Goal: Transaction & Acquisition: Obtain resource

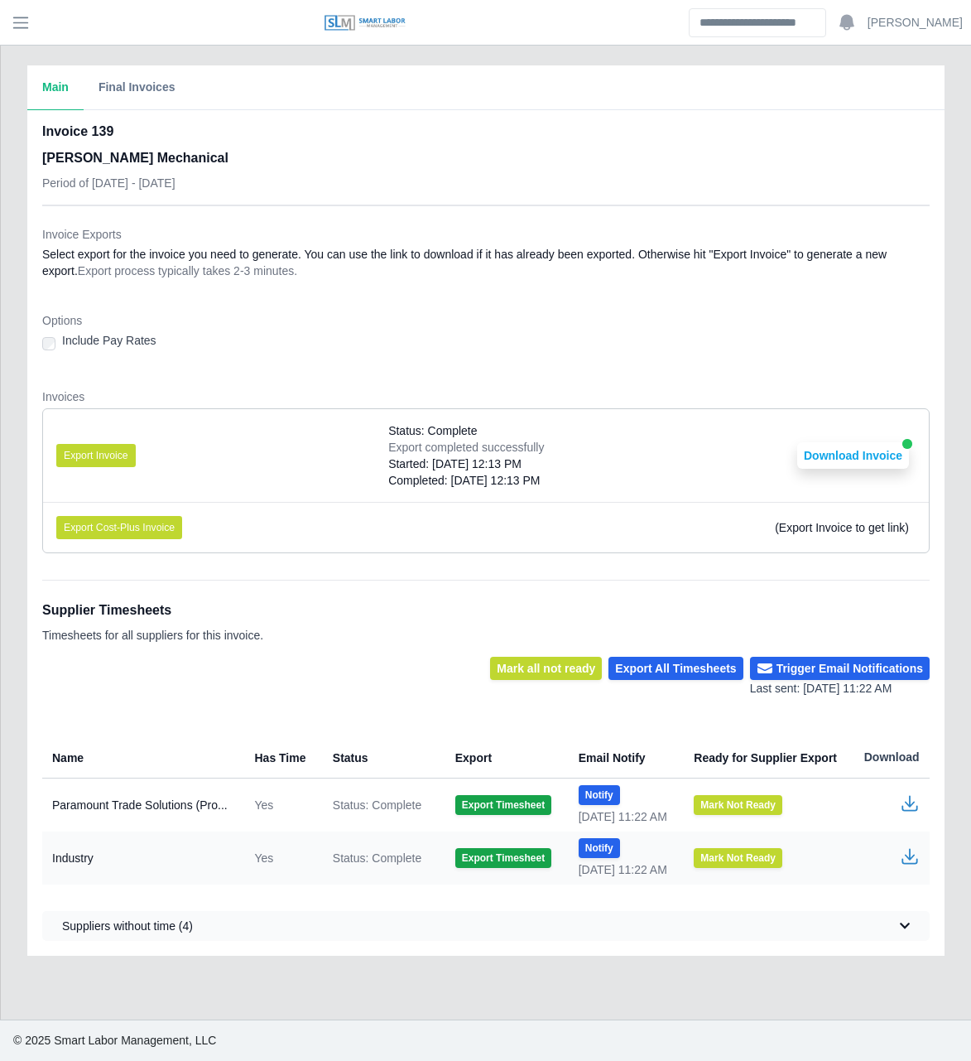
click at [350, 267] on dd "Select export for the invoice you need to generate. You can use the link to dow…" at bounding box center [486, 262] width 888 height 33
click at [16, 37] on header "Josh Account Settings Logout" at bounding box center [485, 23] width 971 height 46
click at [28, 22] on span "button" at bounding box center [21, 22] width 22 height 19
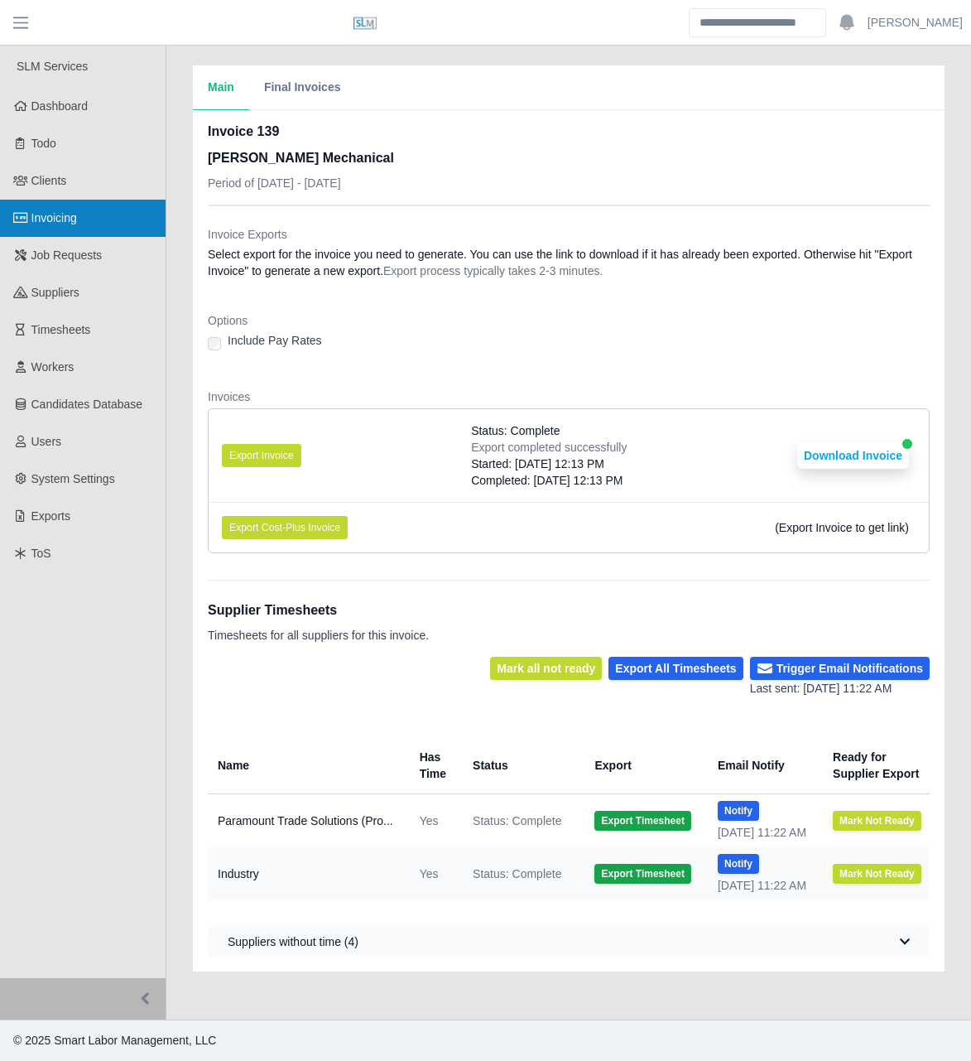
click at [72, 209] on link "Invoicing" at bounding box center [83, 218] width 166 height 37
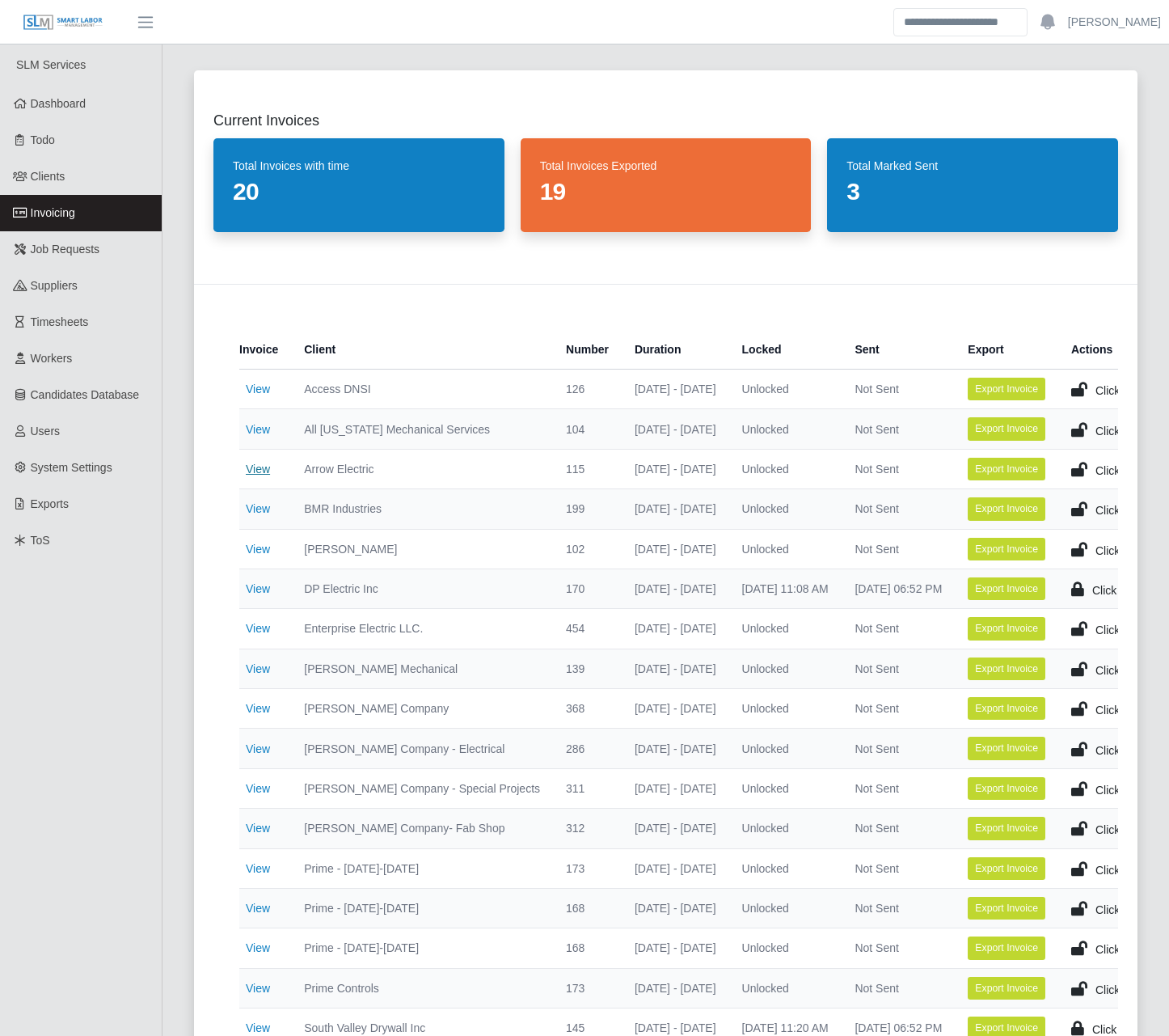
click at [268, 468] on link "View" at bounding box center [258, 469] width 24 height 13
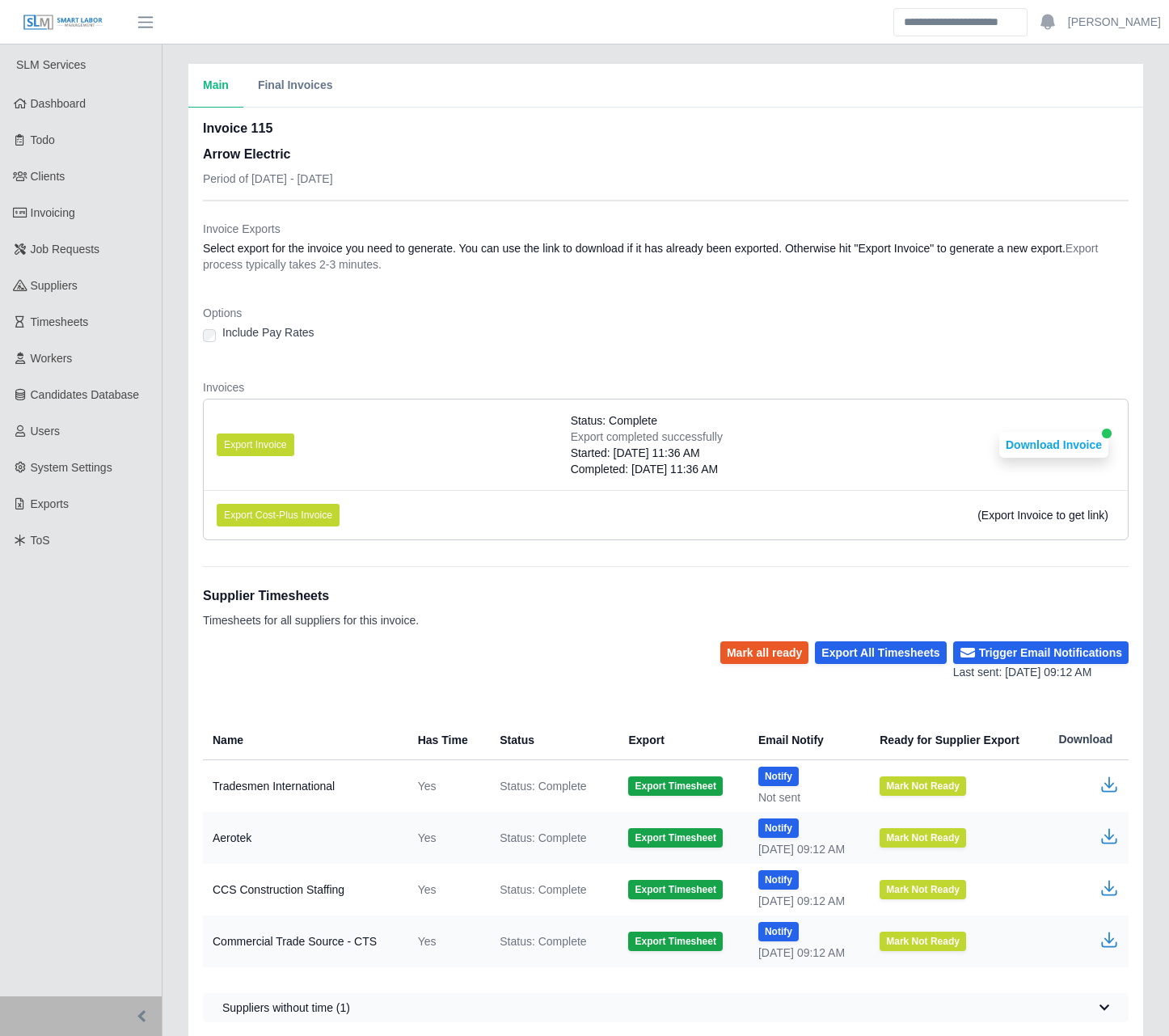
click at [411, 329] on div "Include Pay Rates" at bounding box center [666, 335] width 926 height 22
click at [267, 442] on button "Export Invoice" at bounding box center [255, 444] width 77 height 22
click at [818, 409] on li "Export Invoice Status: Complete Export completed successfully Started: 08/20/20…" at bounding box center [666, 444] width 924 height 91
click at [1050, 453] on button "Download Invoice" at bounding box center [1054, 444] width 109 height 25
click at [342, 219] on div "Invoice Exports Select export for the invoice you need to generate. You can use…" at bounding box center [666, 377] width 926 height 352
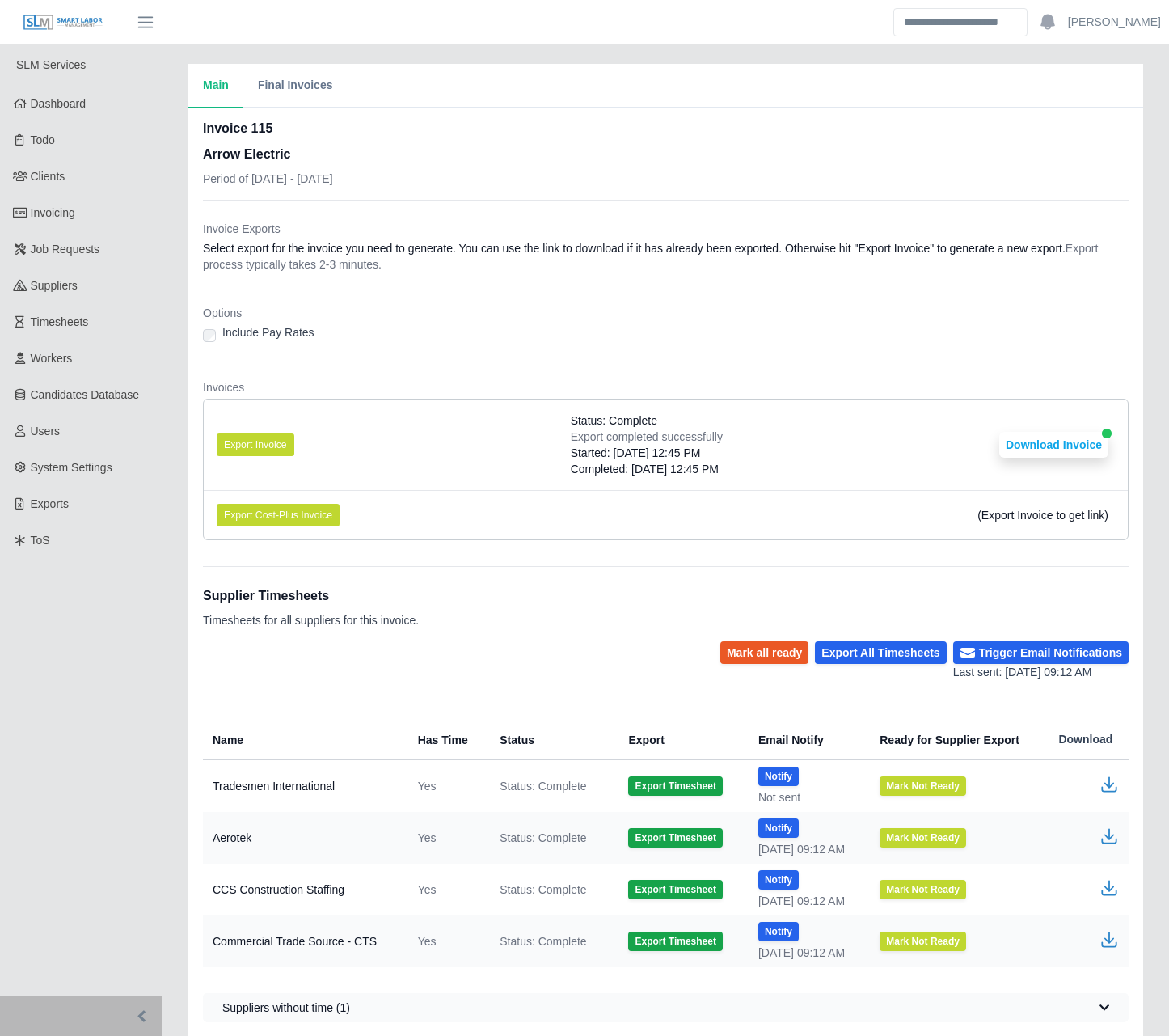
drag, startPoint x: 342, startPoint y: 219, endPoint x: 342, endPoint y: 193, distance: 26.0
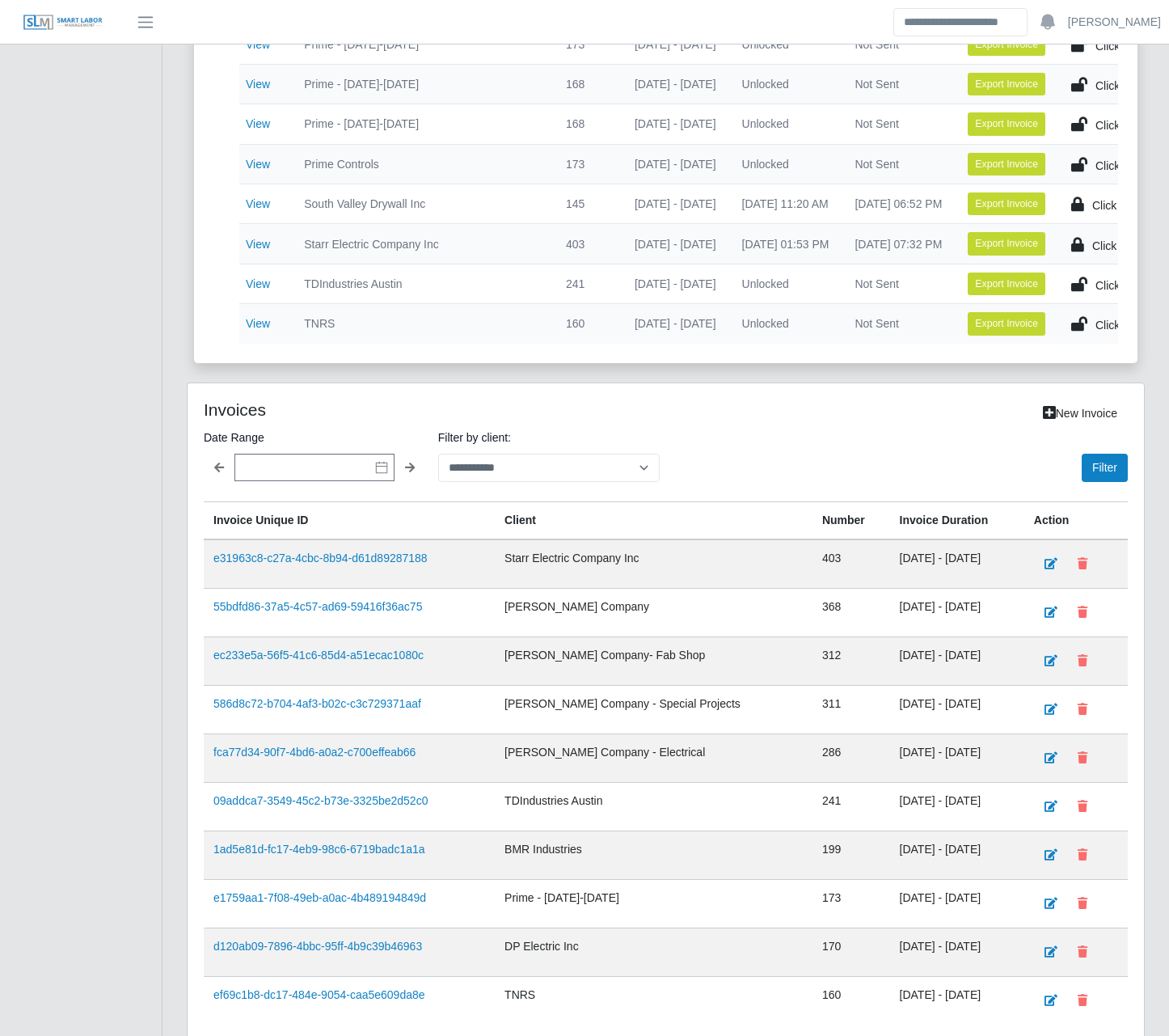
scroll to position [890, 0]
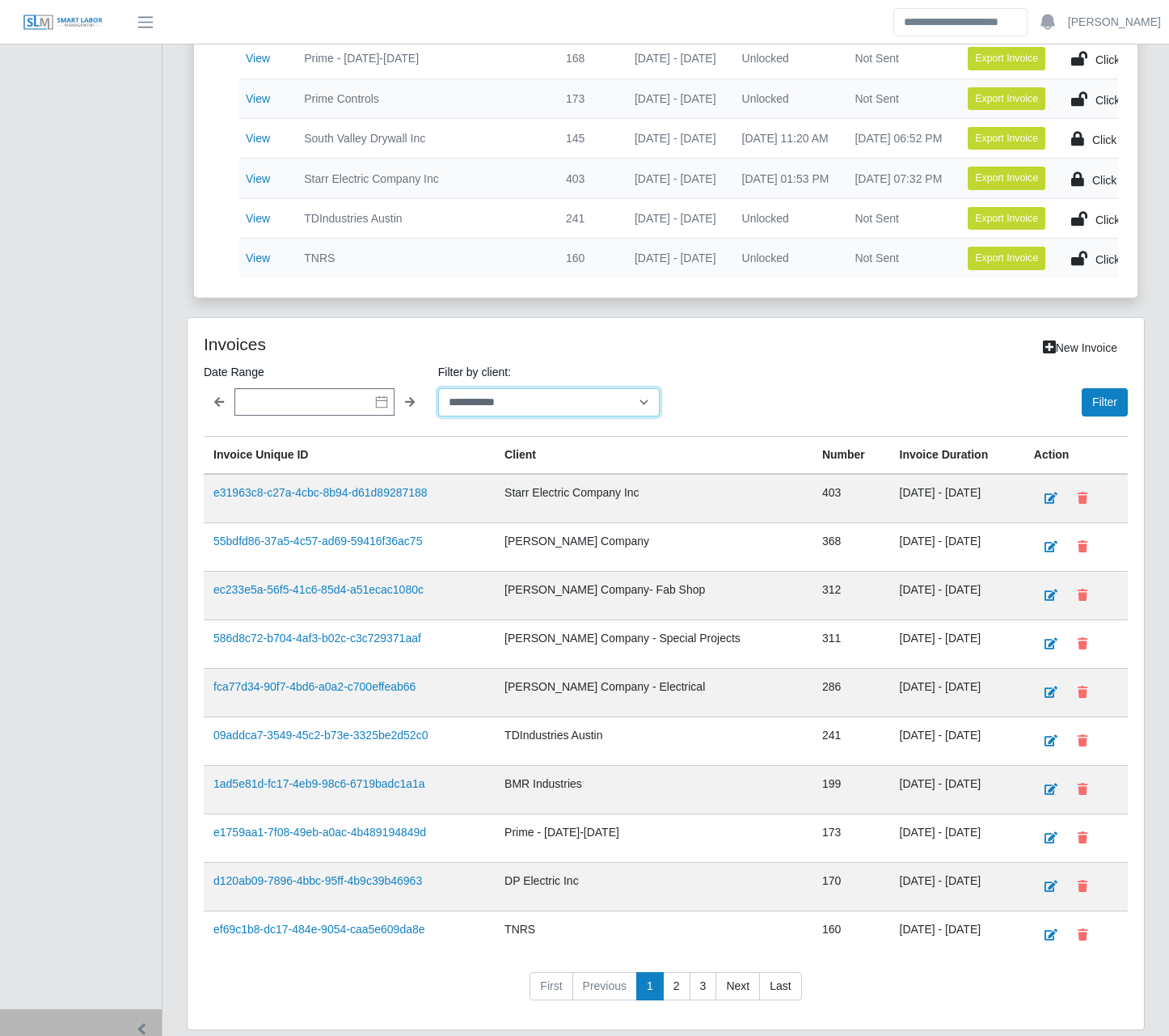
click at [509, 416] on select "**********" at bounding box center [549, 401] width 222 height 28
select select "**********"
click at [438, 399] on select "**********" at bounding box center [549, 401] width 222 height 28
click at [1112, 411] on button "Filter" at bounding box center [1105, 401] width 46 height 28
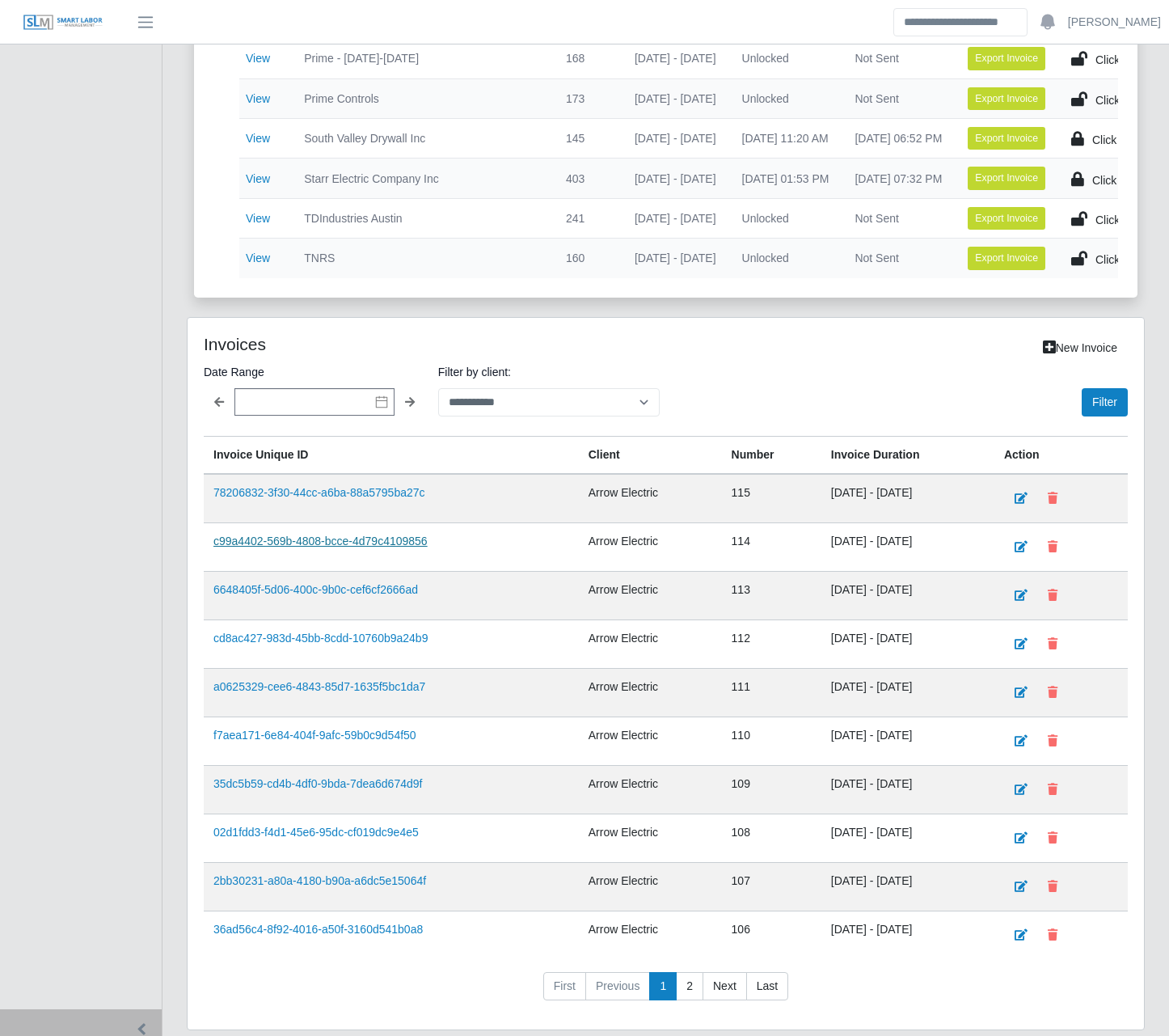
click at [335, 548] on link "c99a4402-569b-4808-bcce-4d79c4109856" at bounding box center [320, 540] width 214 height 13
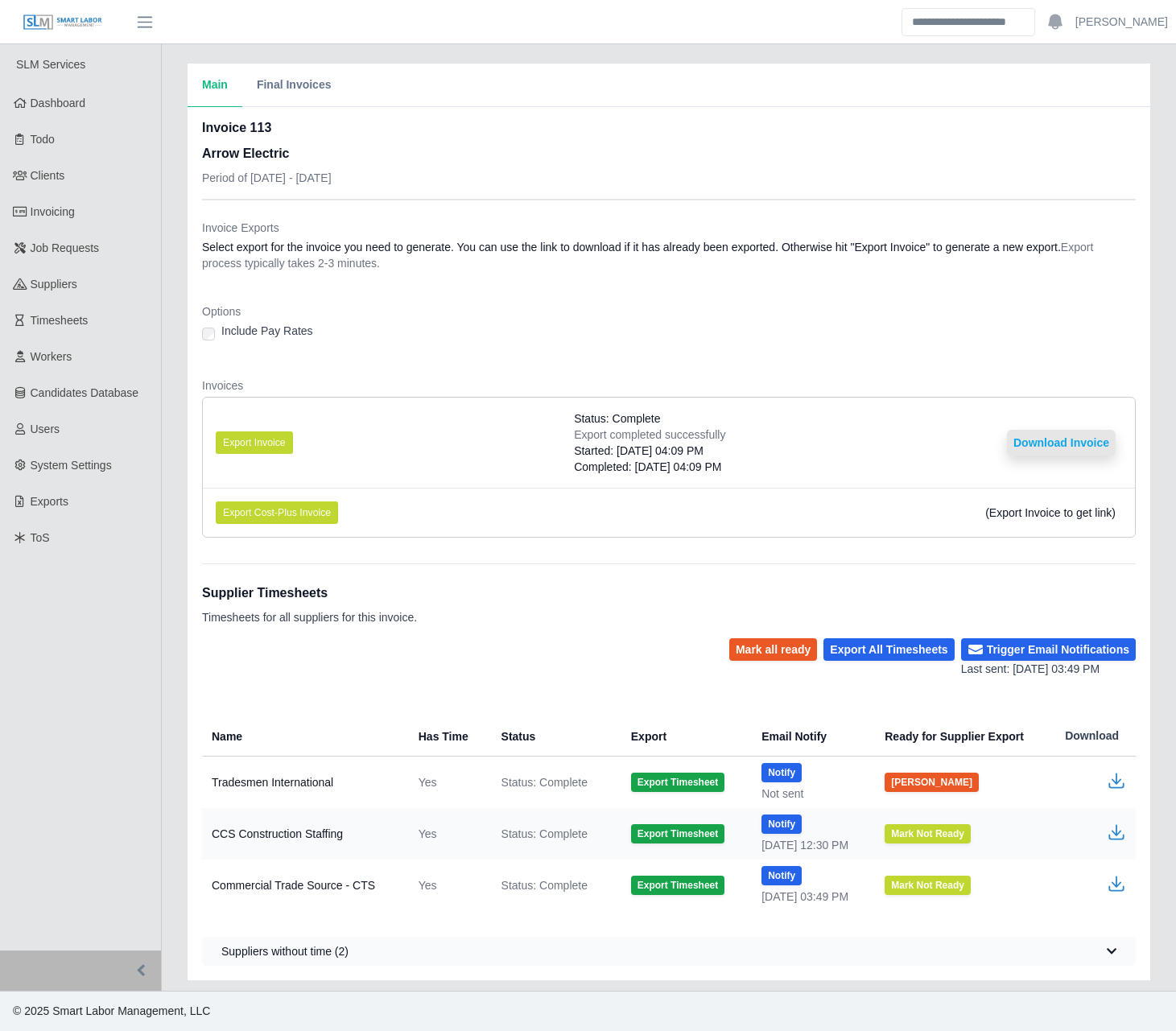
click at [1078, 439] on button "Download Invoice" at bounding box center [1061, 442] width 109 height 25
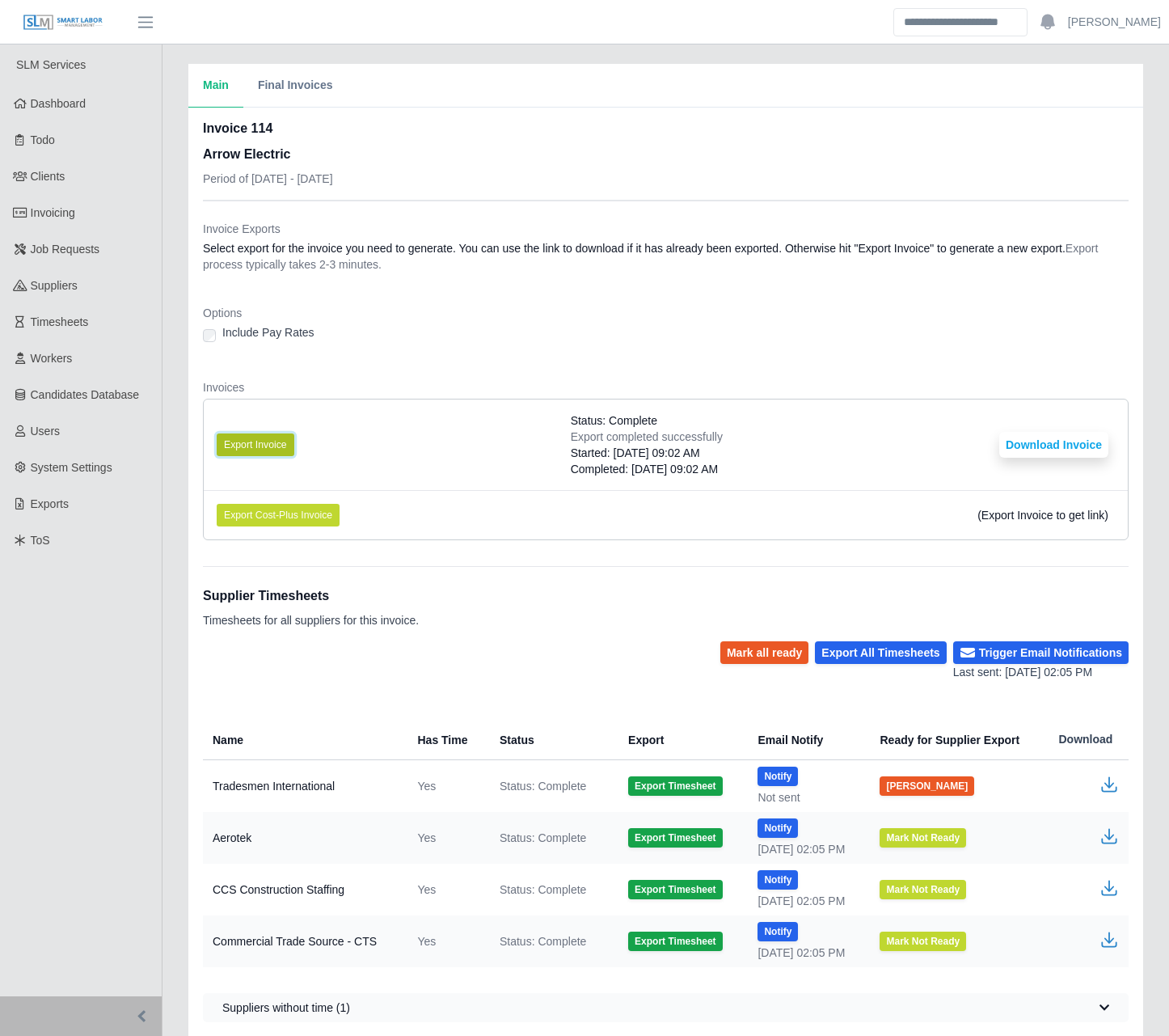
click at [232, 440] on button "Export Invoice" at bounding box center [255, 444] width 77 height 22
click at [1036, 440] on button "Download Invoice" at bounding box center [1054, 444] width 109 height 25
click at [262, 449] on button "Export Invoice" at bounding box center [255, 444] width 77 height 22
click at [759, 404] on li "Export Invoice Status: Complete Export completed successfully Started: 08/20/20…" at bounding box center [666, 444] width 924 height 91
click at [940, 788] on button "[PERSON_NAME]" at bounding box center [927, 786] width 95 height 20
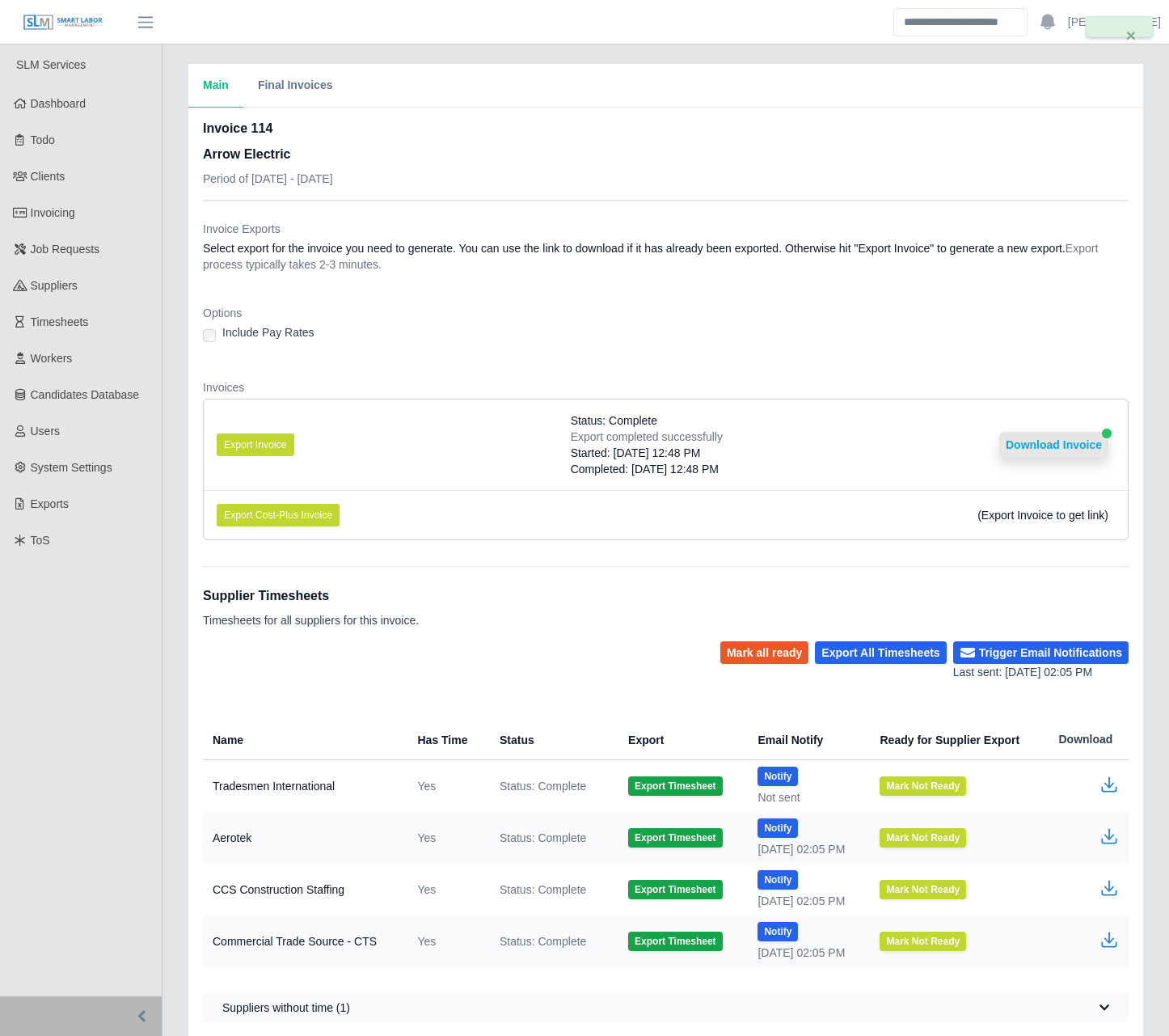
click at [1070, 454] on button "Download Invoice" at bounding box center [1054, 444] width 109 height 25
click at [96, 211] on link "Invoicing" at bounding box center [81, 213] width 162 height 36
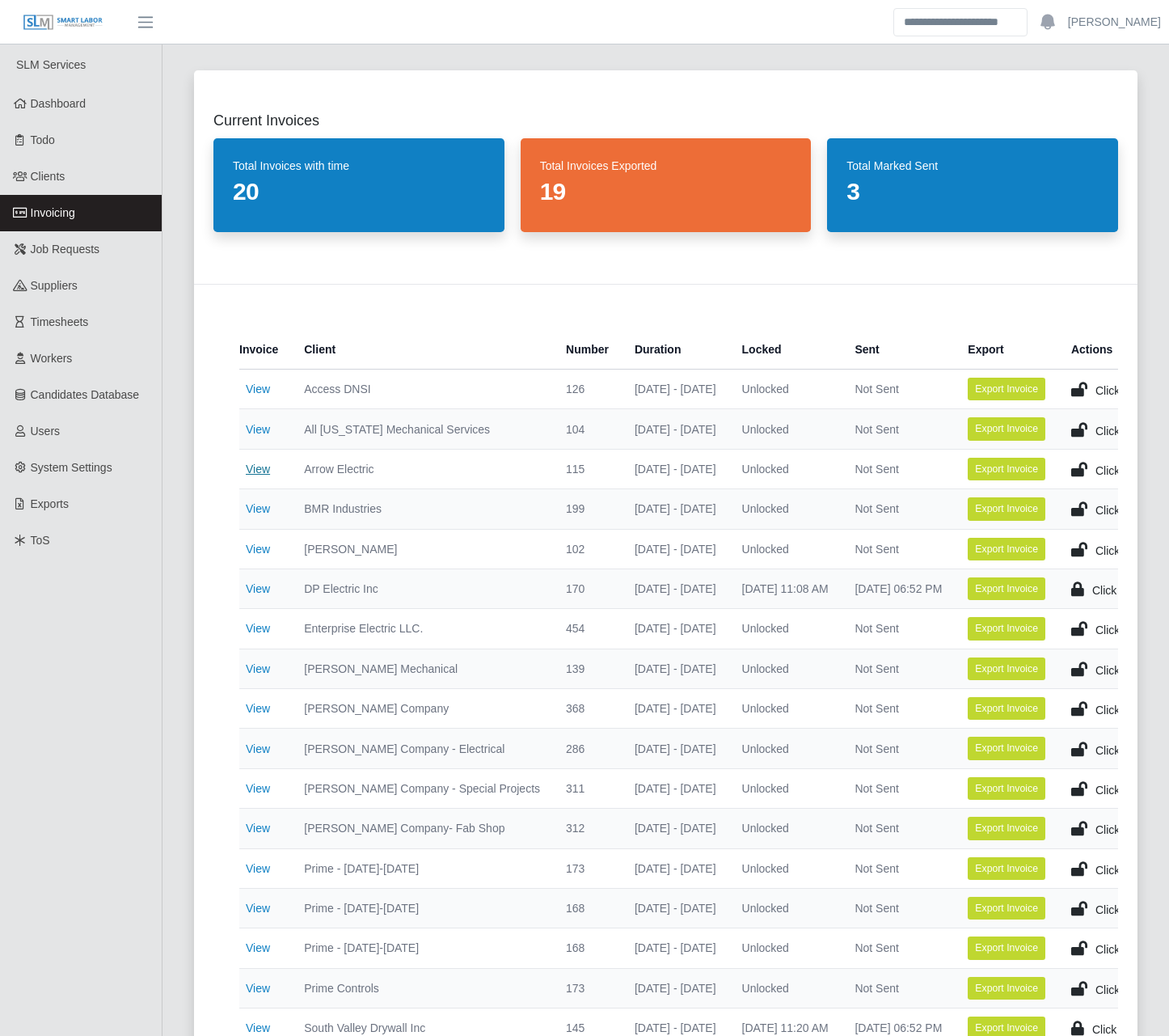
click at [253, 468] on link "View" at bounding box center [258, 469] width 24 height 13
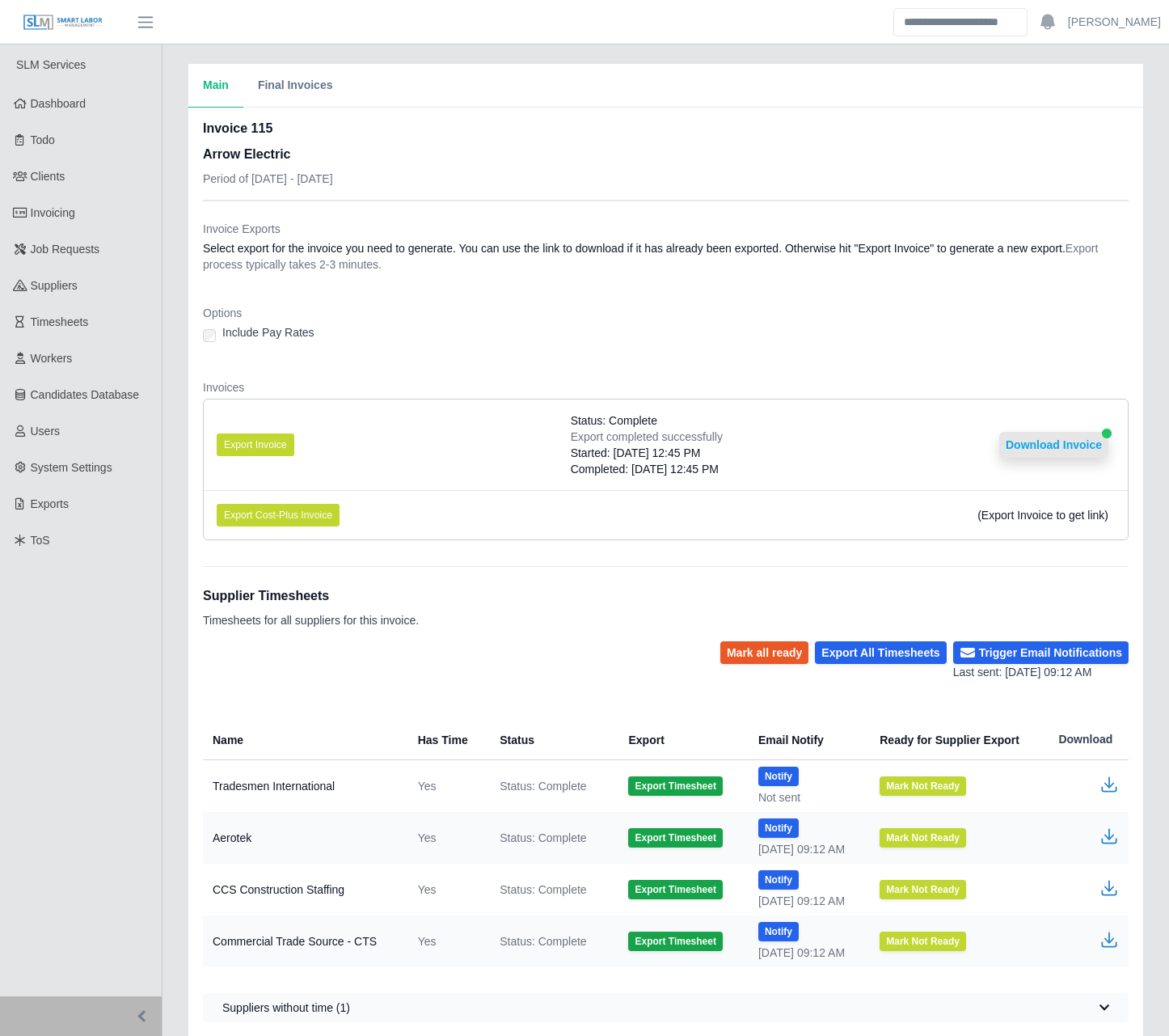
click at [1051, 435] on button "Download Invoice" at bounding box center [1054, 444] width 109 height 25
click at [68, 209] on span "Invoicing" at bounding box center [53, 212] width 45 height 13
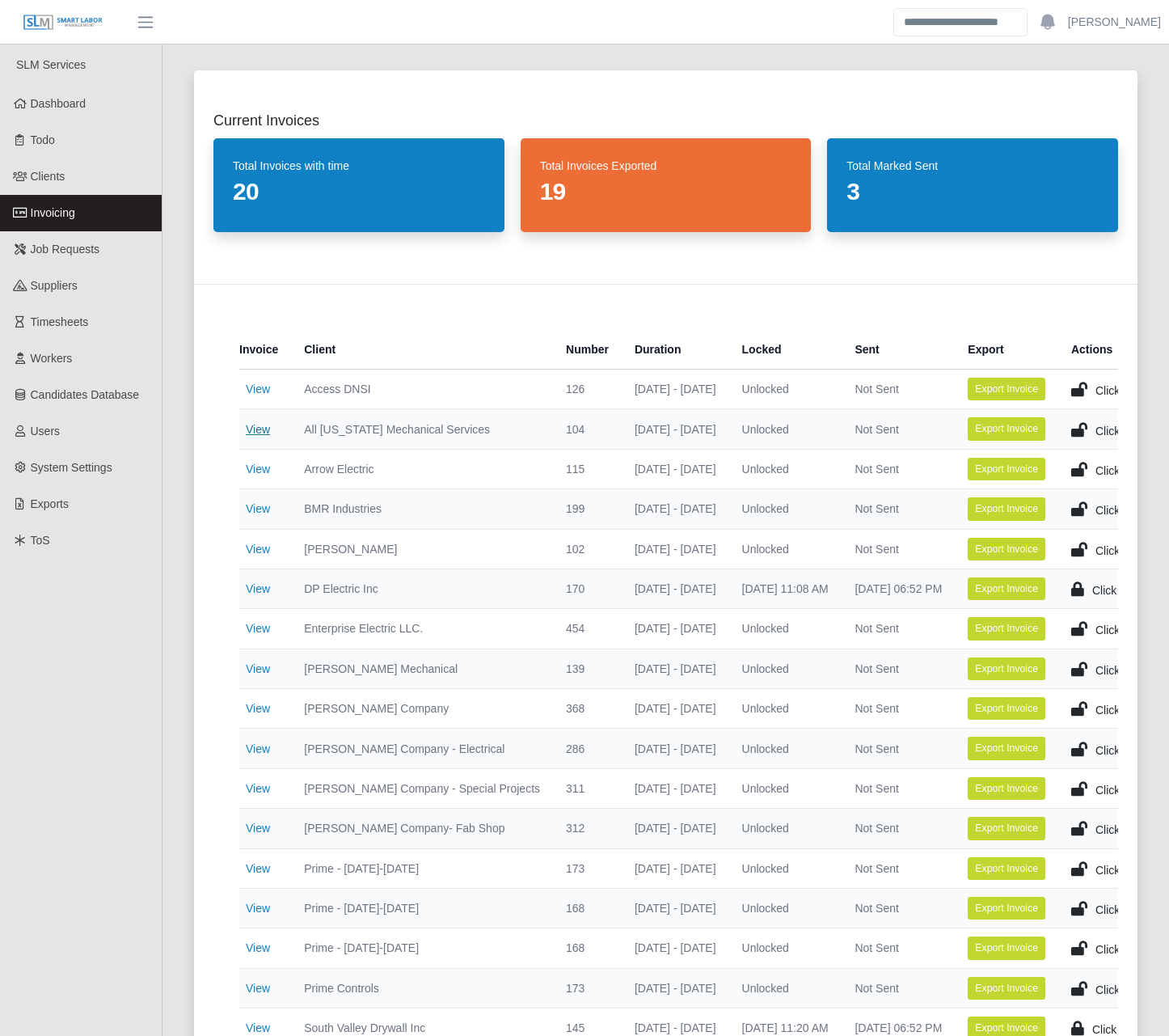
click at [268, 430] on link "View" at bounding box center [258, 429] width 24 height 13
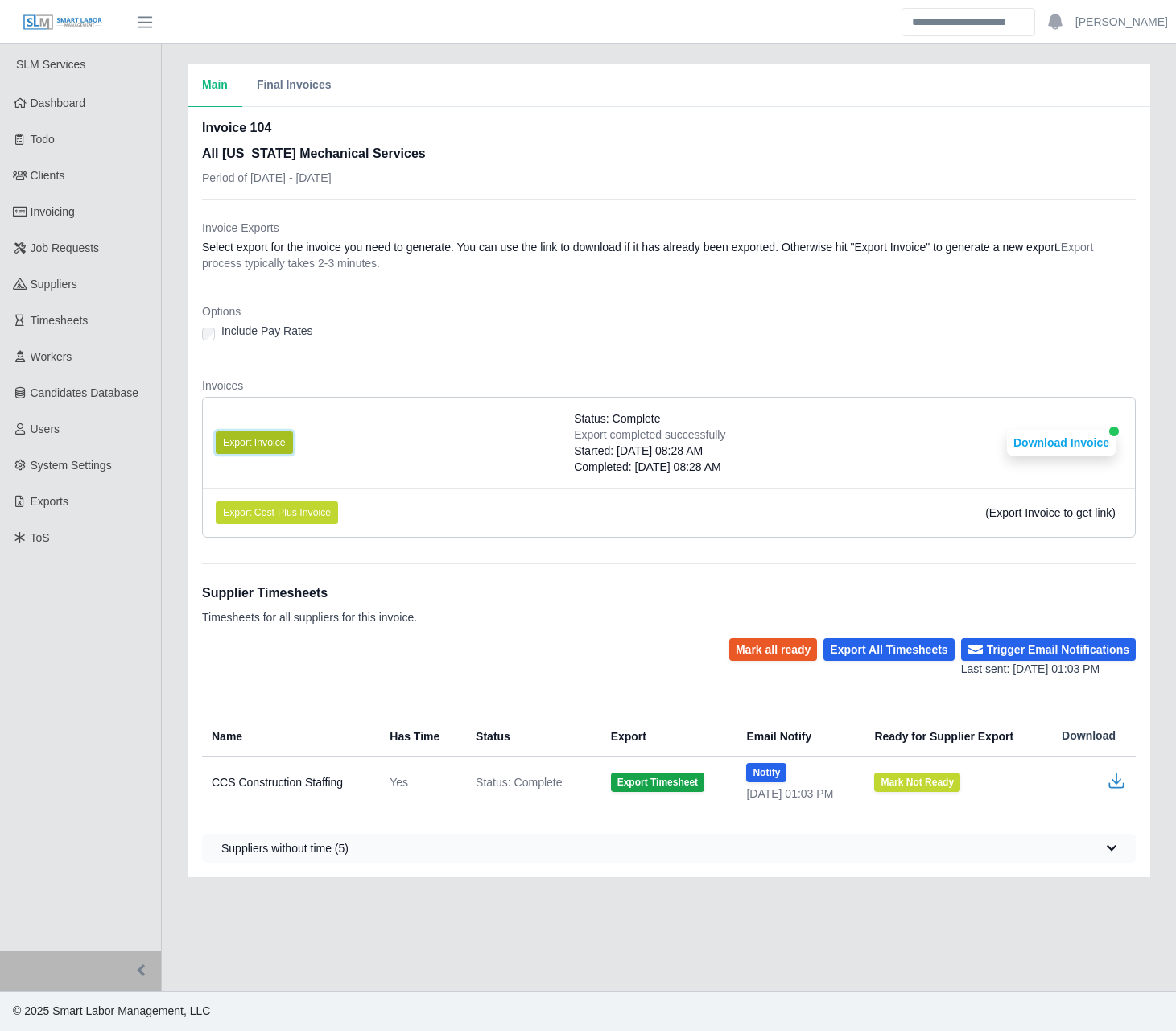
click at [266, 435] on button "Export Invoice" at bounding box center [254, 442] width 77 height 22
click at [1058, 430] on button "Download Invoice" at bounding box center [1061, 442] width 109 height 25
click at [351, 372] on dl "Invoice Exports Select export for the invoice you need to generate. You can use…" at bounding box center [669, 385] width 934 height 330
click at [64, 201] on link "Invoicing" at bounding box center [81, 212] width 161 height 36
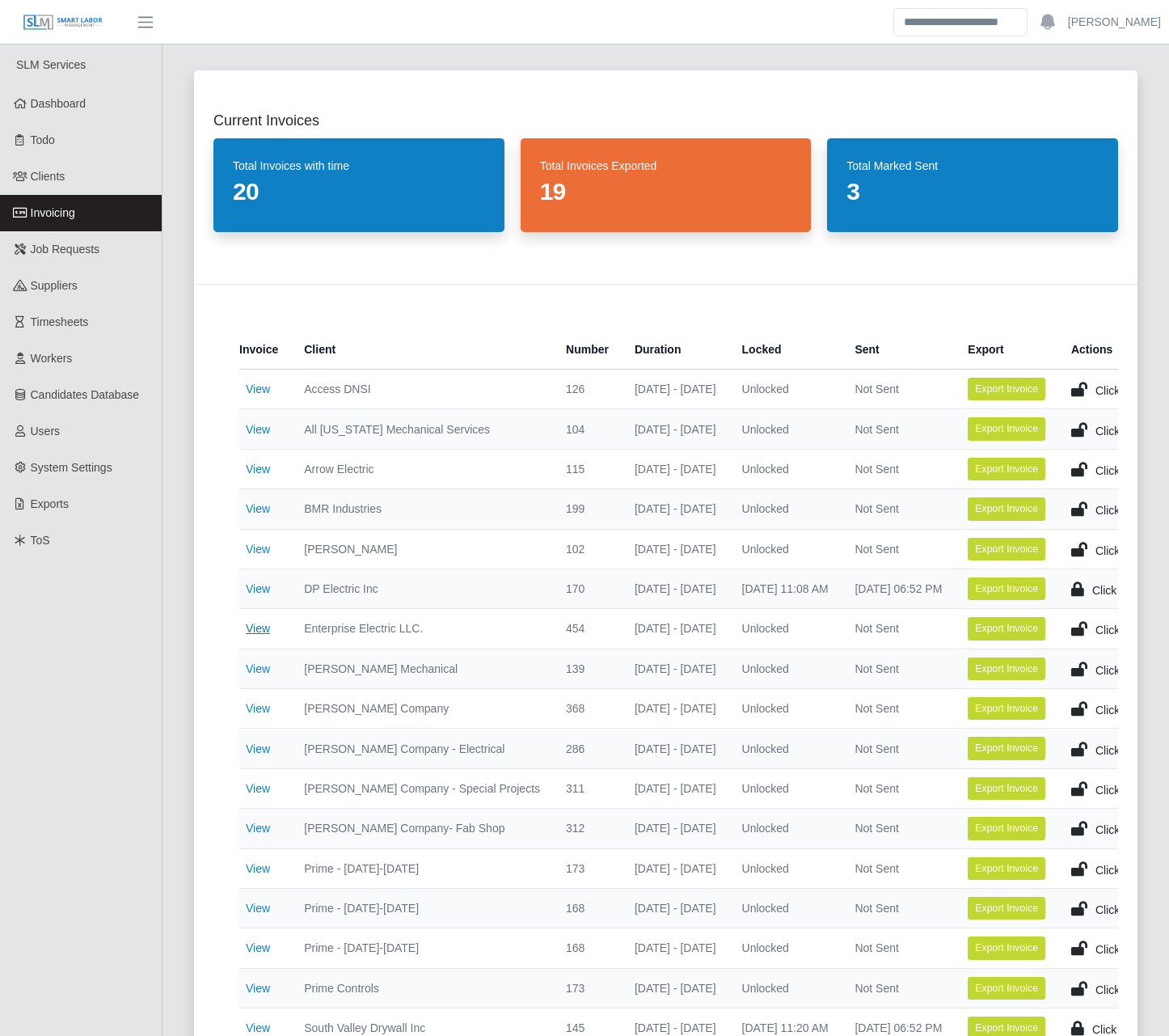
click at [256, 629] on link "View" at bounding box center [258, 628] width 24 height 13
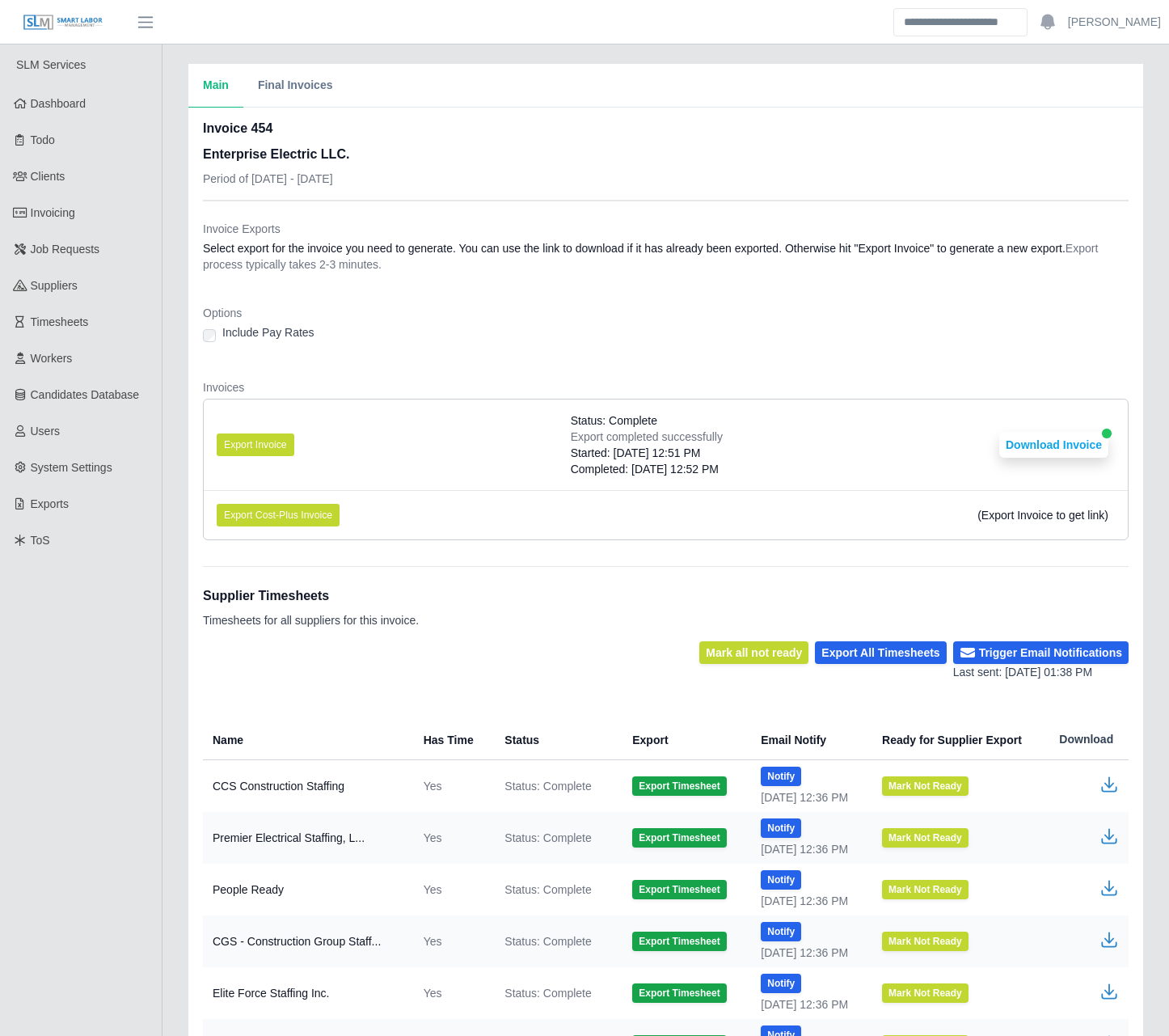
click at [505, 454] on li "Export Invoice Status: Complete Export completed successfully Started: [DATE] 1…" at bounding box center [666, 444] width 924 height 91
click at [280, 440] on button "Export Invoice" at bounding box center [255, 444] width 77 height 22
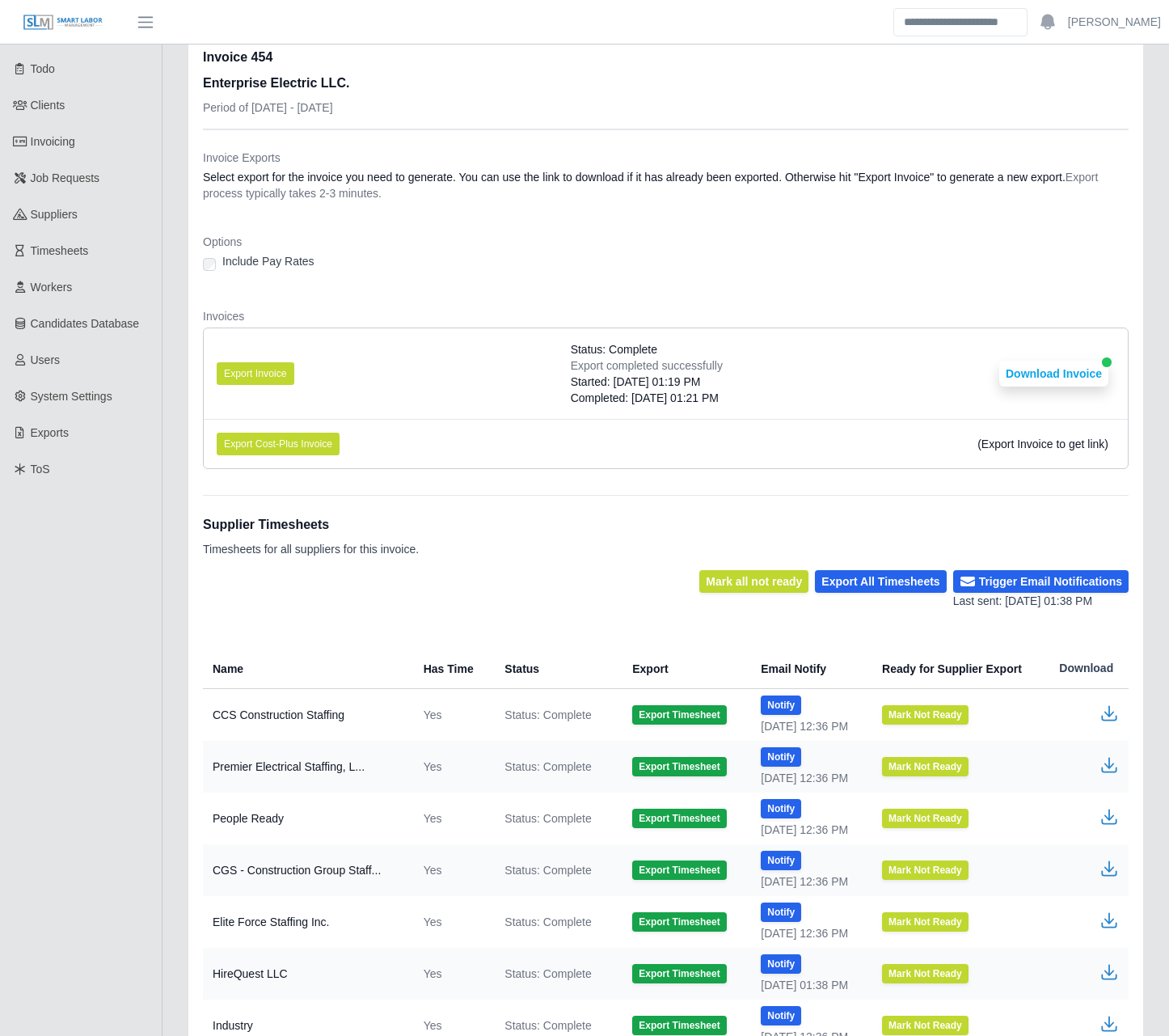
scroll to position [81, 0]
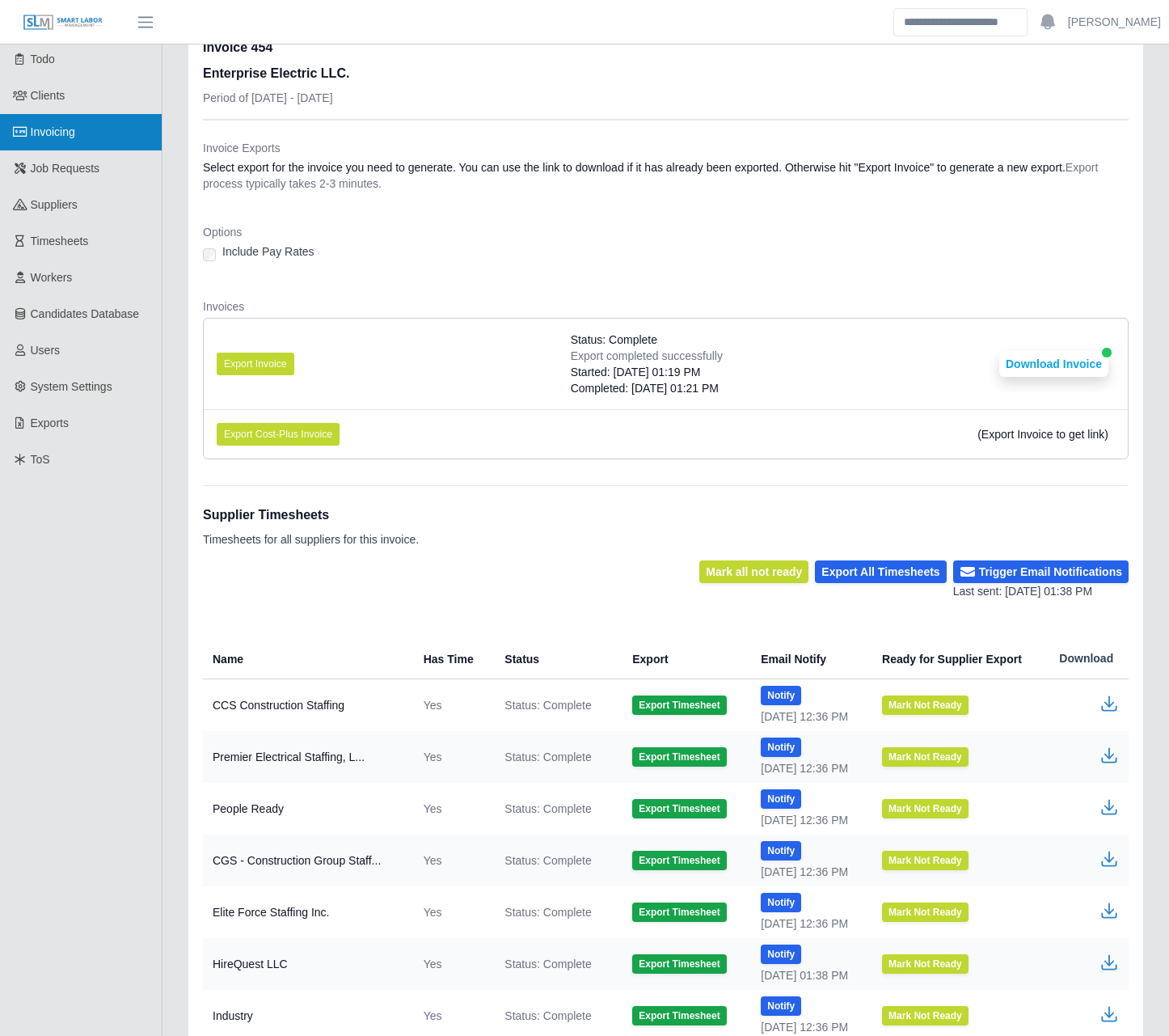
click at [75, 128] on span "Invoicing" at bounding box center [53, 131] width 45 height 13
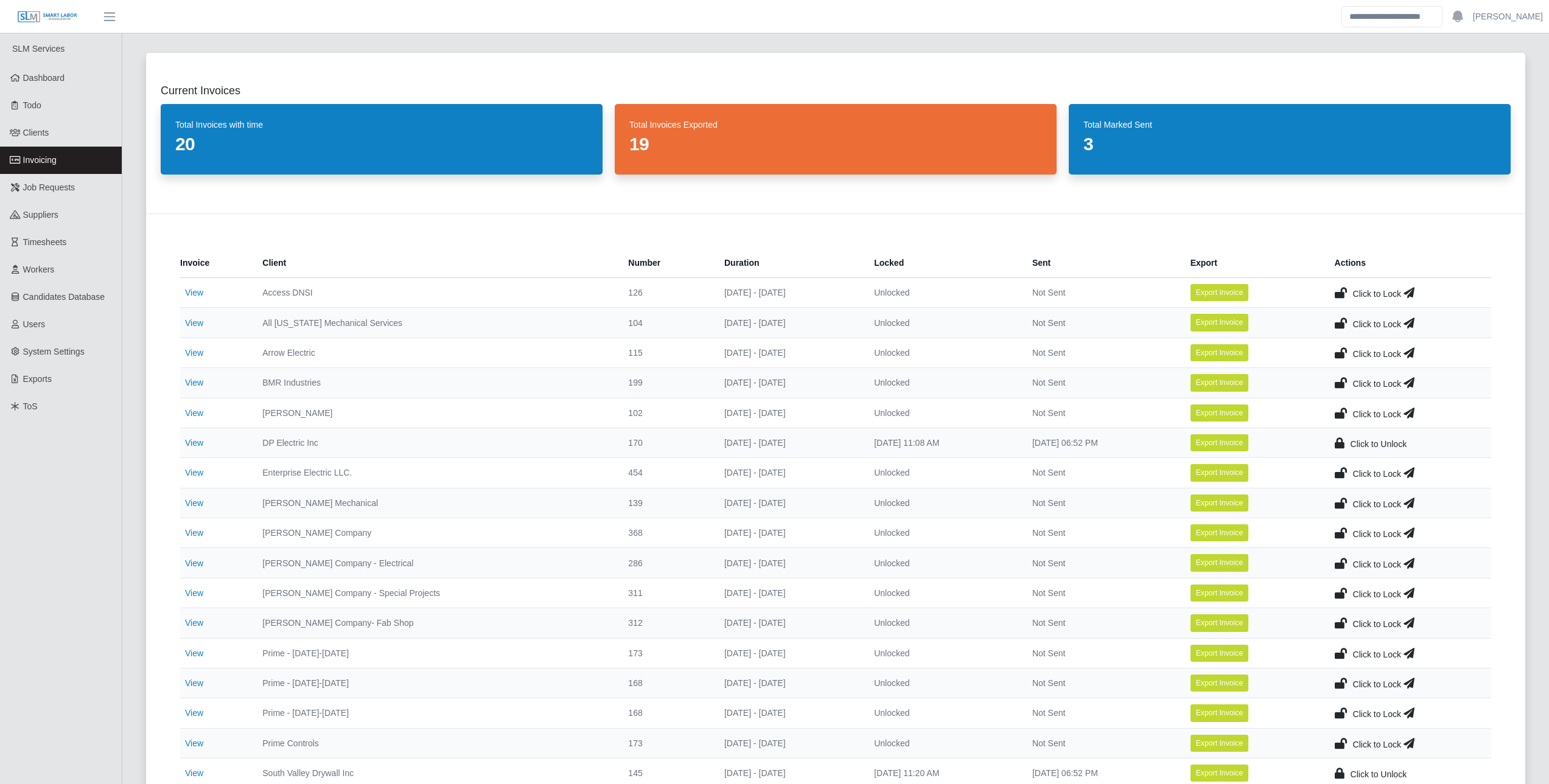
click at [889, 289] on icon at bounding box center [1341, 292] width 12 height 17
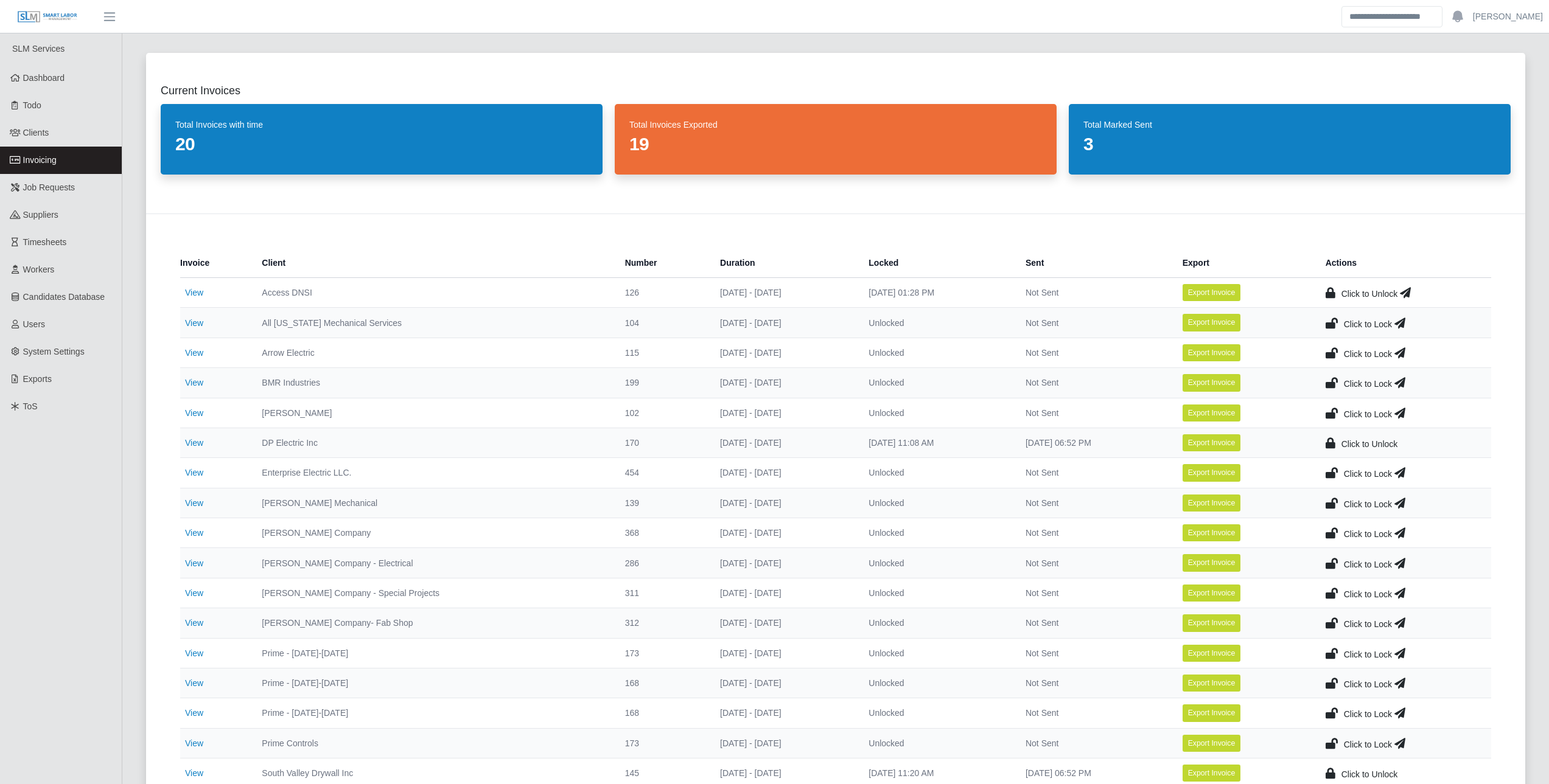
click at [889, 295] on icon at bounding box center [1405, 292] width 11 height 17
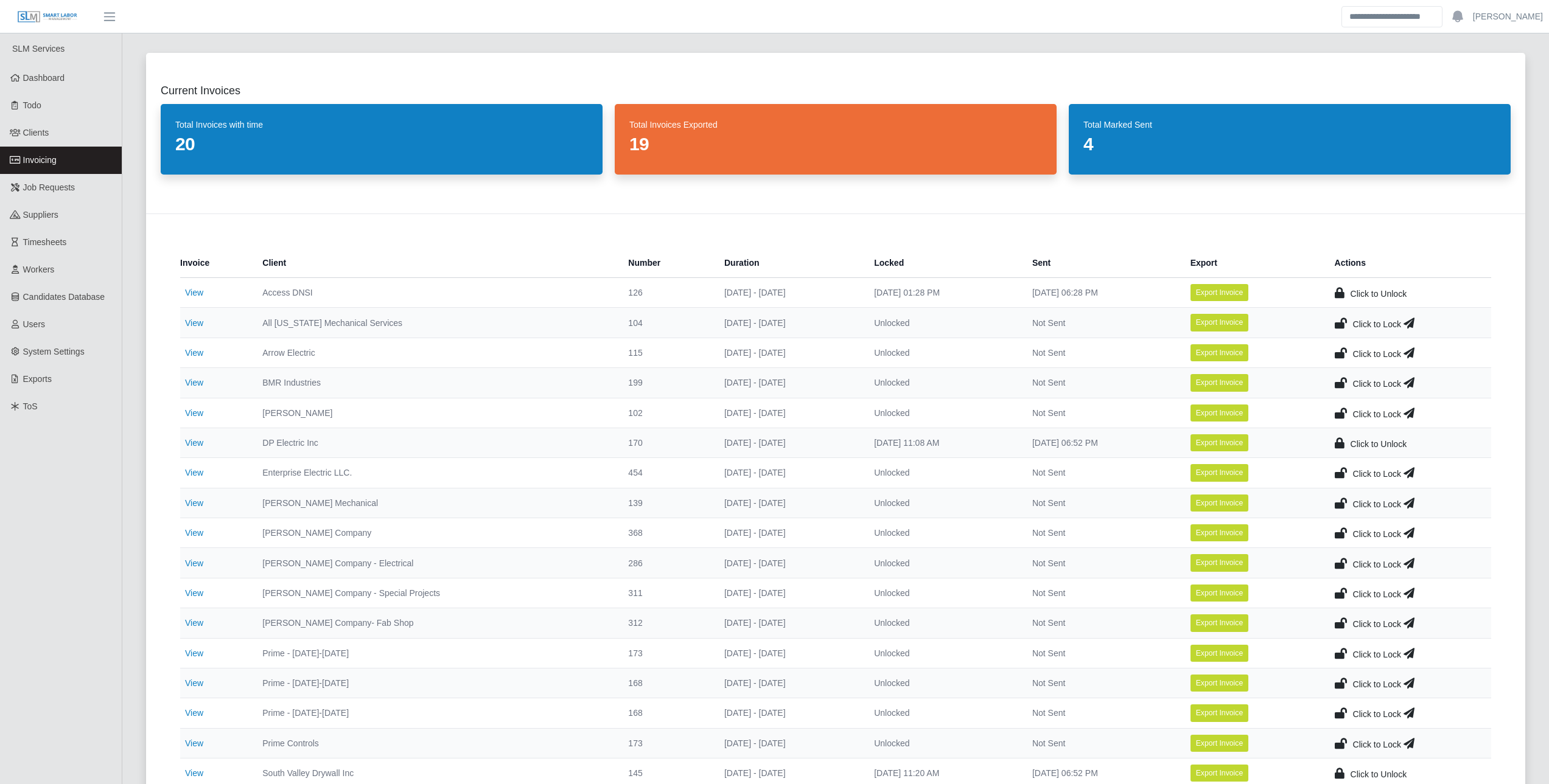
click at [126, 495] on div "Current Invoices Total Invoices with time 20 Total Invoices Exported 19 Total M…" at bounding box center [835, 748] width 1427 height 1420
click at [889, 320] on icon at bounding box center [1341, 323] width 12 height 17
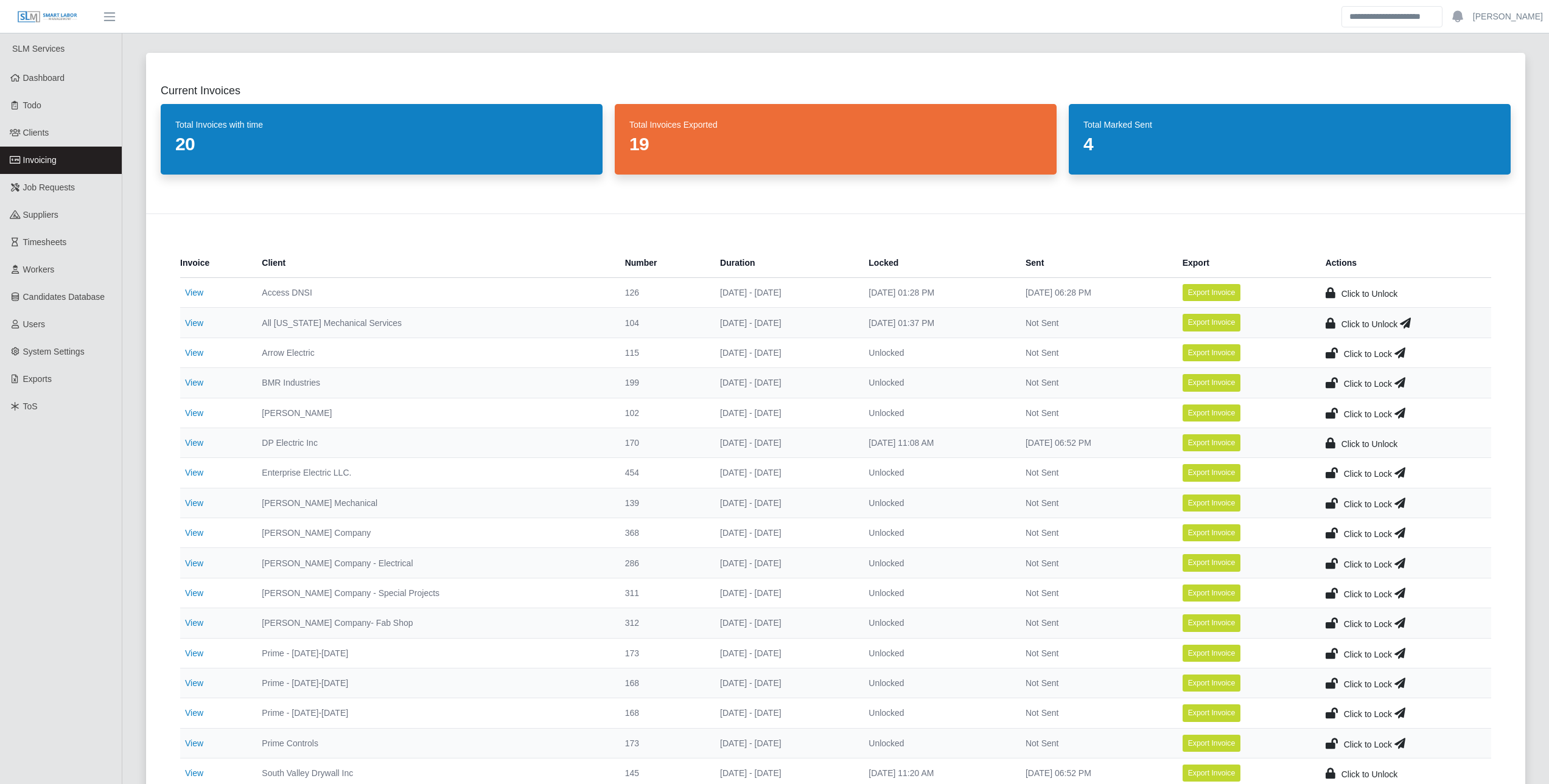
click at [889, 321] on icon at bounding box center [1405, 323] width 11 height 17
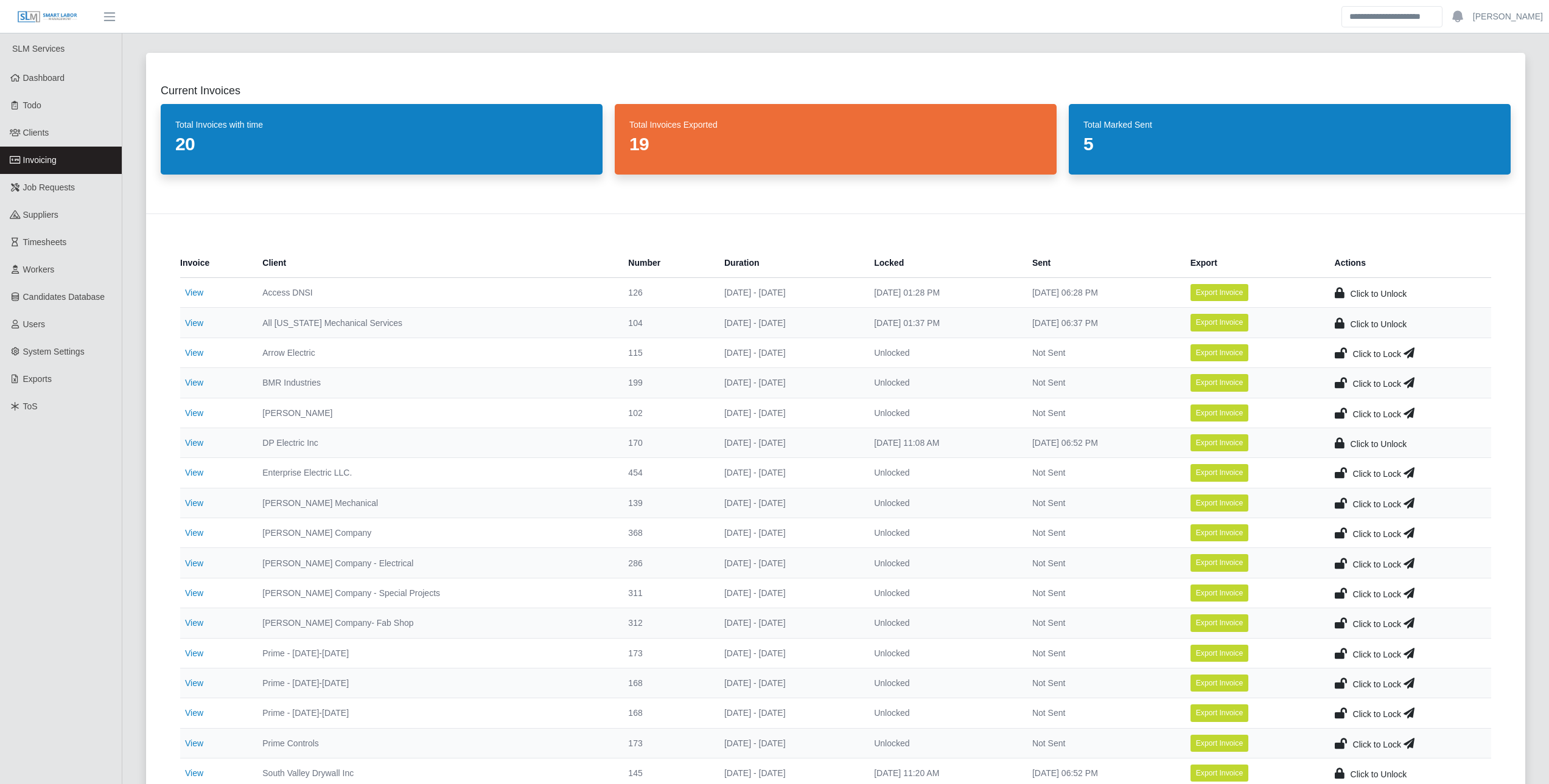
click at [889, 378] on icon at bounding box center [1341, 382] width 12 height 17
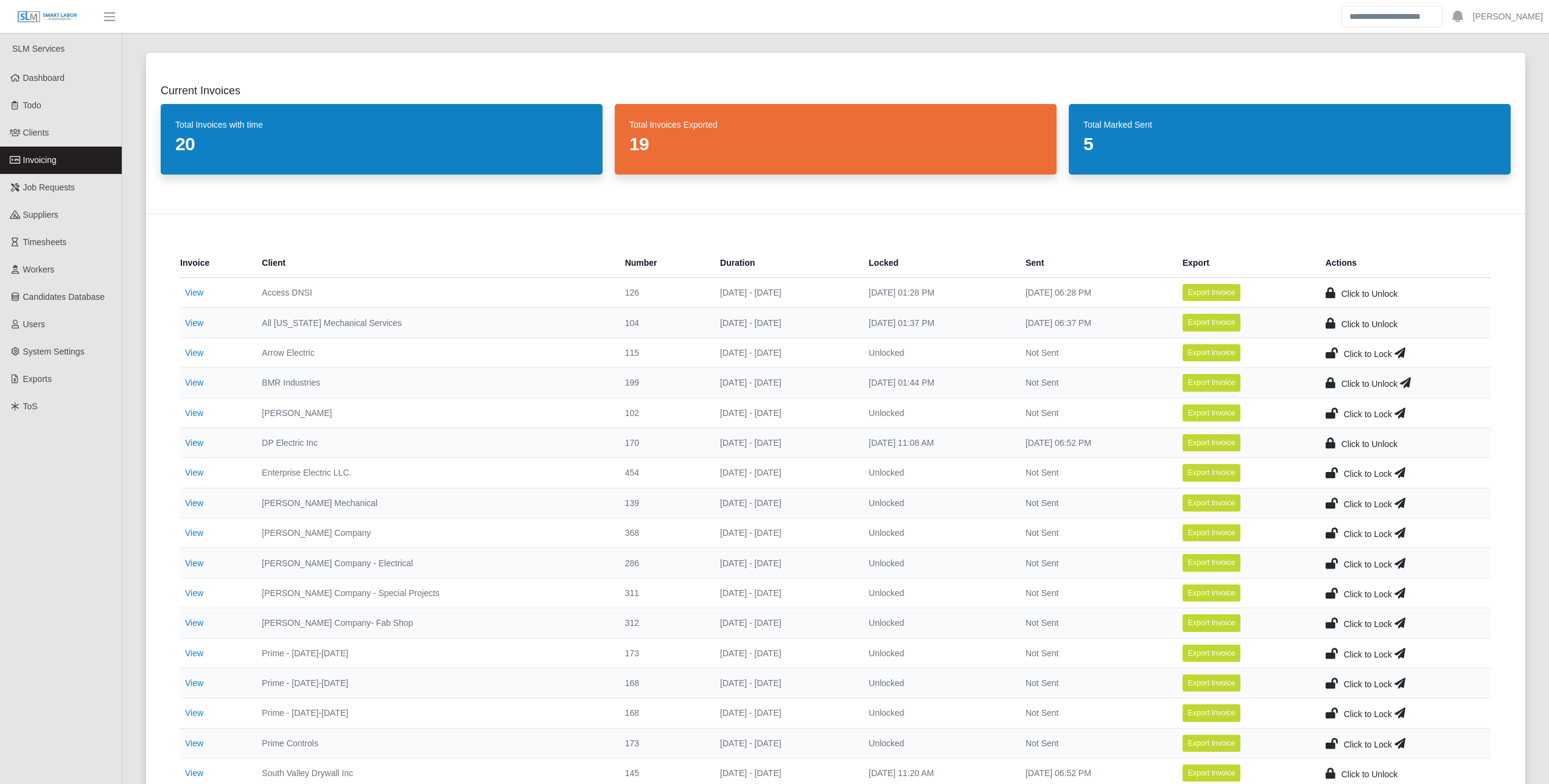
click at [889, 383] on icon at bounding box center [1405, 382] width 11 height 17
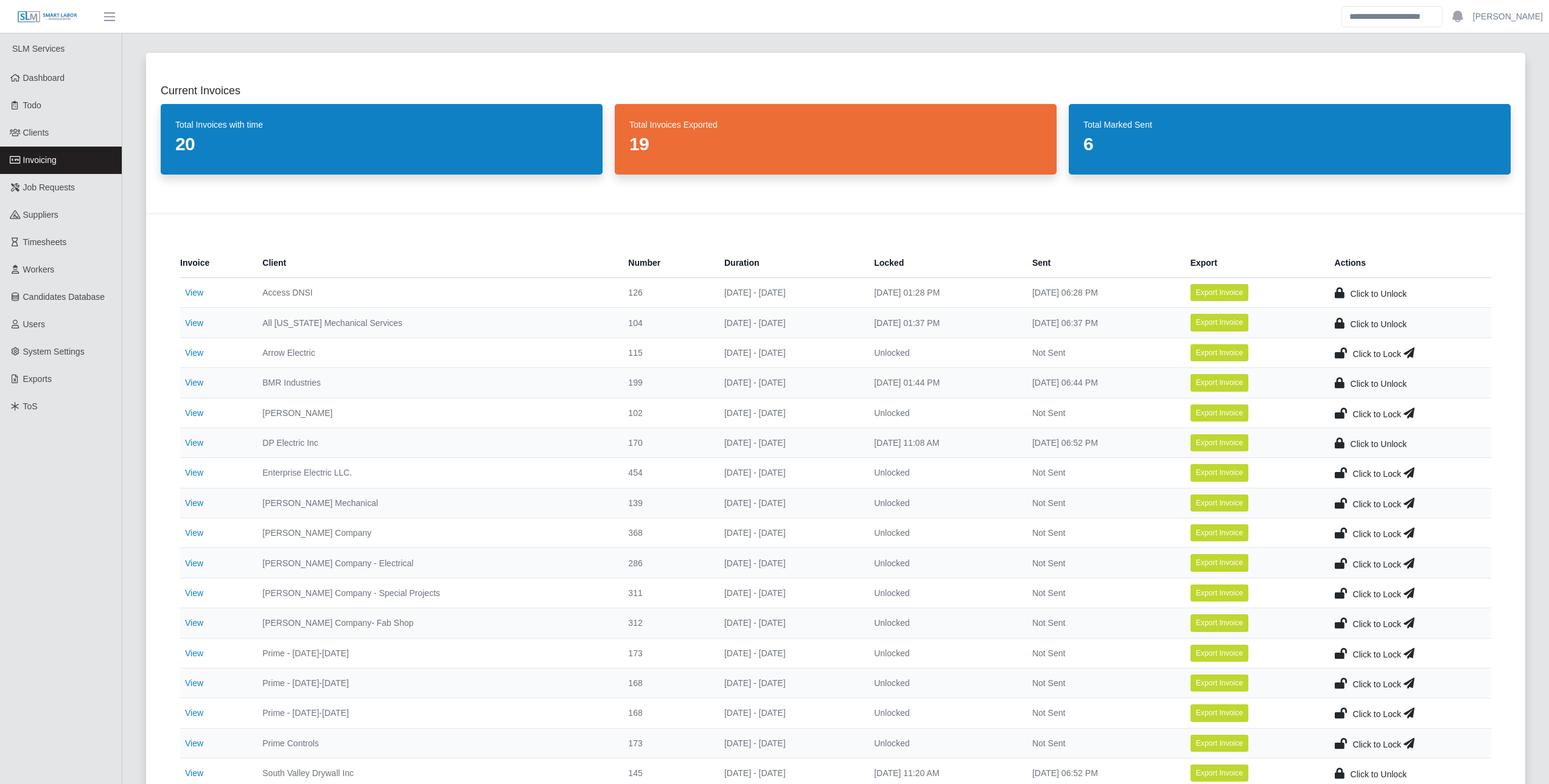
click at [147, 415] on div "Invoice Client Number Duration Locked Sent Export Actions View Access DNSI 126 …" at bounding box center [836, 553] width 1379 height 680
click at [889, 350] on icon at bounding box center [1341, 353] width 12 height 17
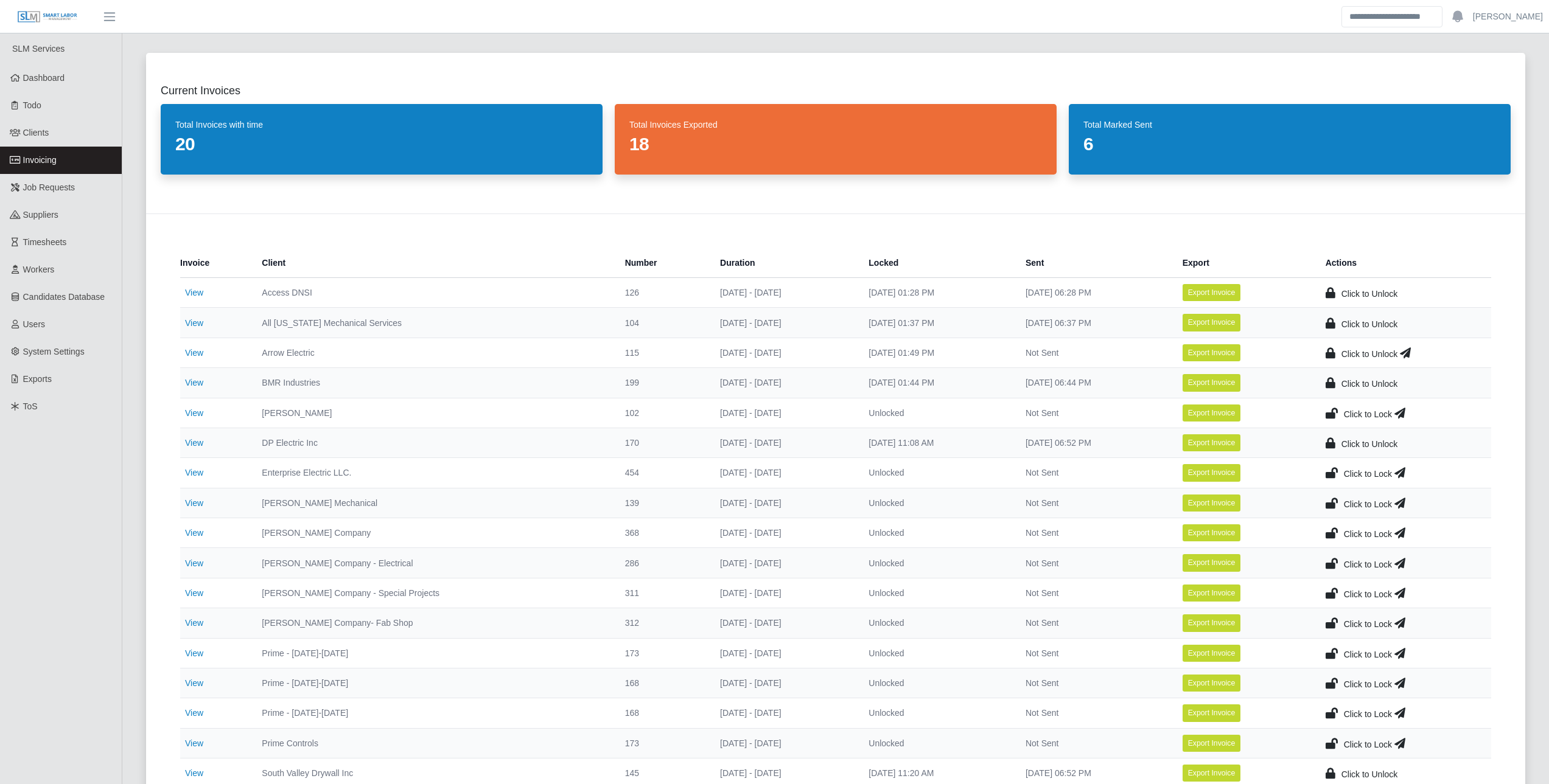
click at [889, 352] on icon at bounding box center [1405, 353] width 11 height 17
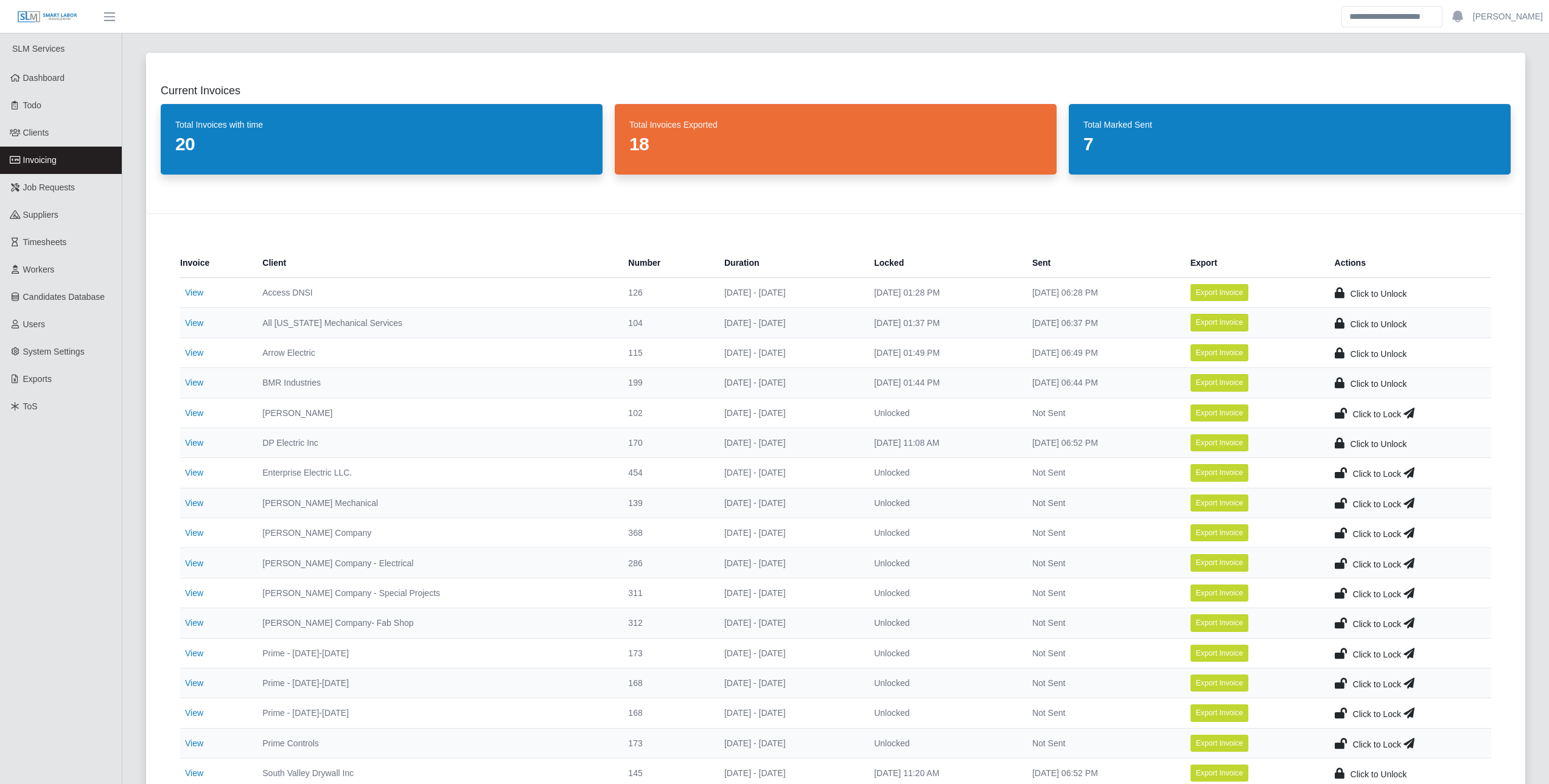
click at [889, 503] on icon at bounding box center [1341, 503] width 12 height 17
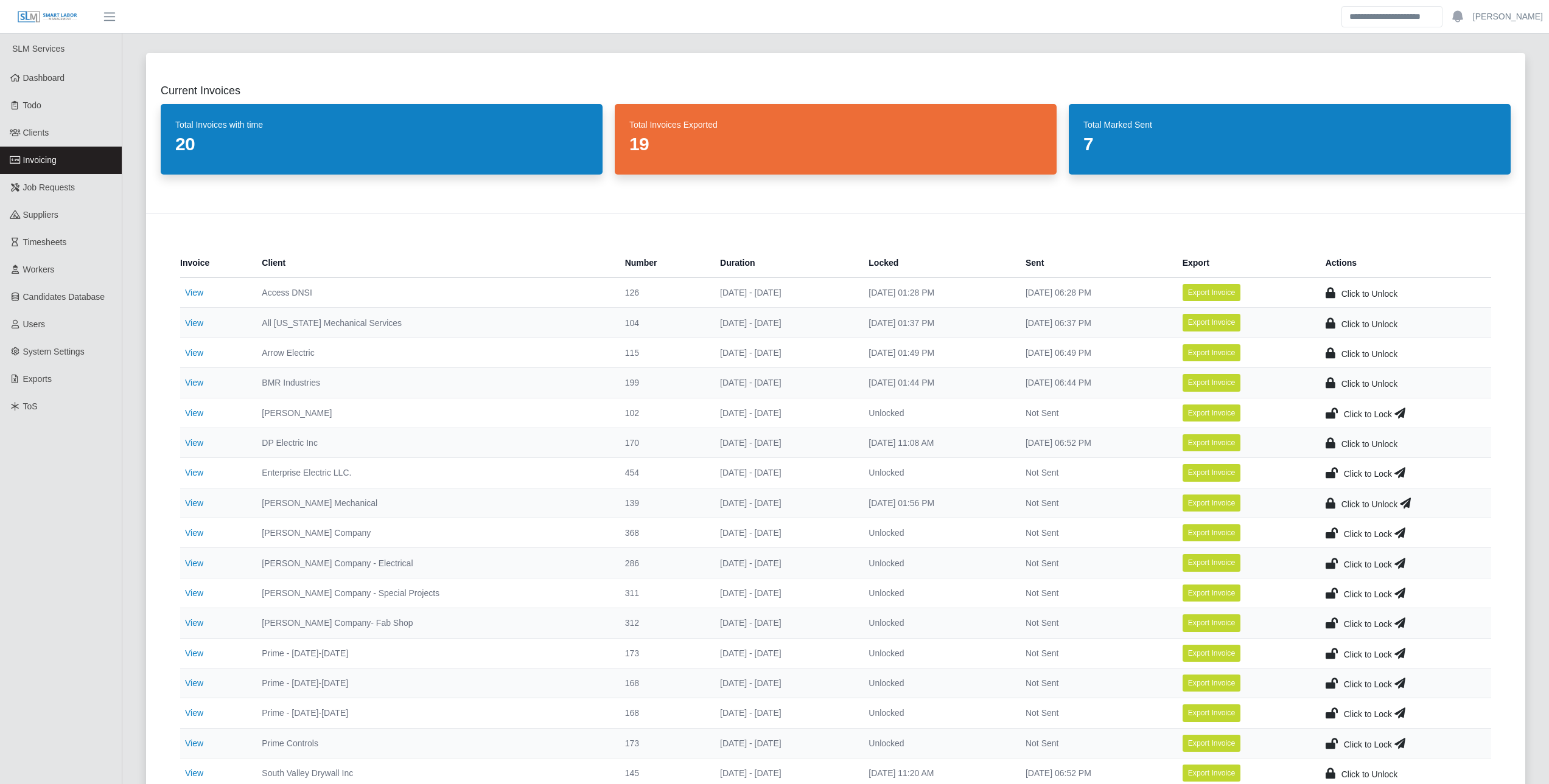
click at [889, 500] on icon at bounding box center [1405, 503] width 11 height 17
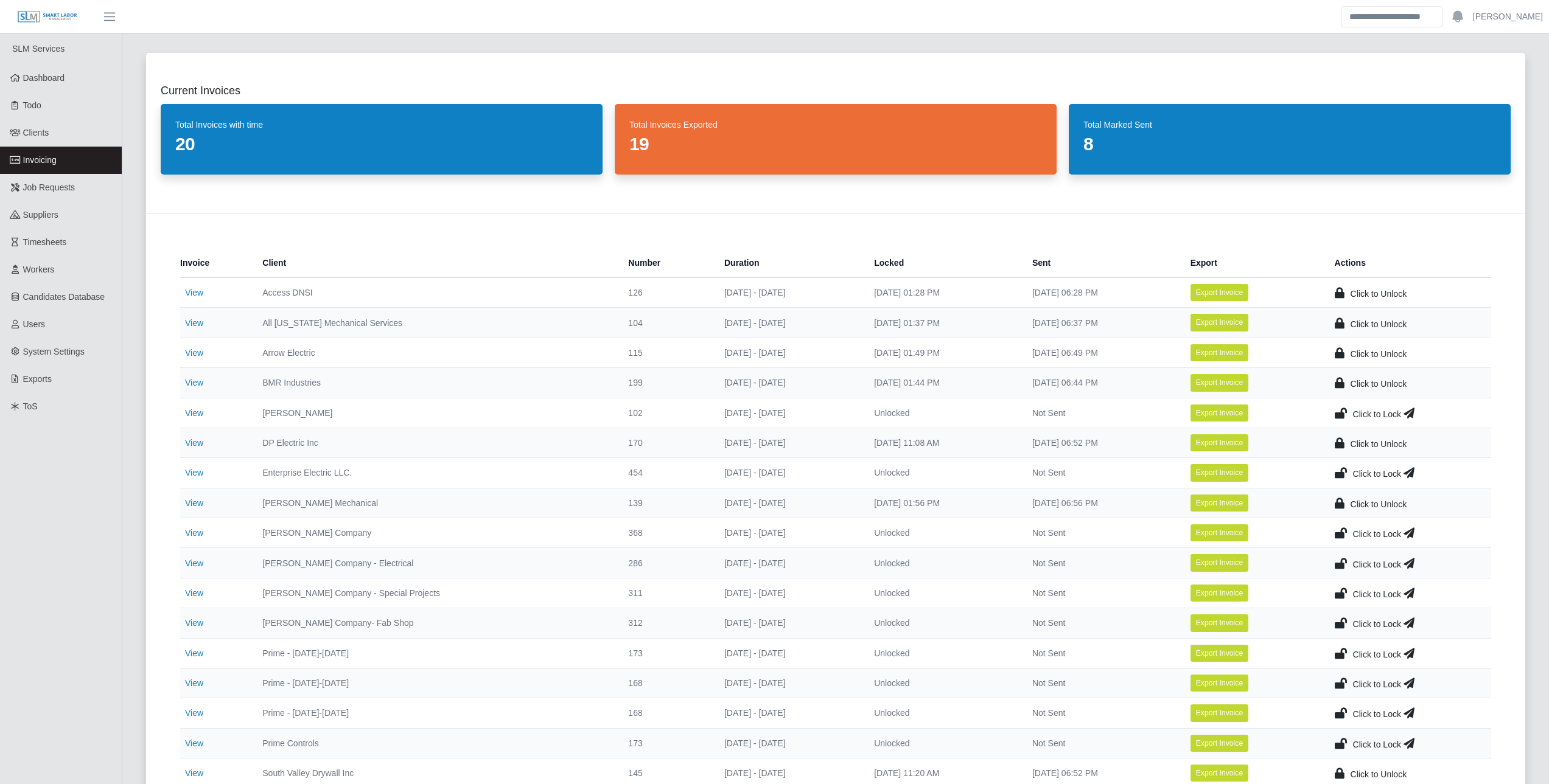
click at [109, 567] on ul "SLM Services Dashboard Todo Clients Invoicing Job Requests Suppliers Timesheets…" at bounding box center [61, 731] width 122 height 1395
click at [889, 413] on icon at bounding box center [1409, 413] width 11 height 17
click at [889, 411] on icon at bounding box center [1341, 413] width 12 height 17
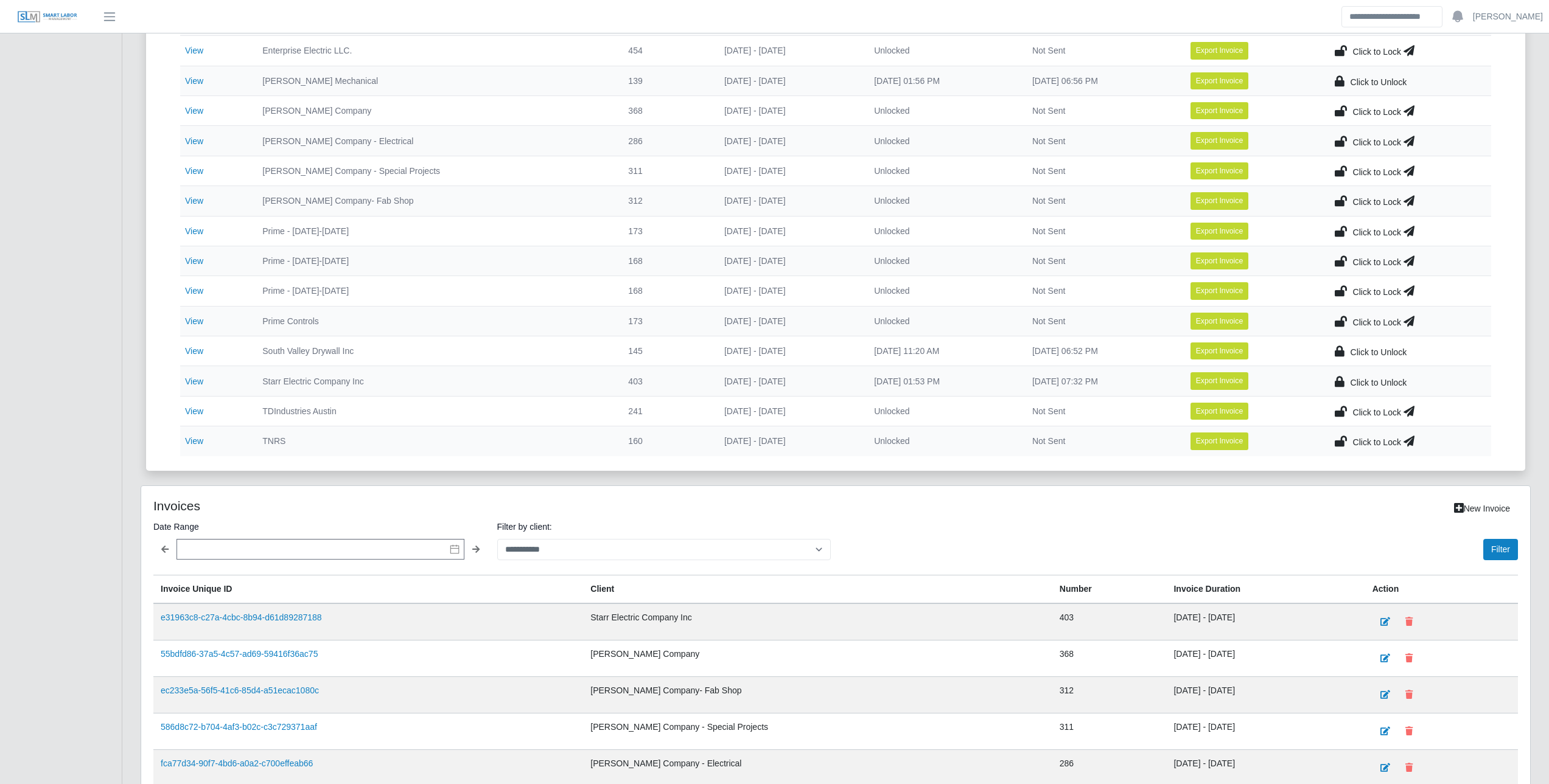
scroll to position [426, 0]
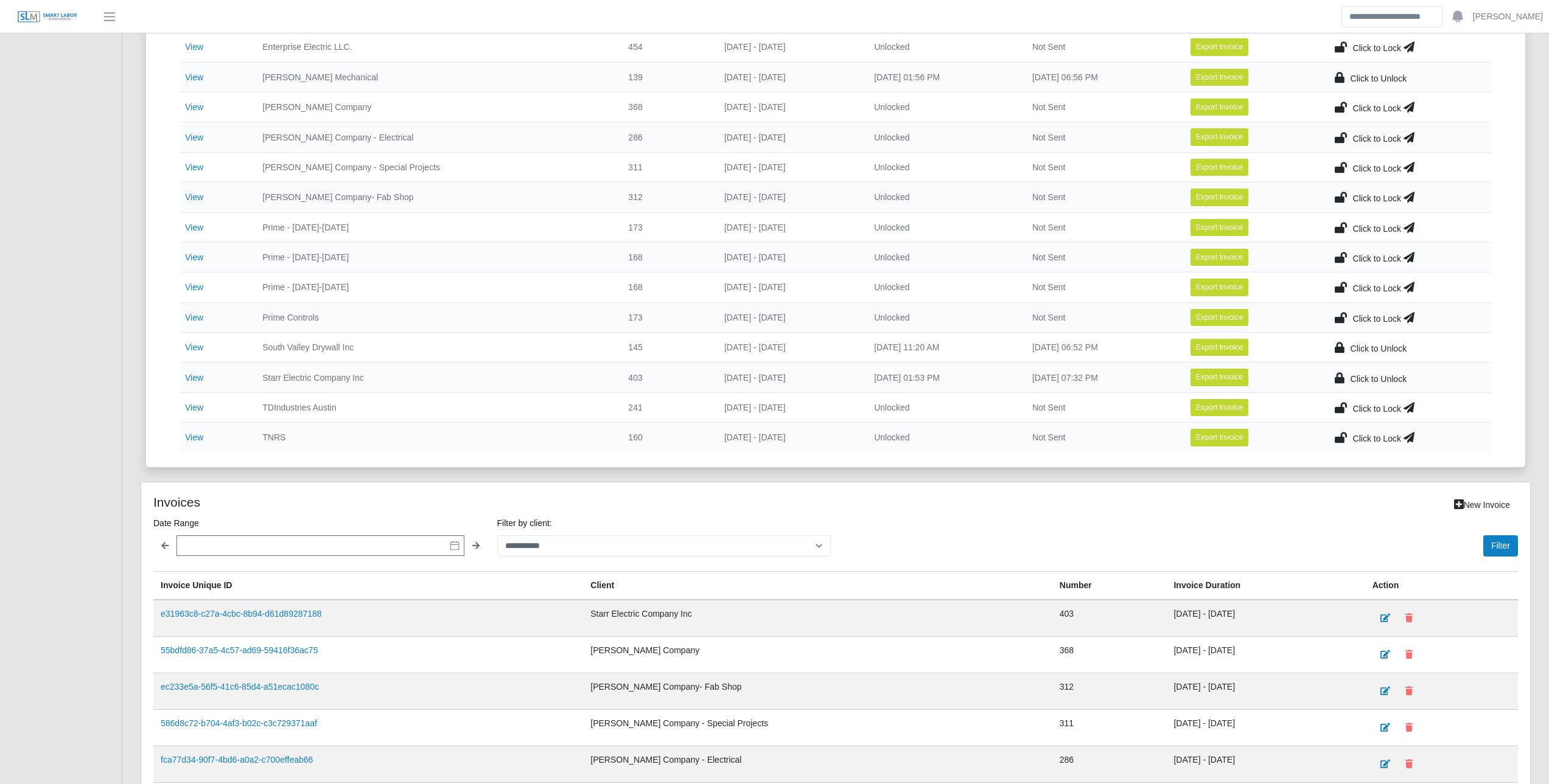
click at [889, 436] on icon at bounding box center [1341, 437] width 12 height 17
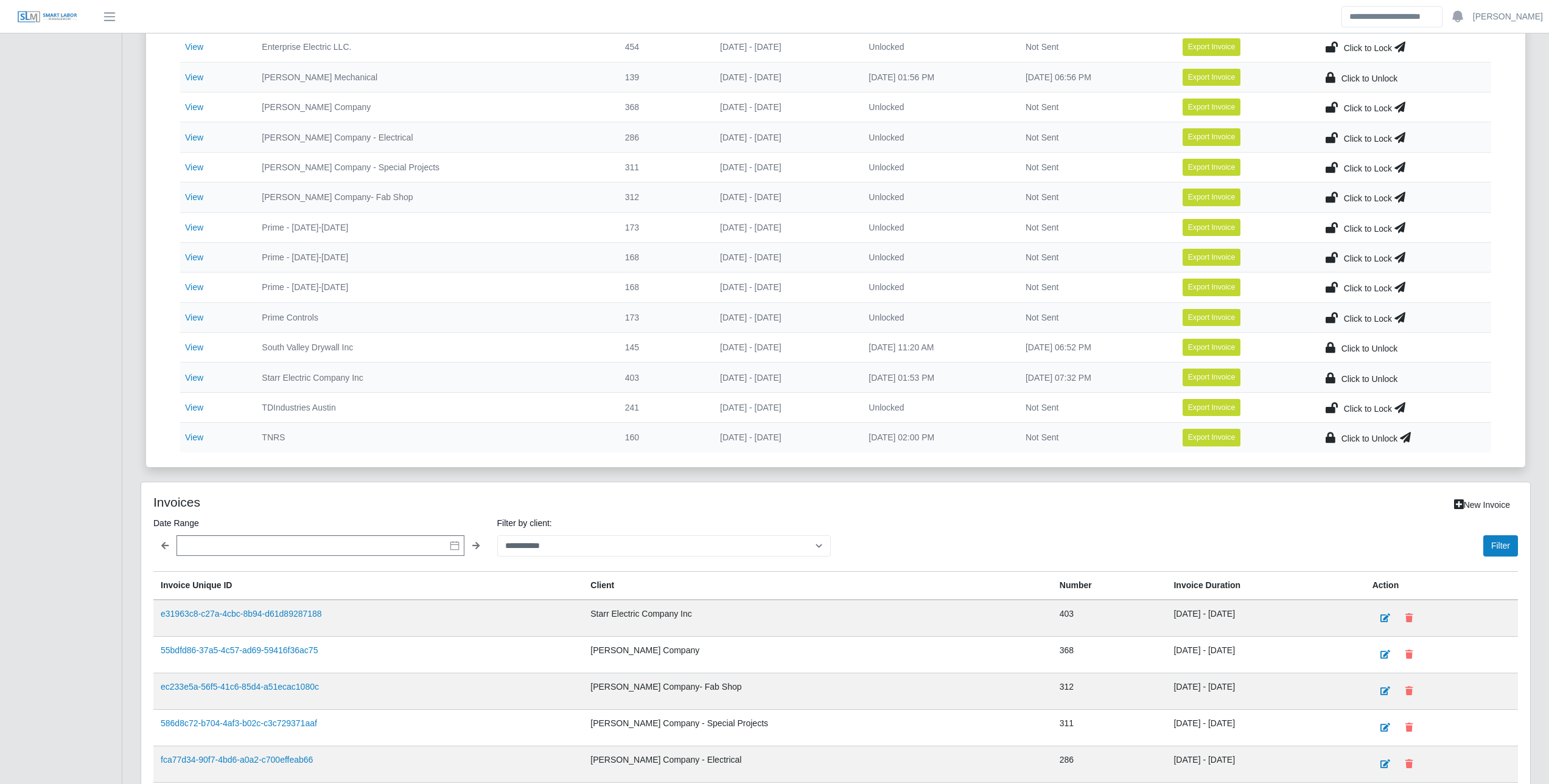
click at [889, 437] on icon at bounding box center [1405, 437] width 11 height 17
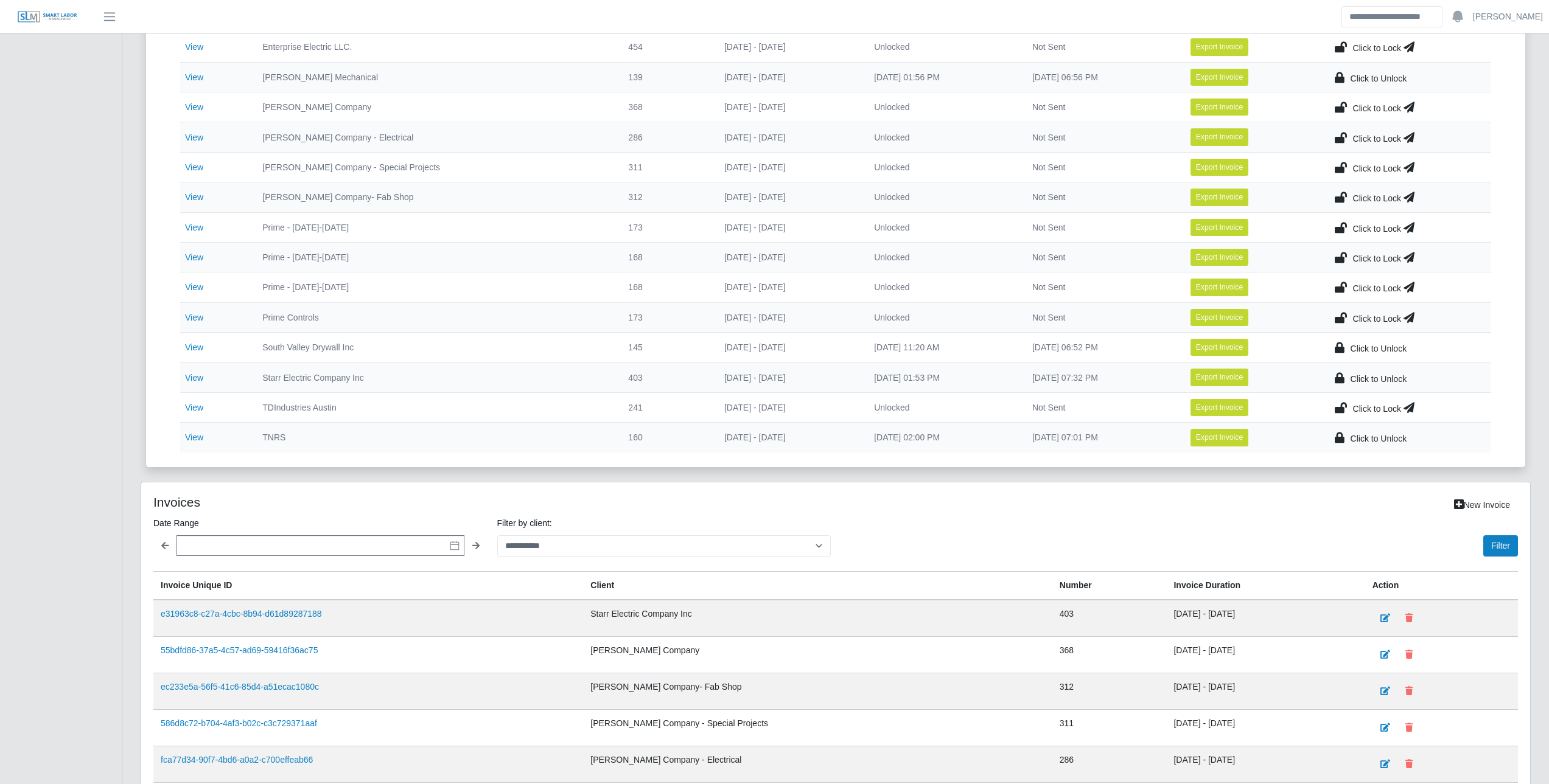
click at [126, 307] on div "Current Invoices Total Invoices with time 20 Total Invoices Exported 19 Total M…" at bounding box center [835, 323] width 1427 height 1420
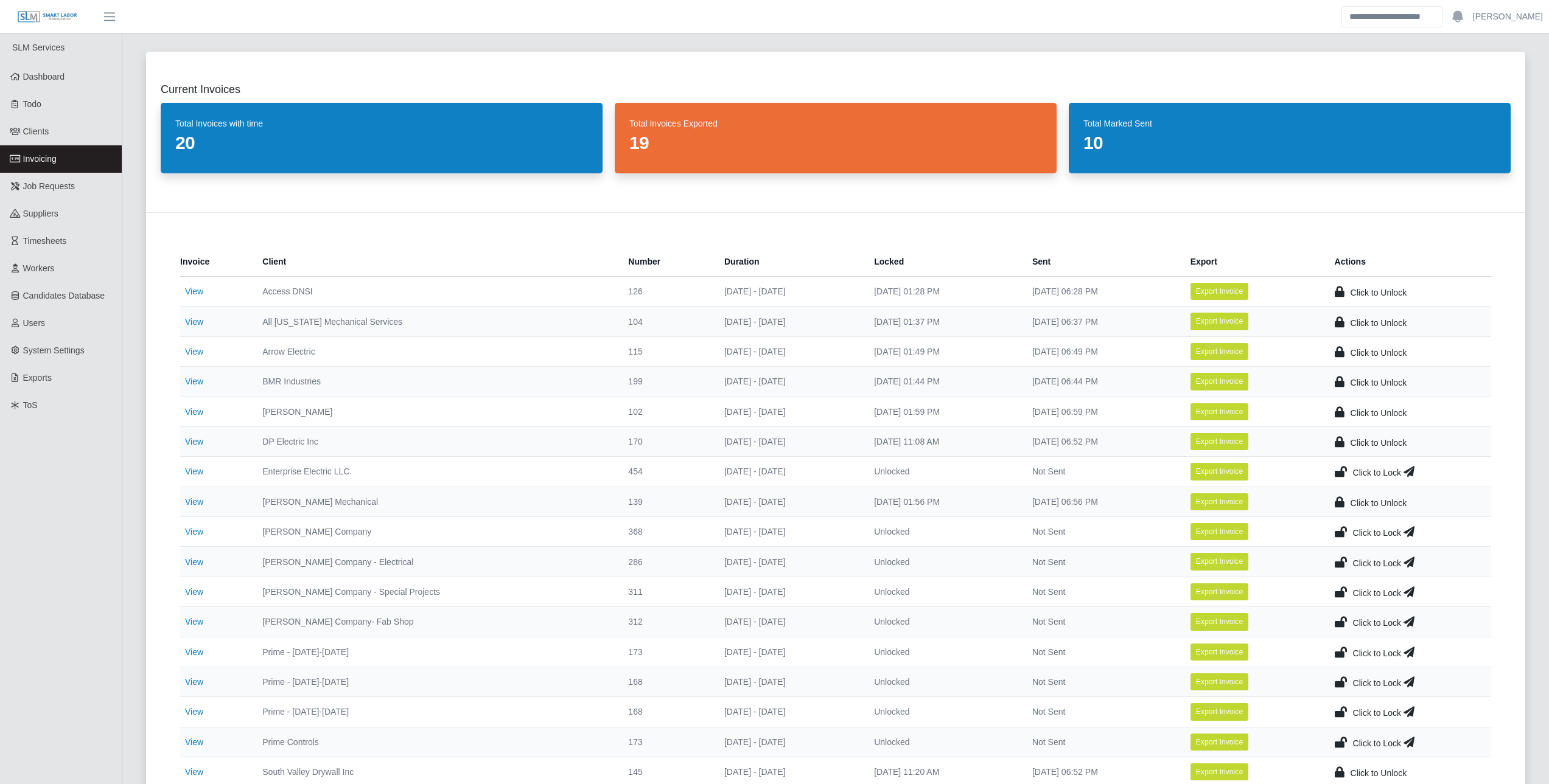
scroll to position [0, 0]
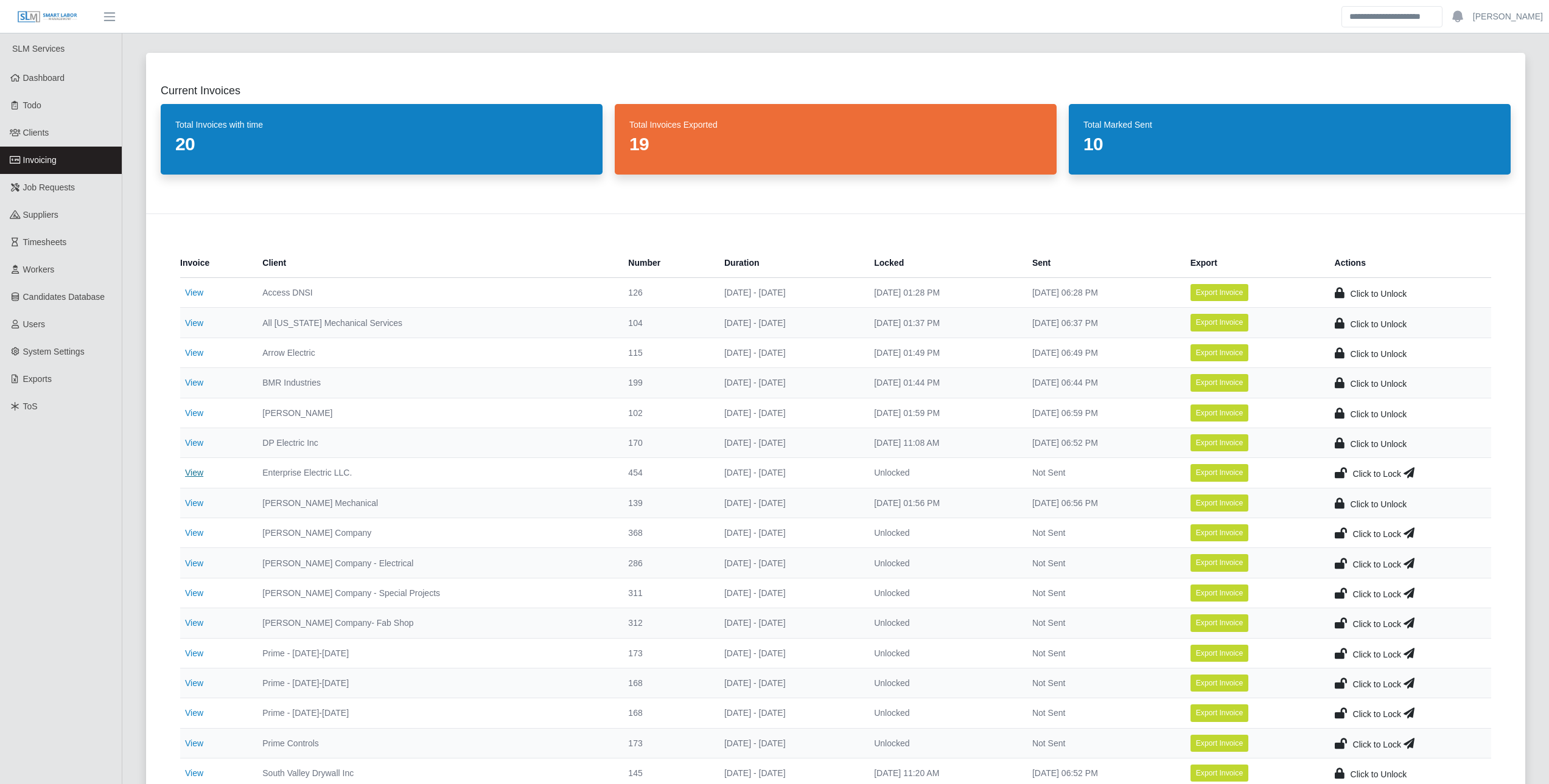
click at [195, 472] on link "View" at bounding box center [194, 472] width 18 height 10
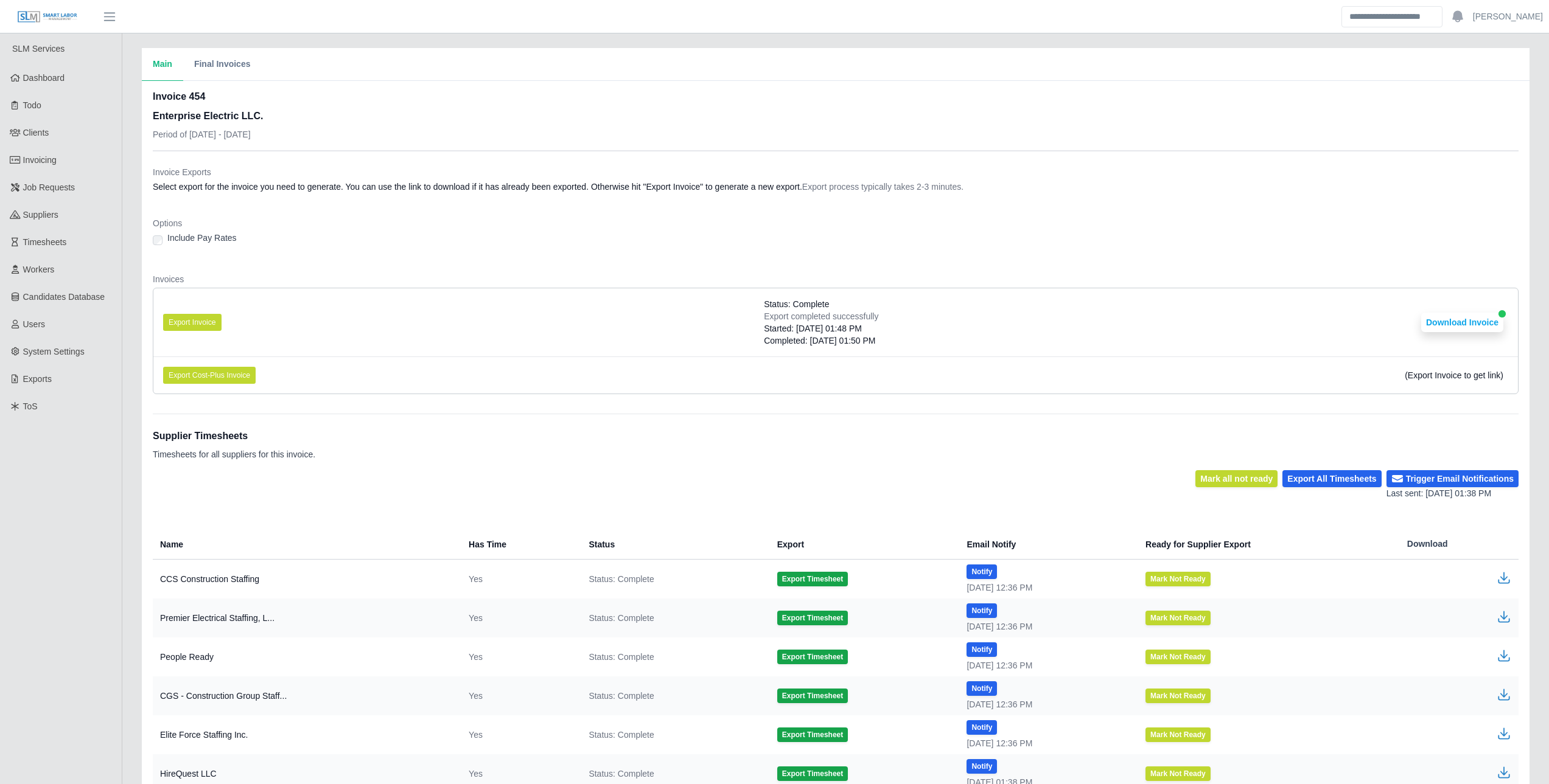
click at [548, 289] on li "Export Invoice Status: Complete Export completed successfully Started: 08/20/20…" at bounding box center [836, 322] width 1364 height 68
click at [190, 325] on button "Export Invoice" at bounding box center [192, 322] width 58 height 17
click at [1450, 313] on button "Download Invoice" at bounding box center [1462, 323] width 82 height 19
click at [50, 161] on span "Invoicing" at bounding box center [40, 159] width 34 height 10
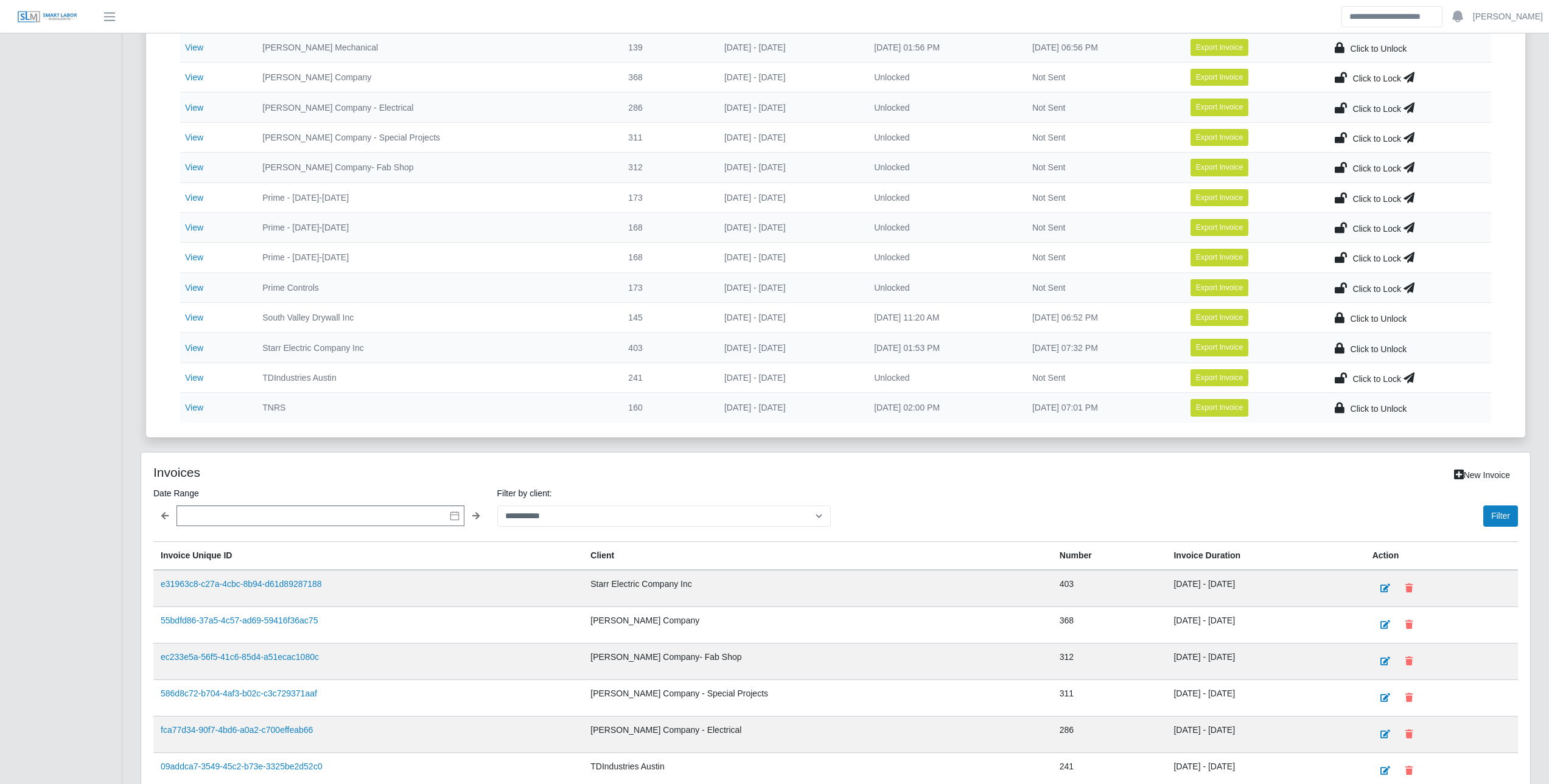
scroll to position [486, 0]
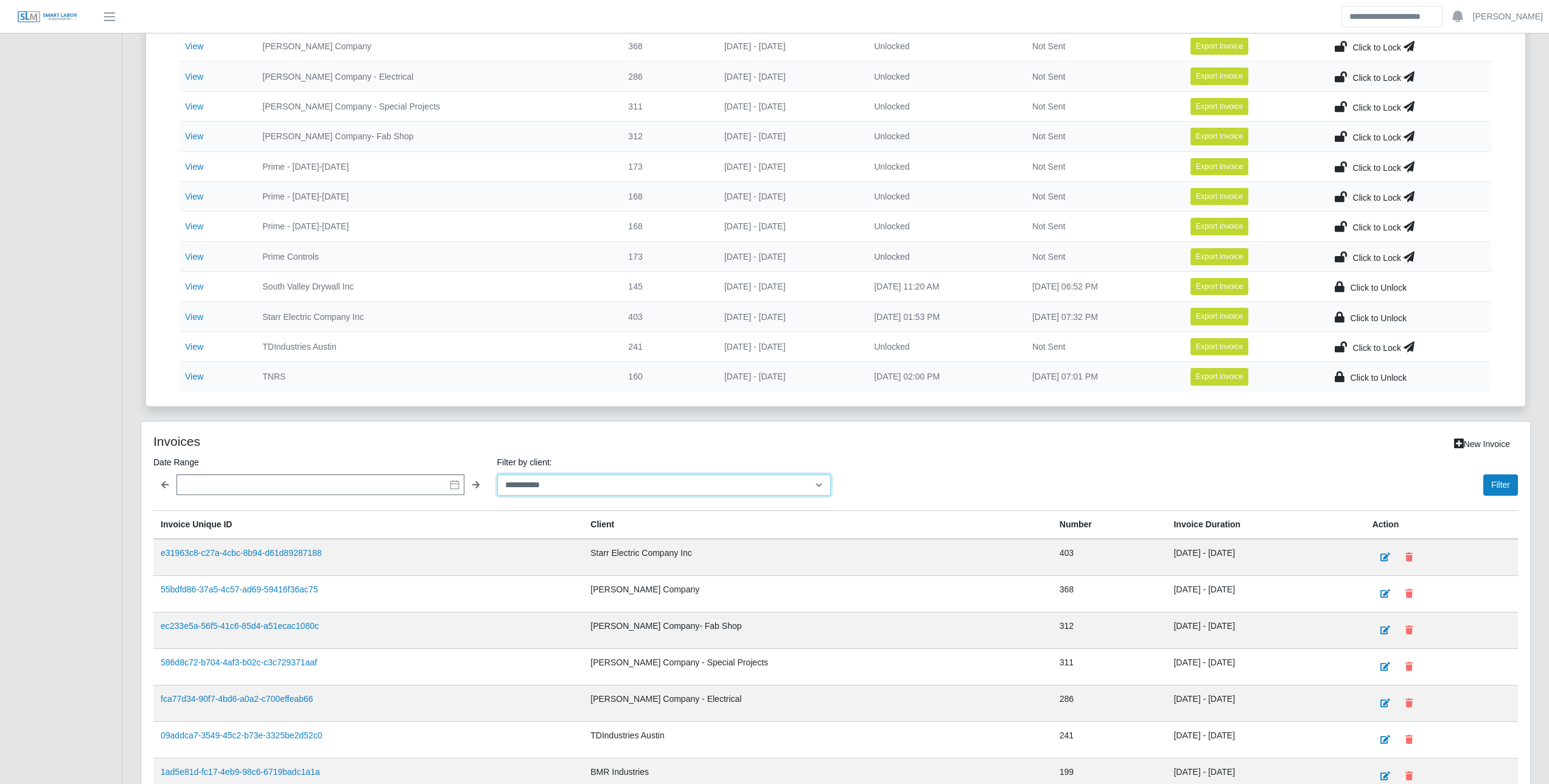
click at [551, 486] on select "**********" at bounding box center [665, 485] width 335 height 21
select select "**********"
click at [498, 475] on select "**********" at bounding box center [665, 485] width 335 height 21
click at [1517, 485] on button "Filter" at bounding box center [1500, 485] width 35 height 21
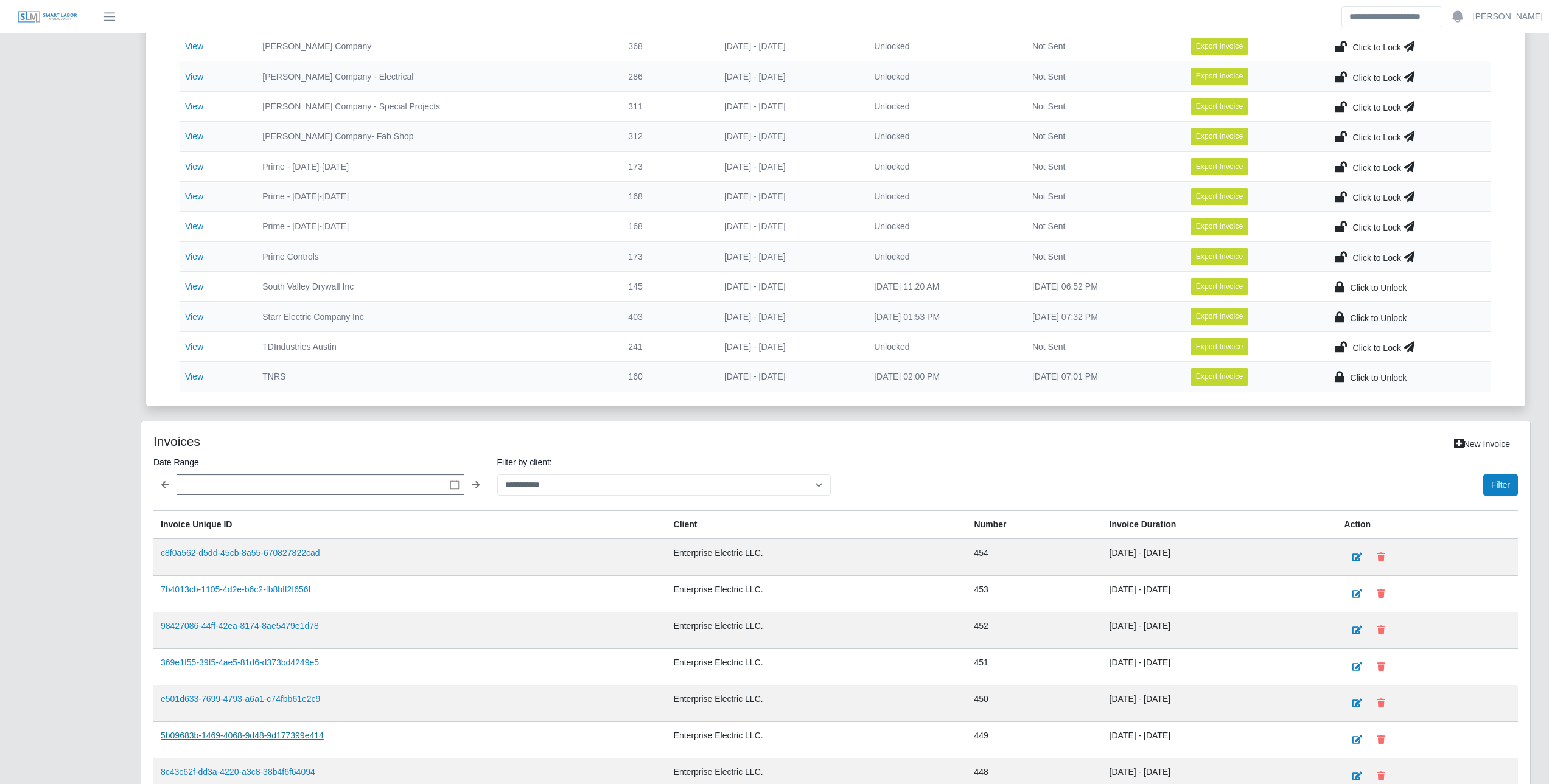
click at [288, 738] on link "5b09683b-1469-4068-9d48-9d177399e414" at bounding box center [243, 735] width 163 height 10
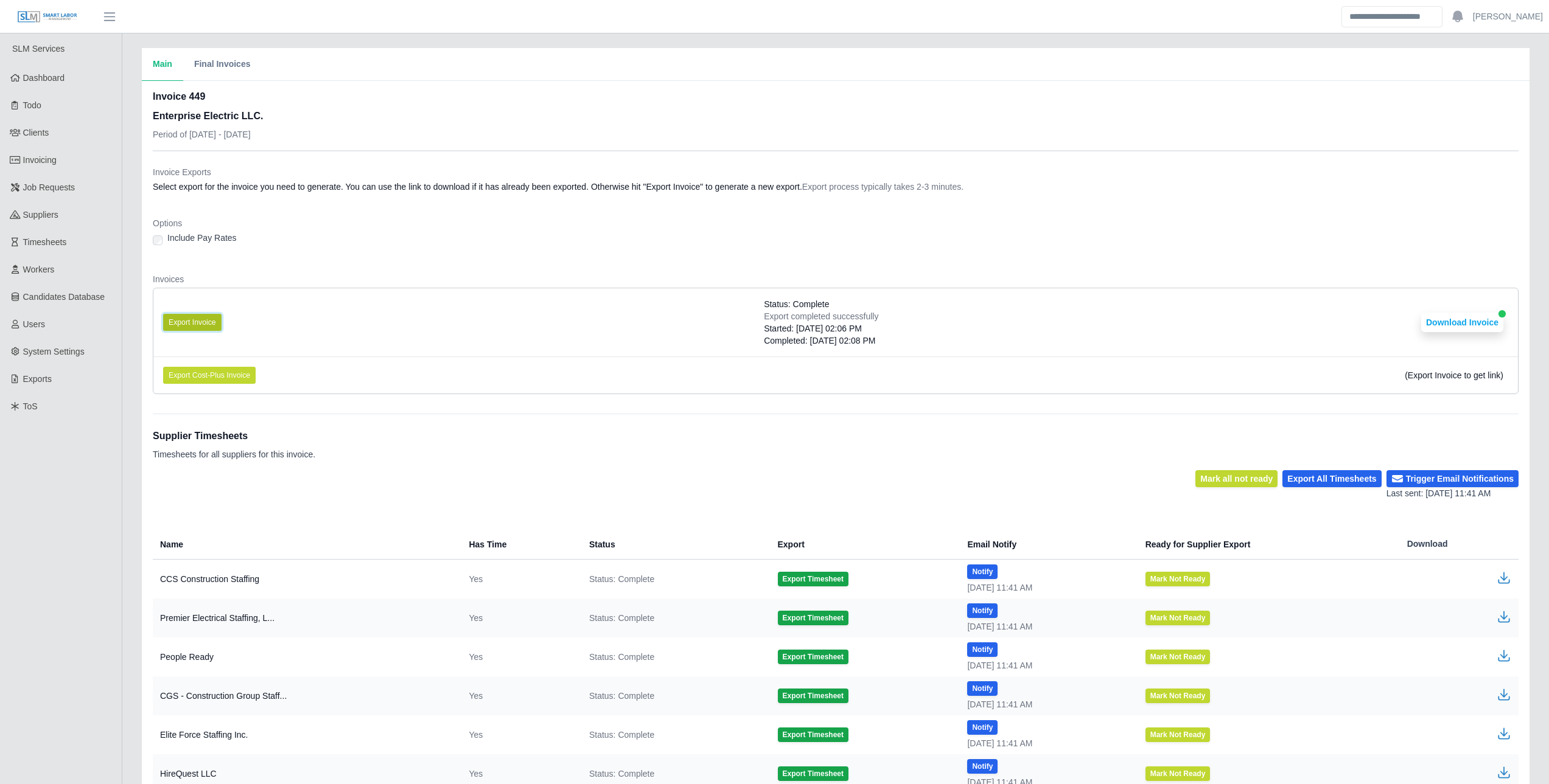
click at [206, 317] on button "Export Invoice" at bounding box center [192, 322] width 58 height 17
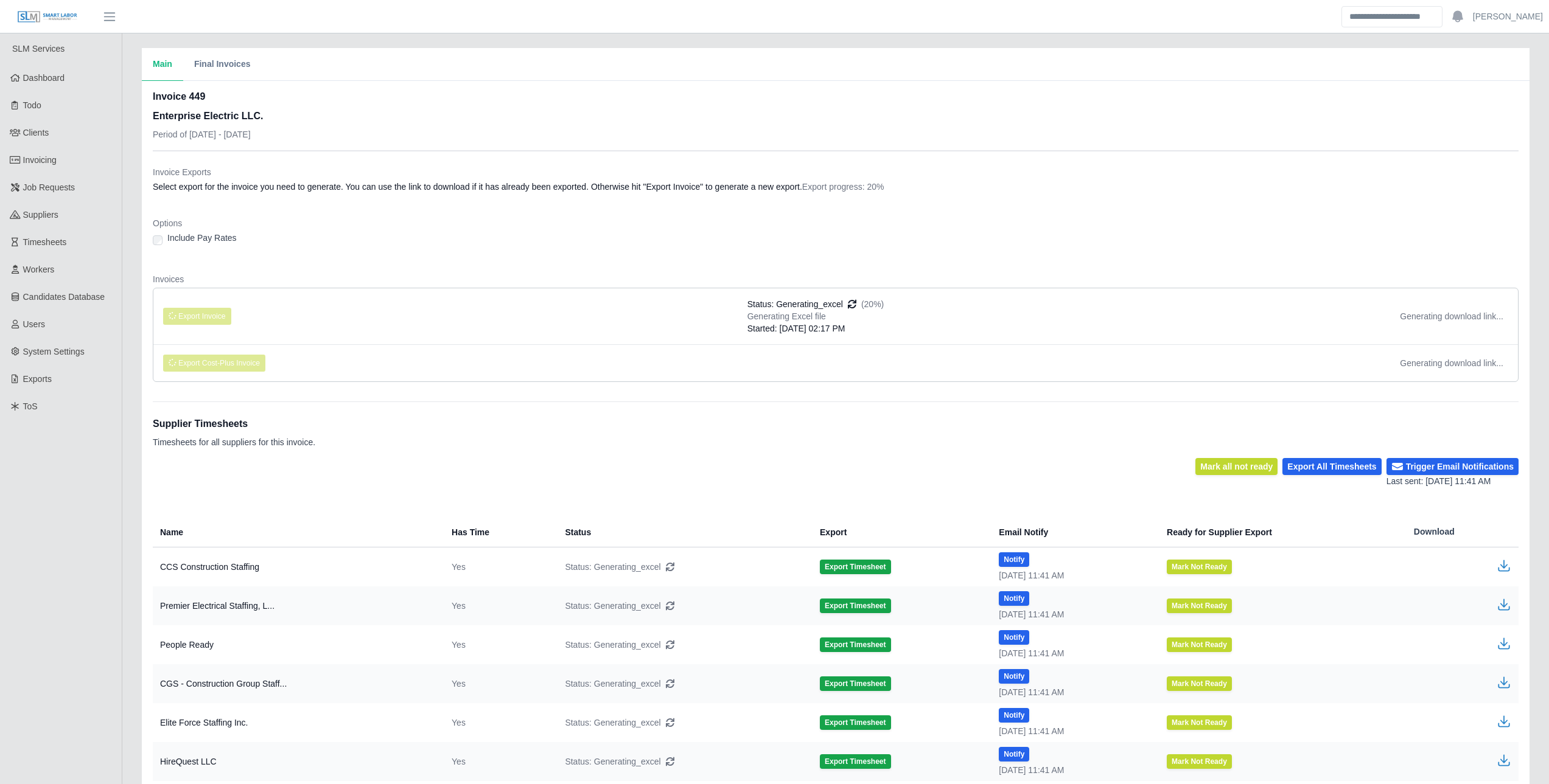
click at [698, 209] on dl "Invoice Exports Select export for the invoice you need to generate. You can use…" at bounding box center [836, 278] width 1366 height 226
click at [687, 336] on li "Export Invoice Status: Generating_excel (20%) Generating Excel file Started: [D…" at bounding box center [836, 316] width 1364 height 56
click at [1439, 151] on div "Invoice Exports Select export for the invoice you need to generate. You can use…" at bounding box center [836, 271] width 1366 height 240
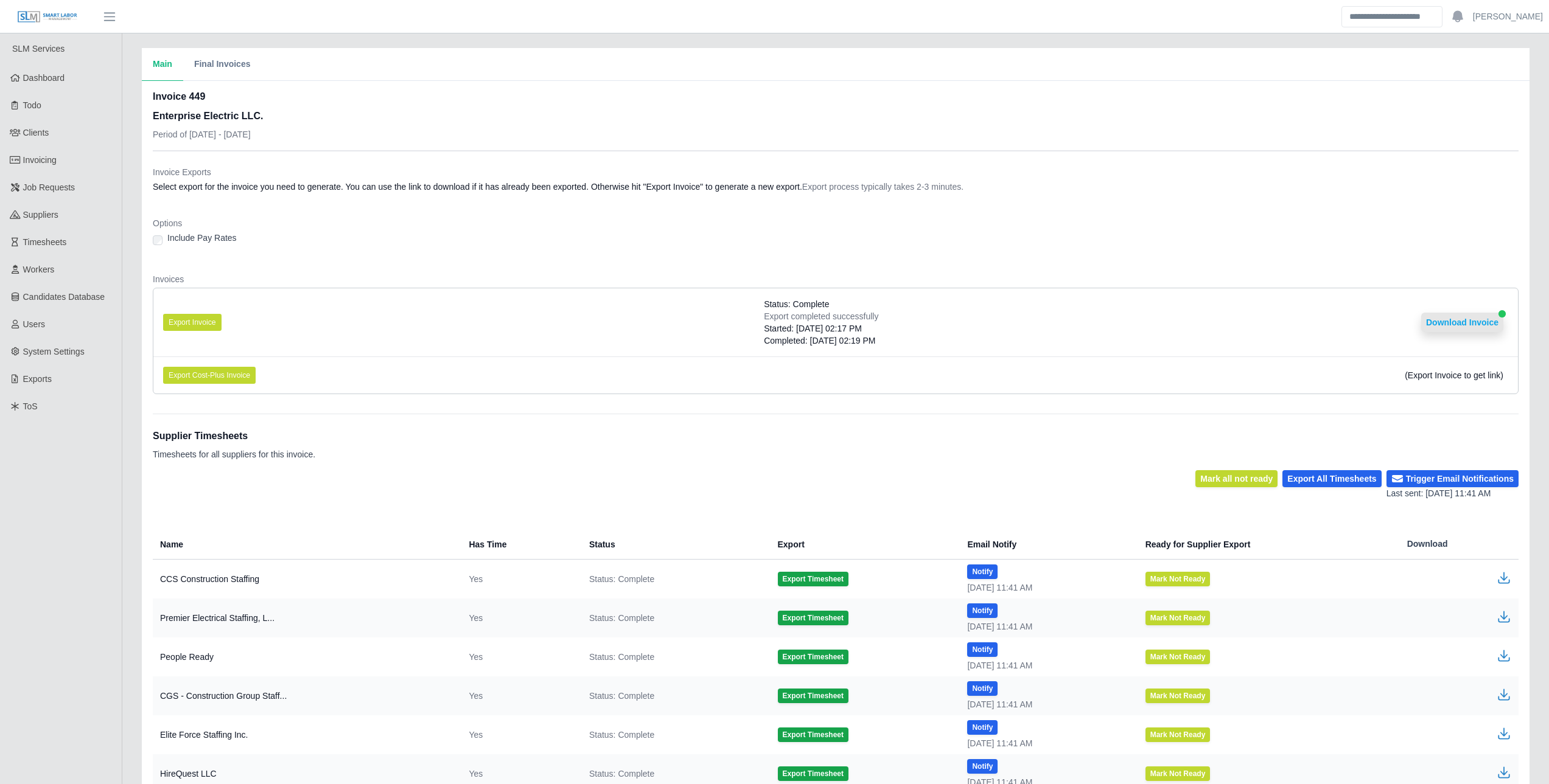
click at [1453, 320] on button "Download Invoice" at bounding box center [1462, 323] width 82 height 19
click at [54, 157] on span "Invoicing" at bounding box center [40, 159] width 34 height 10
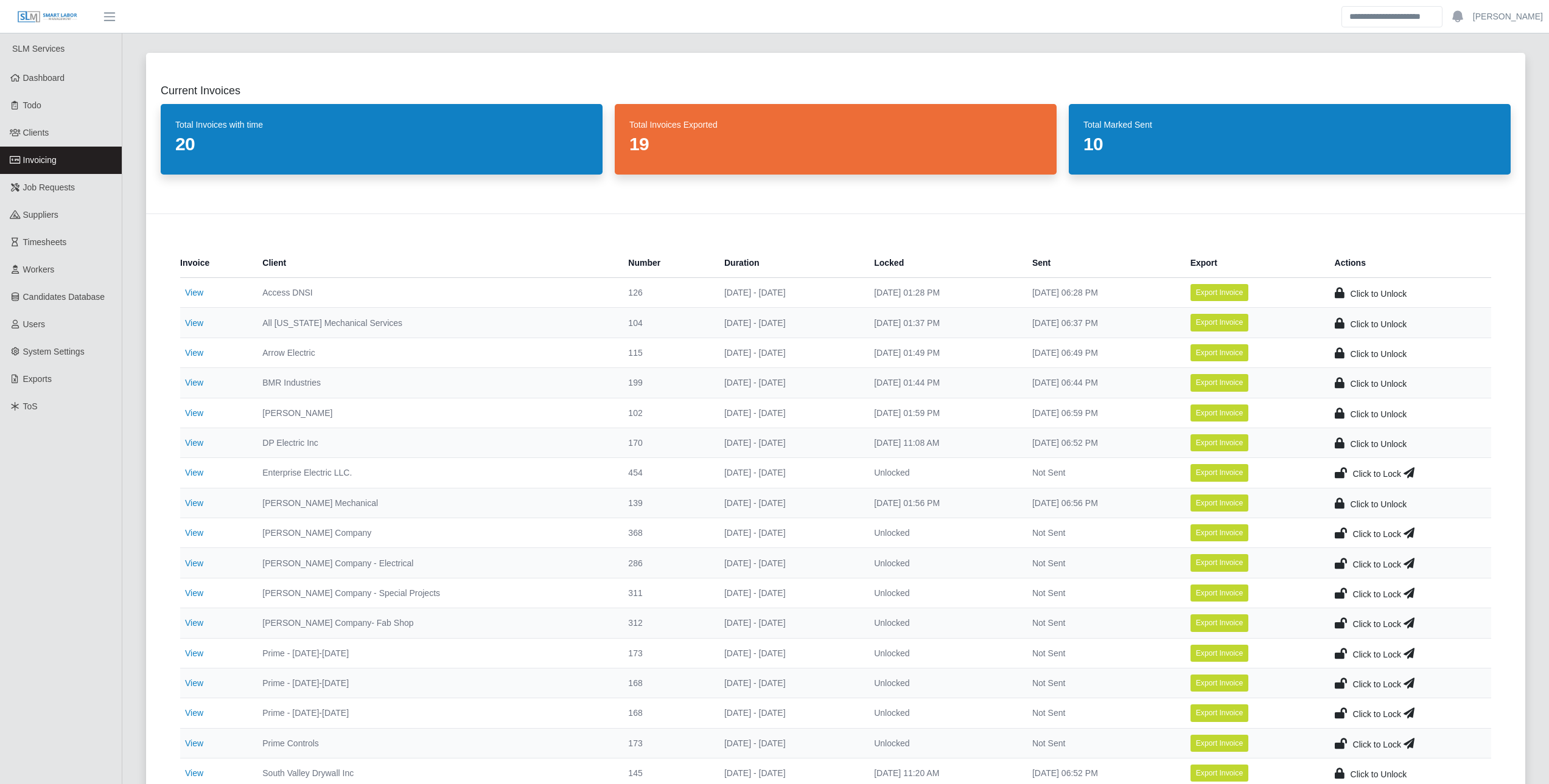
click at [1341, 467] on icon at bounding box center [1341, 472] width 12 height 17
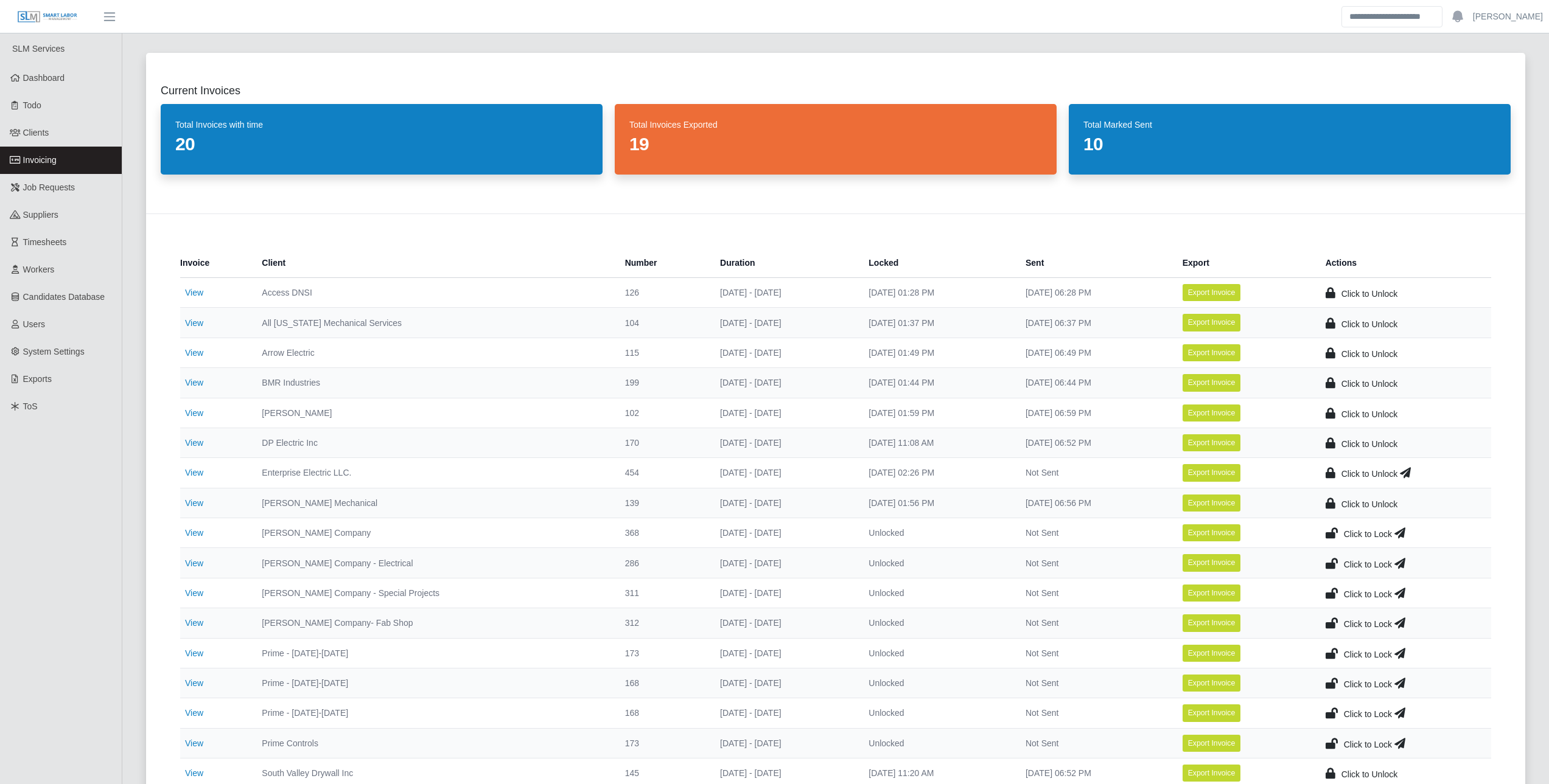
click at [1405, 474] on icon at bounding box center [1405, 472] width 11 height 17
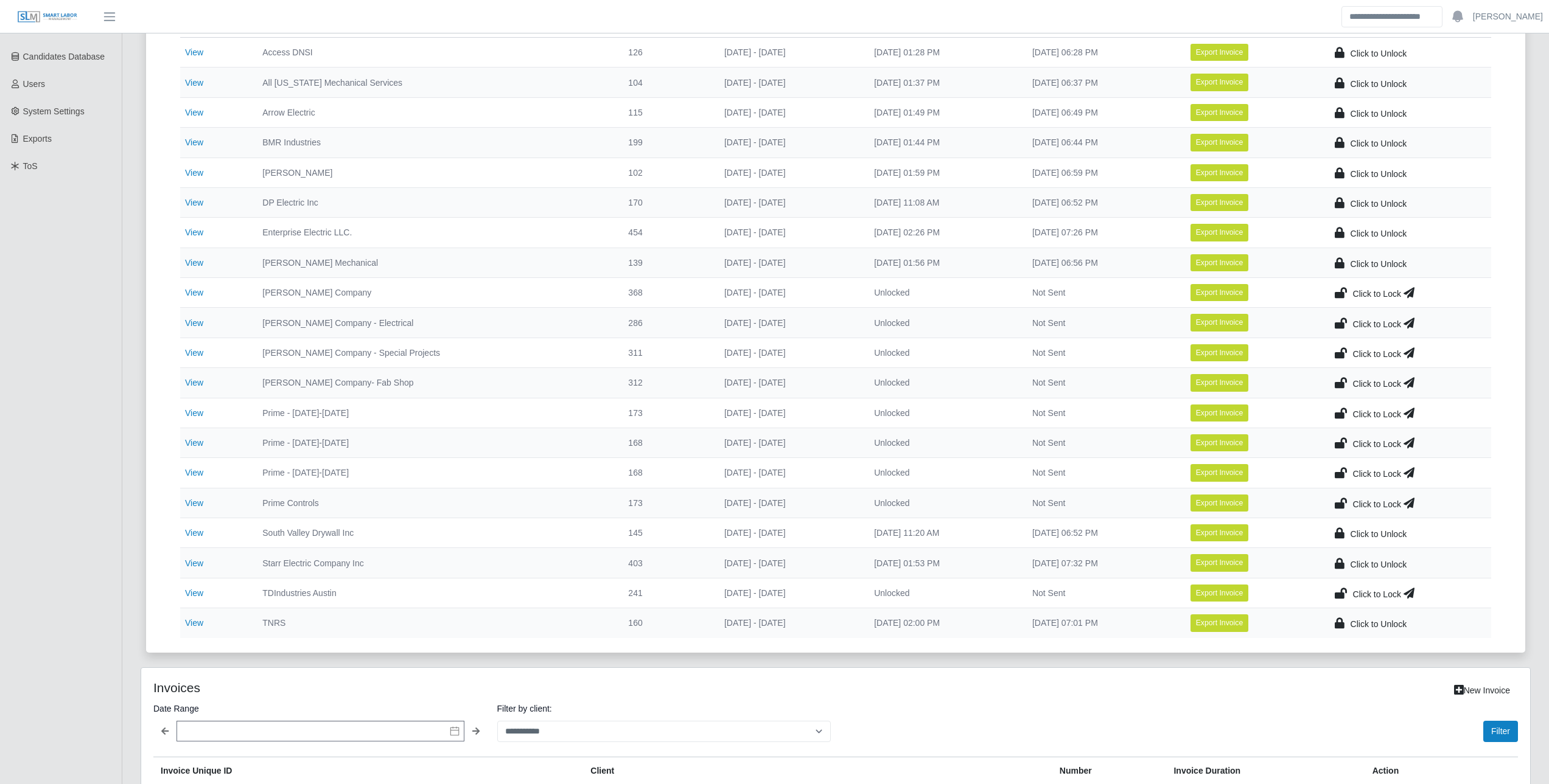
scroll to position [243, 0]
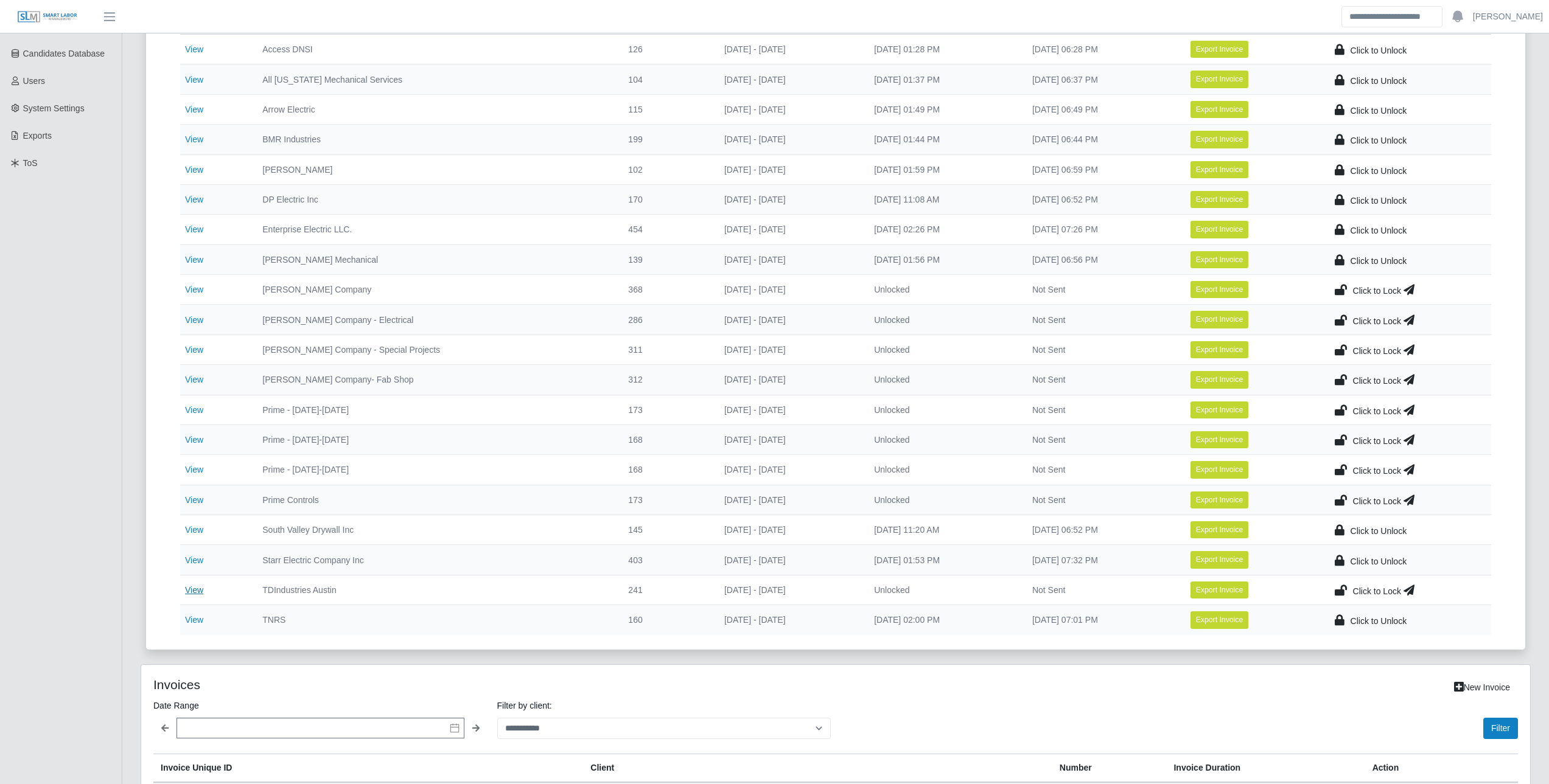
click at [190, 589] on link "View" at bounding box center [194, 590] width 18 height 10
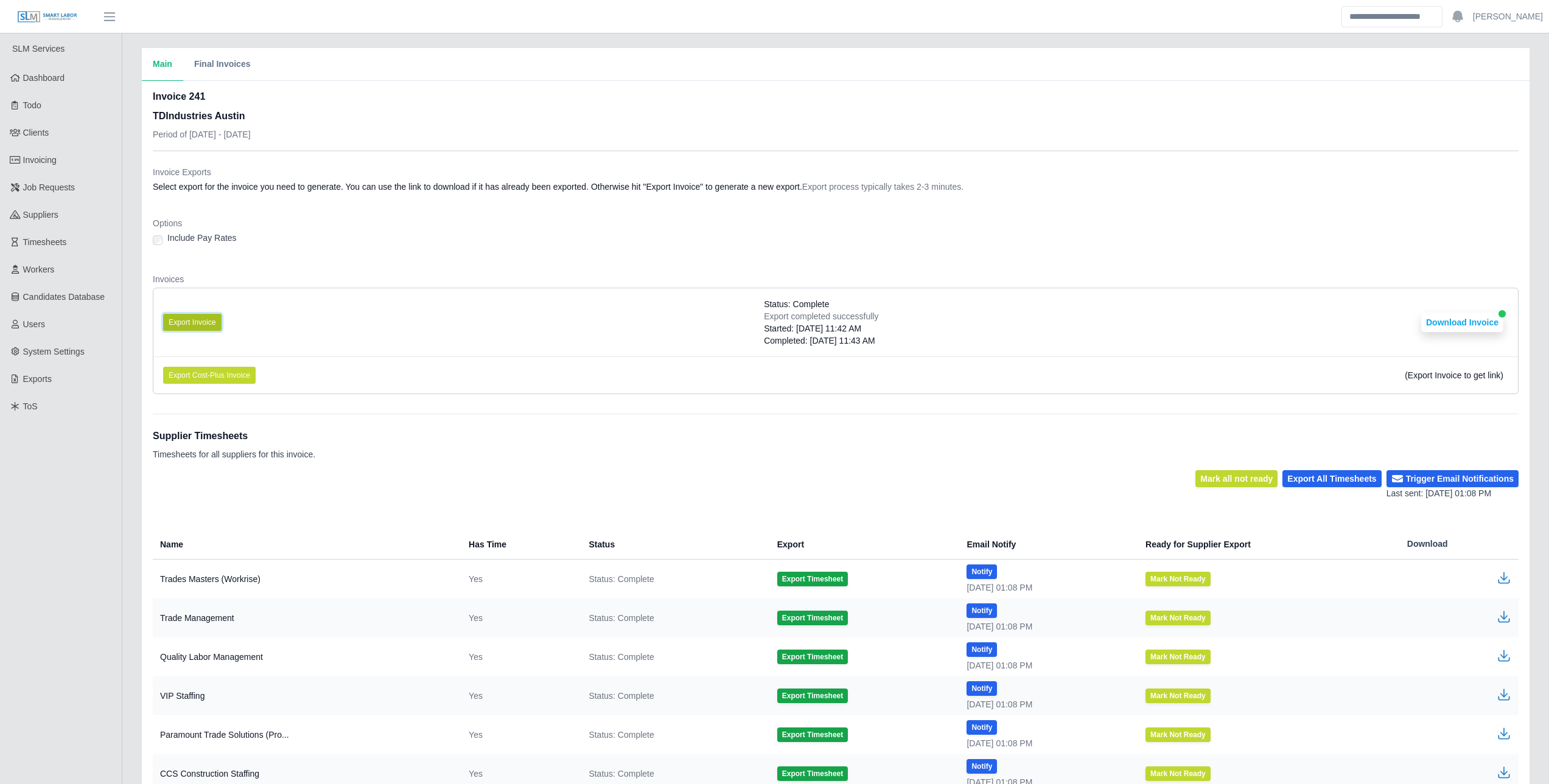
click at [193, 324] on button "Export Invoice" at bounding box center [192, 322] width 58 height 17
click at [835, 304] on div "Status: Complete" at bounding box center [821, 304] width 115 height 12
click at [1460, 317] on button "Download Invoice" at bounding box center [1462, 323] width 82 height 19
click at [51, 164] on span "Invoicing" at bounding box center [40, 159] width 34 height 10
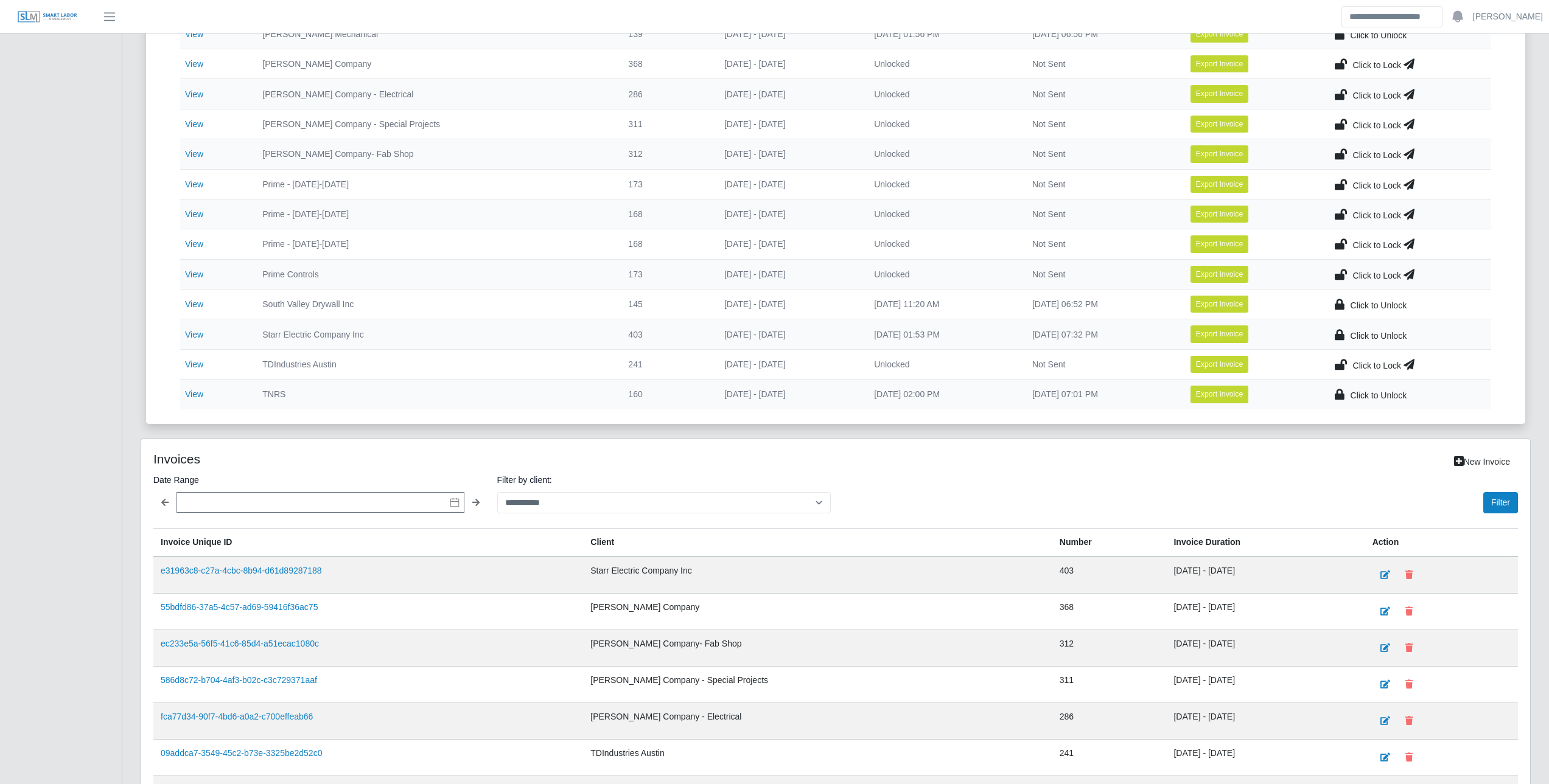
scroll to position [486, 0]
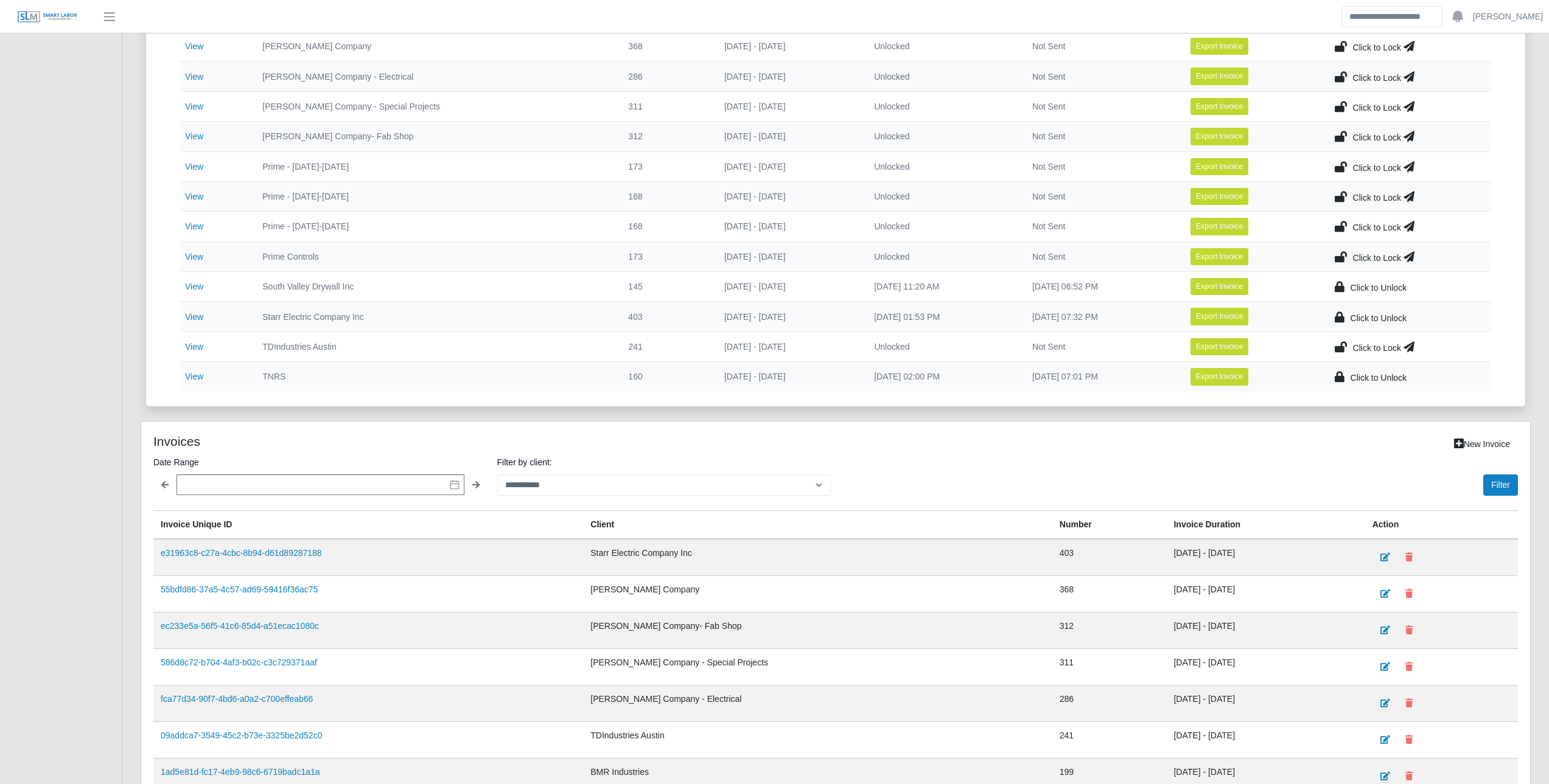
click at [1342, 344] on icon at bounding box center [1341, 346] width 12 height 17
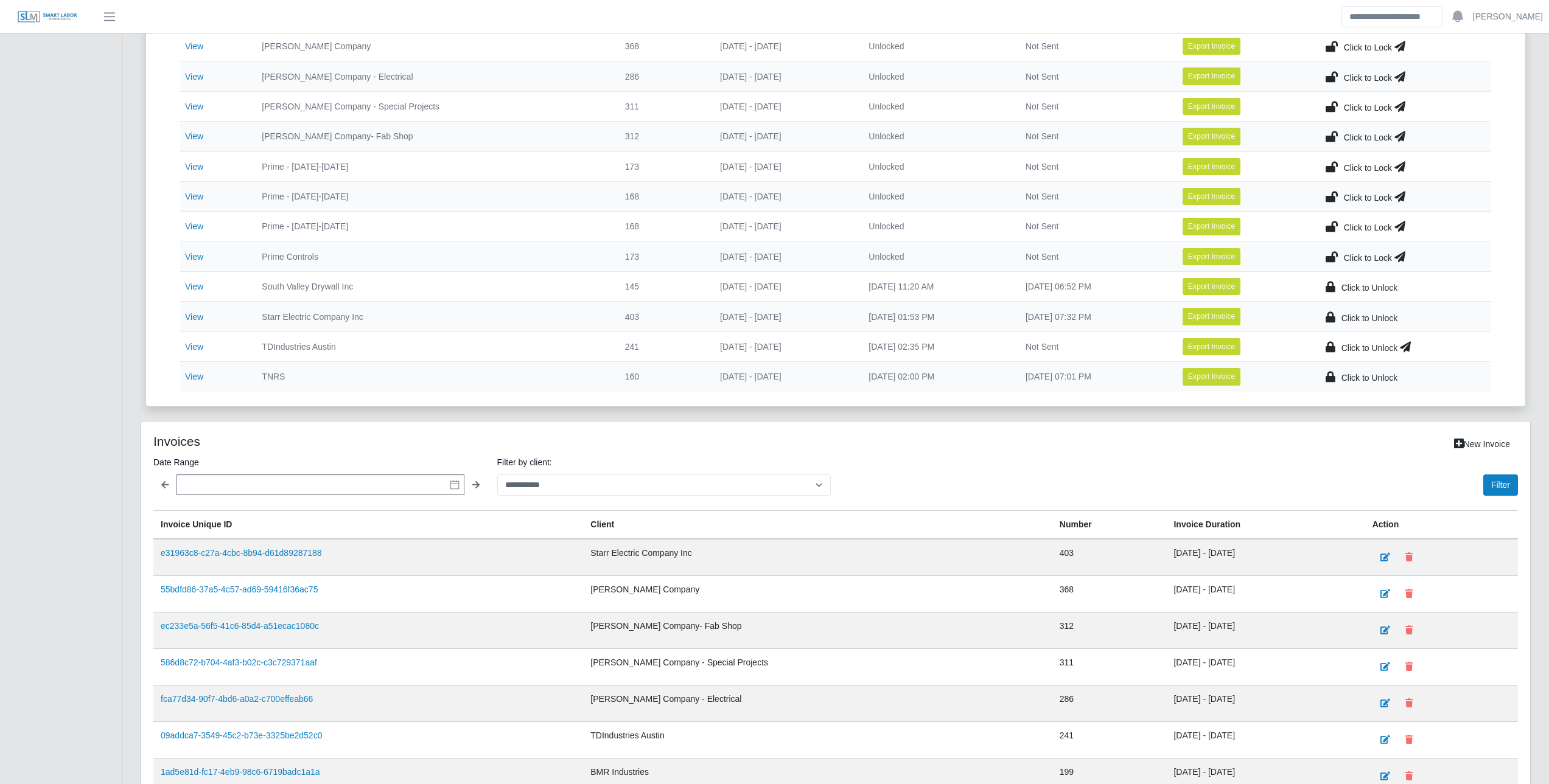
click at [1405, 345] on icon at bounding box center [1405, 346] width 11 height 17
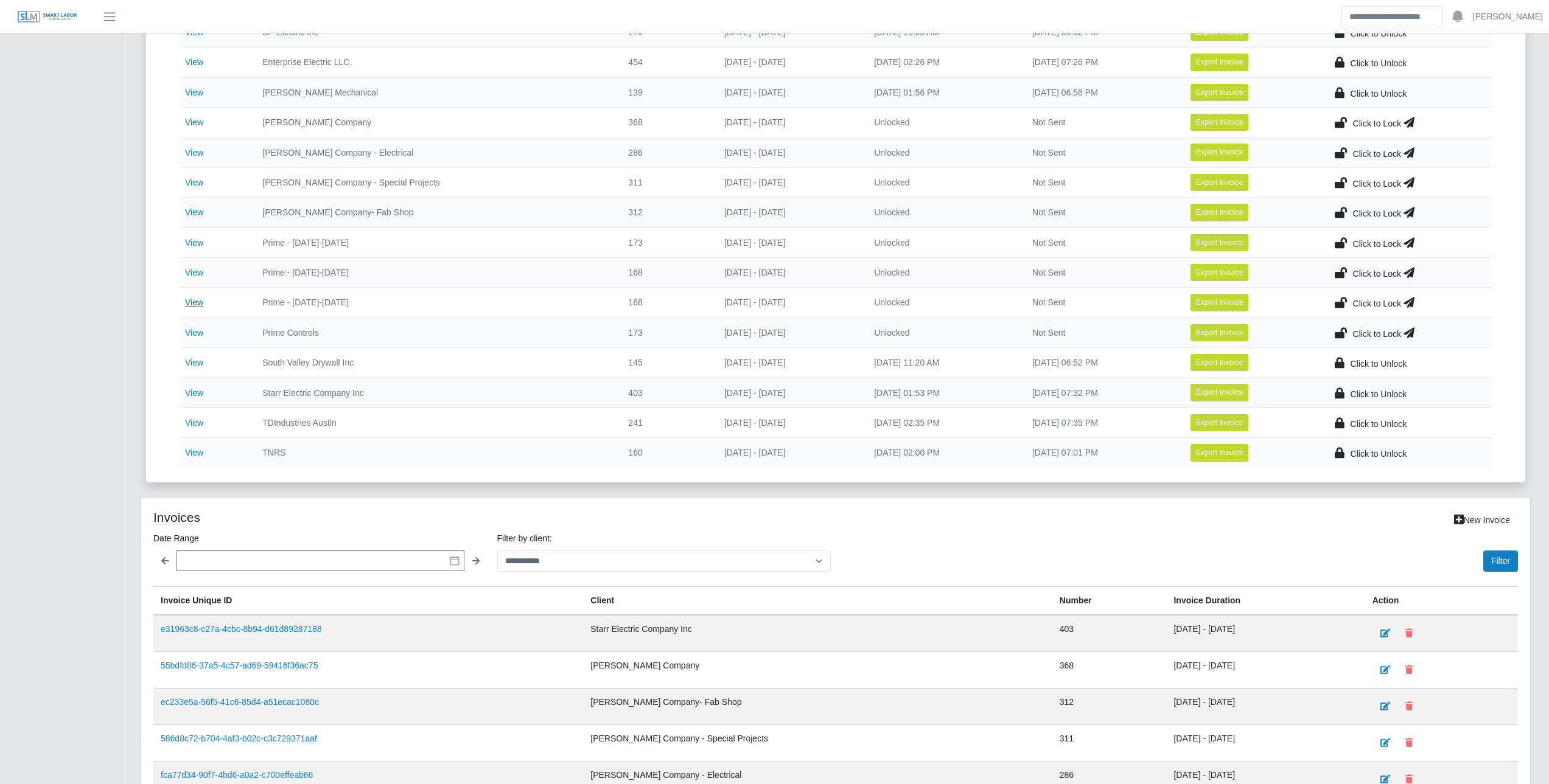
scroll to position [426, 0]
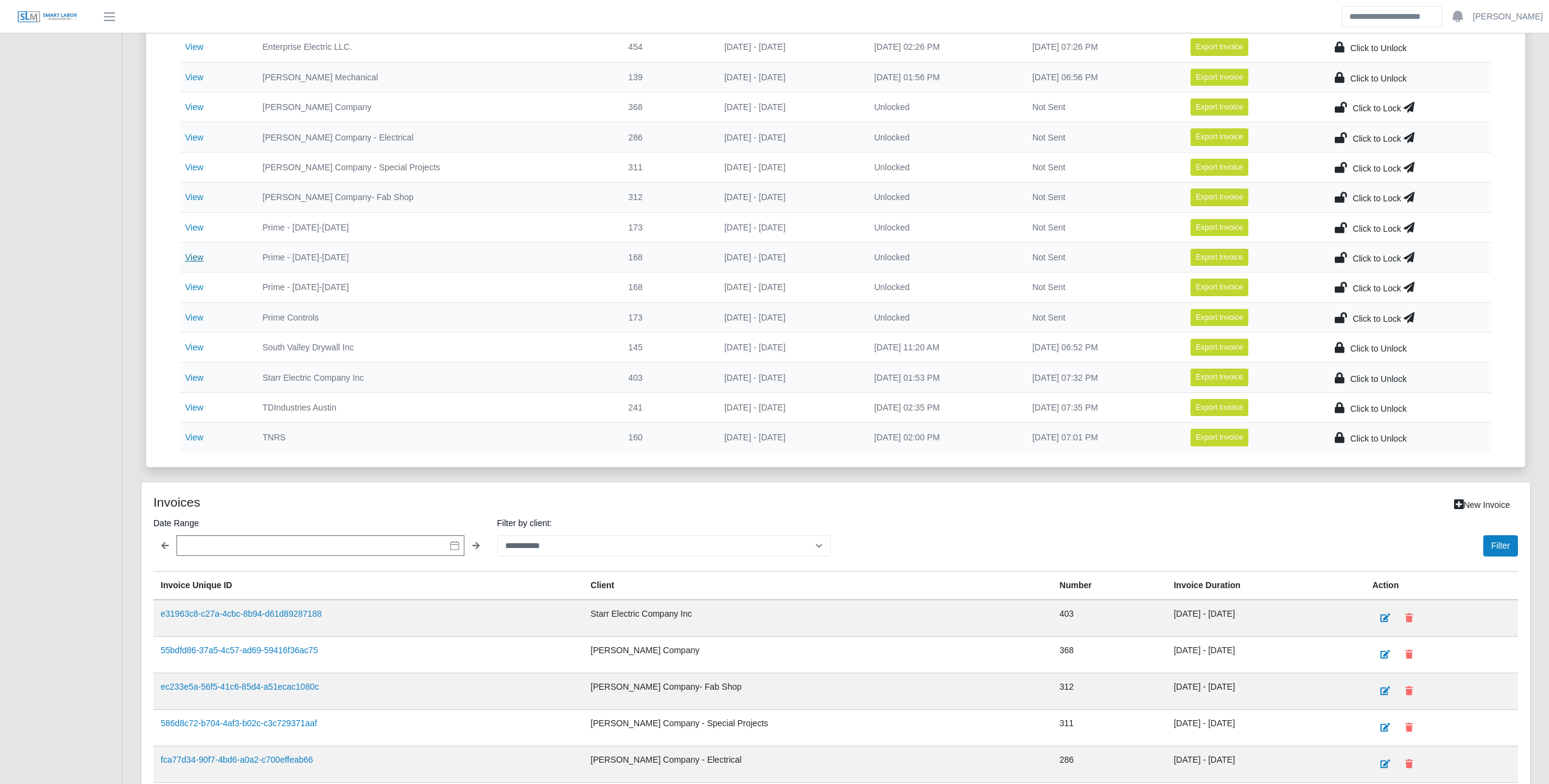
click at [193, 255] on link "View" at bounding box center [194, 257] width 18 height 10
click at [199, 284] on link "View" at bounding box center [194, 287] width 18 height 10
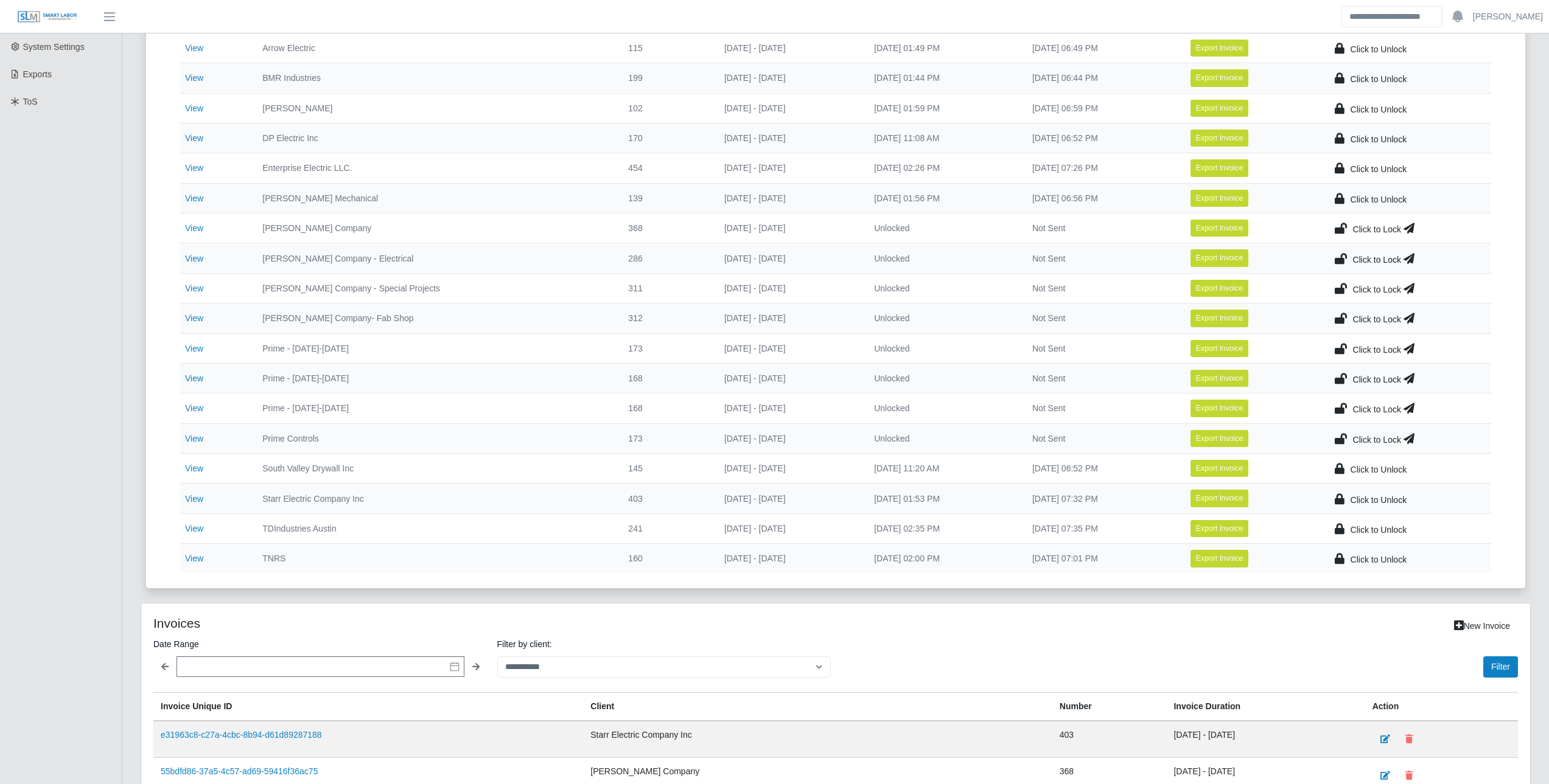
scroll to position [304, 0]
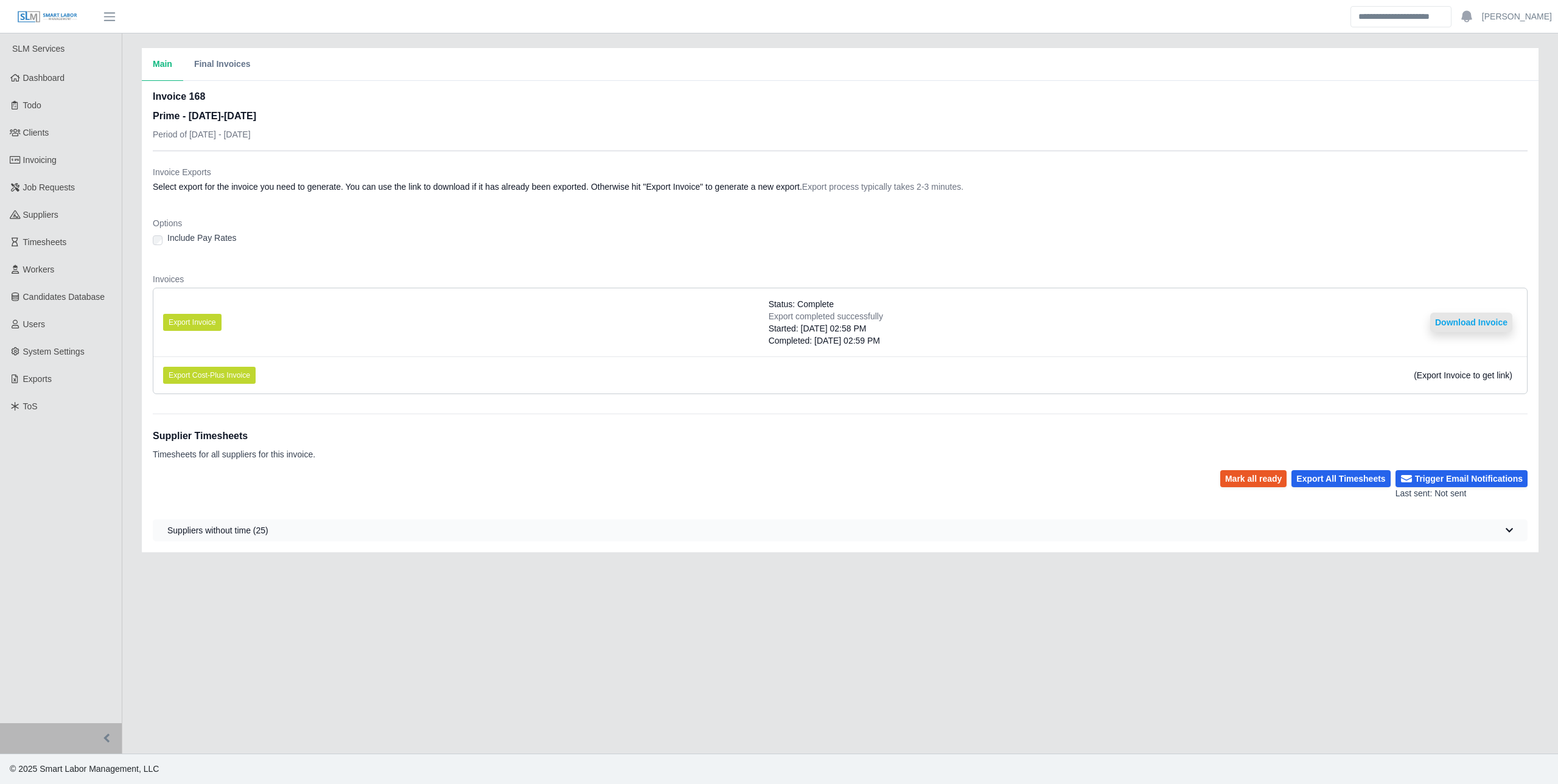
click at [1474, 326] on button "Download Invoice" at bounding box center [1471, 323] width 82 height 19
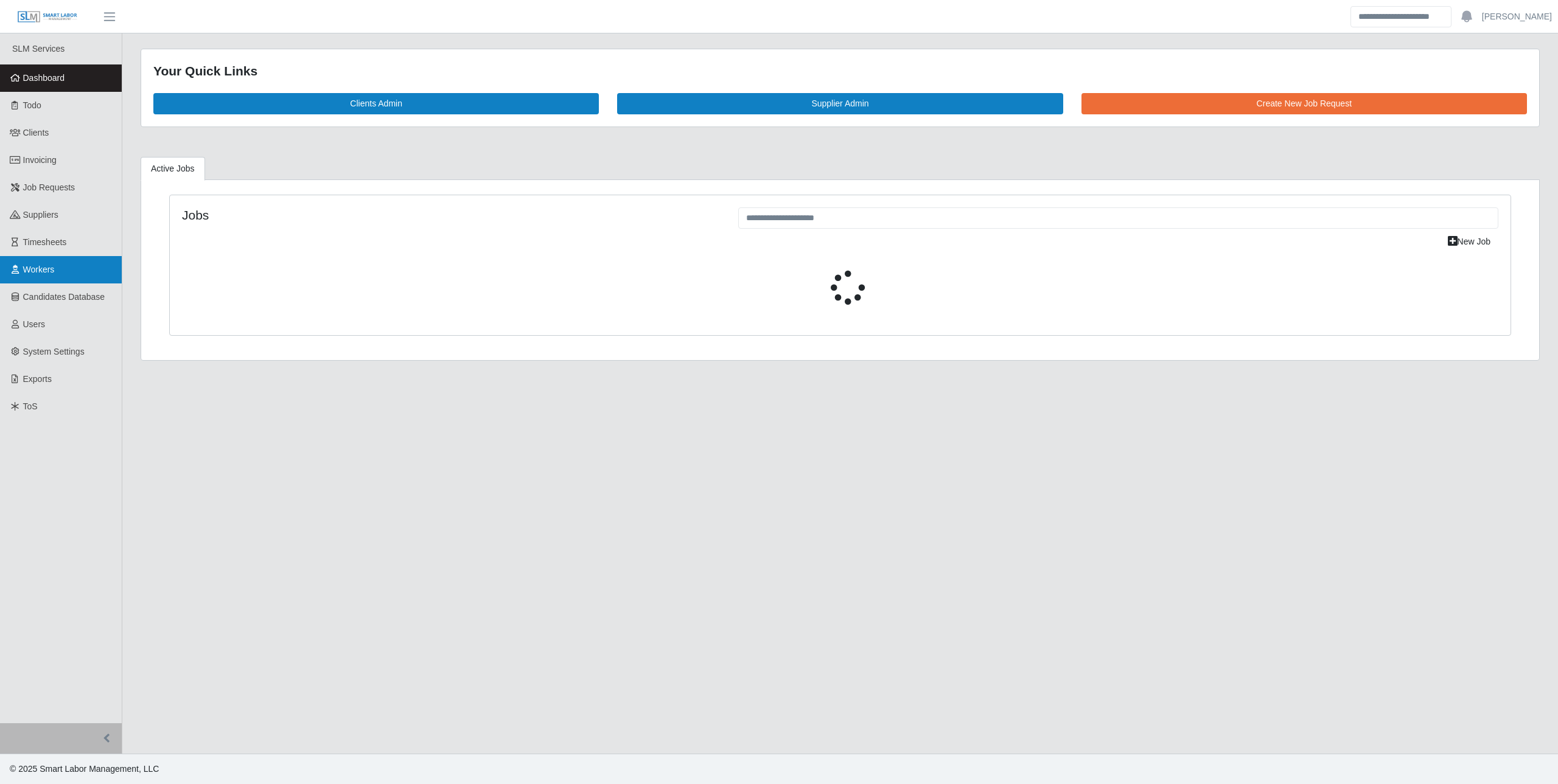
click at [48, 281] on link "Workers" at bounding box center [61, 270] width 122 height 27
select select "****"
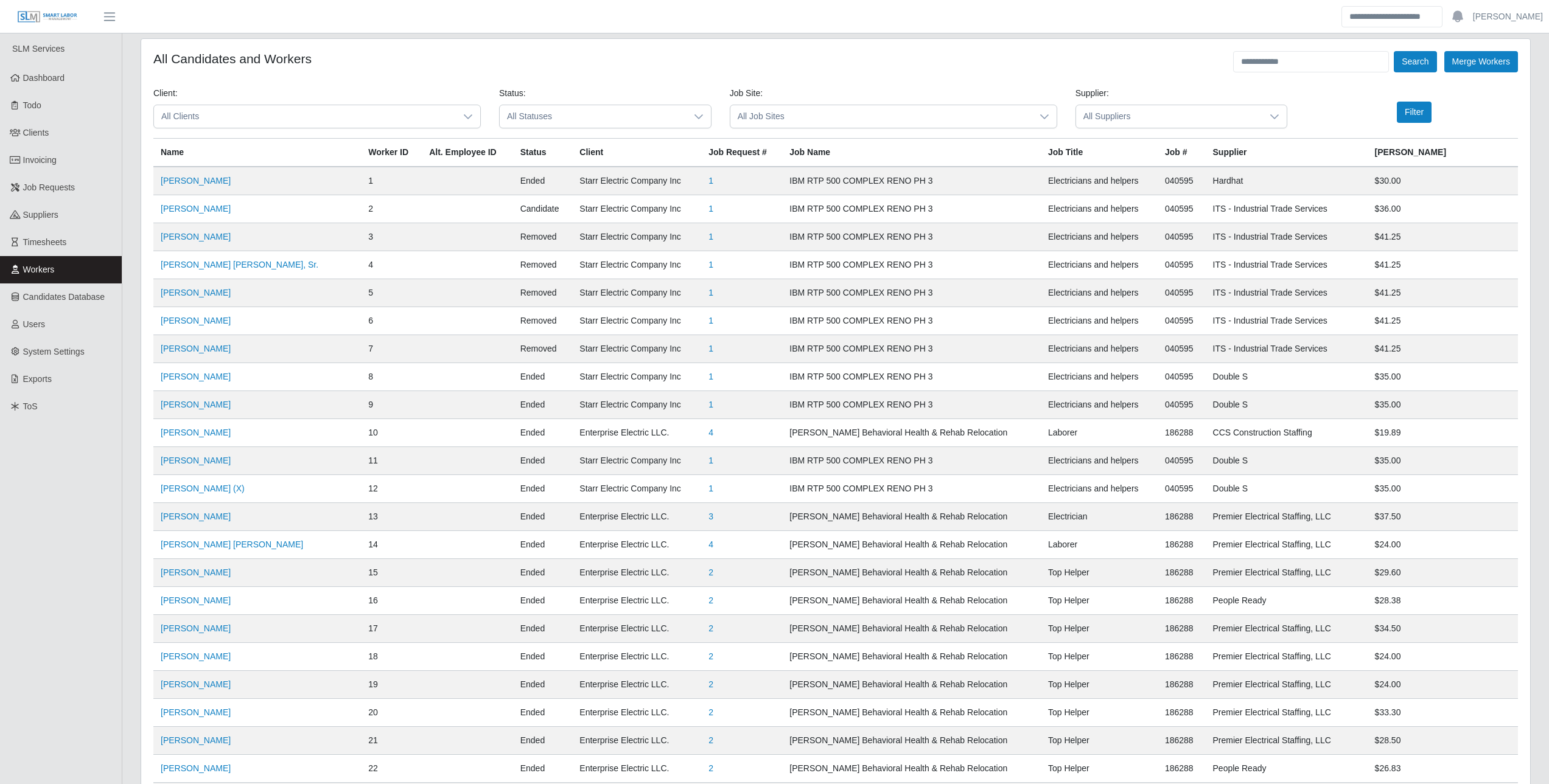
click at [933, 112] on span "All Job Sites" at bounding box center [881, 116] width 302 height 23
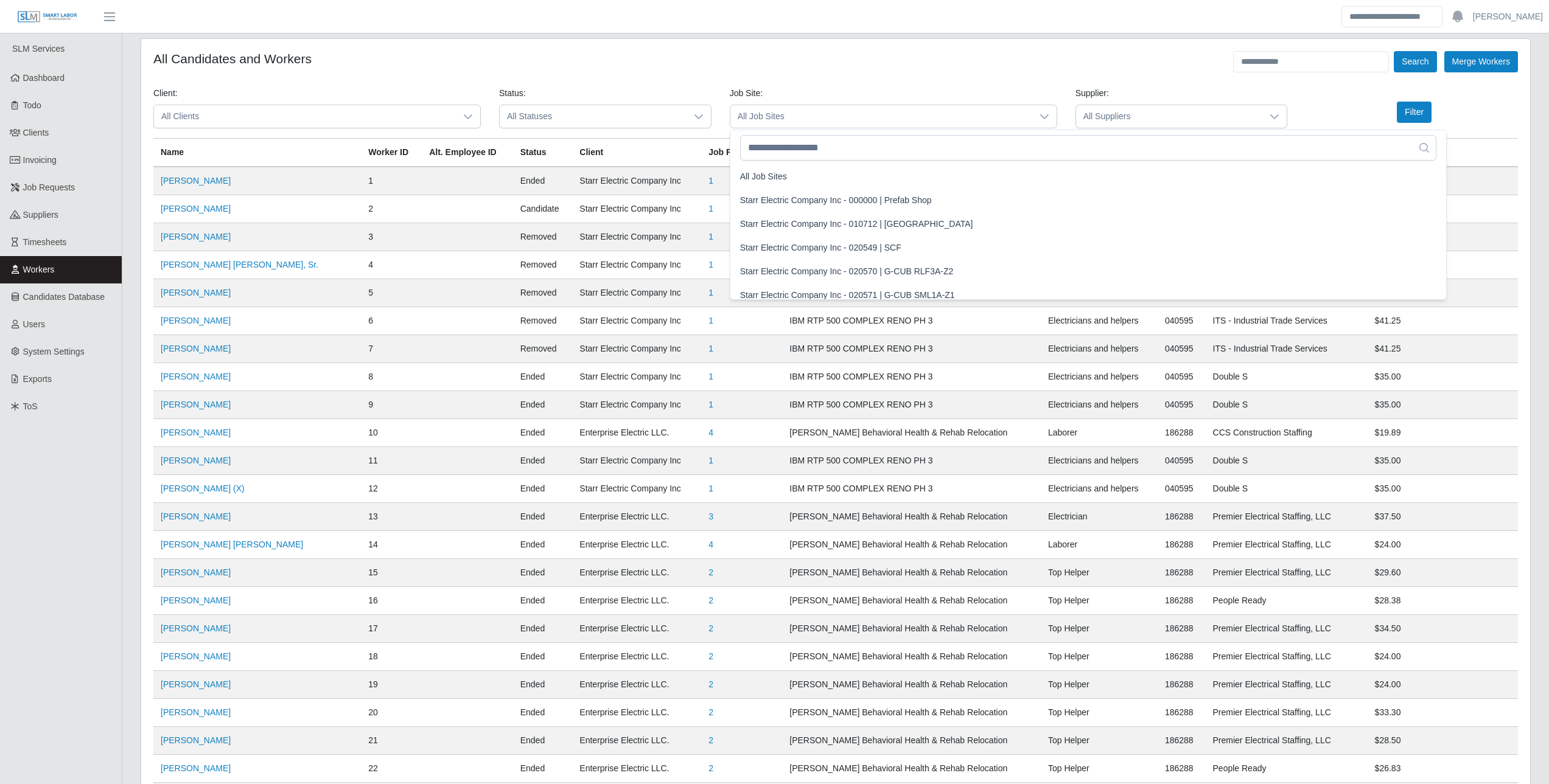
click at [1060, 109] on div "Job Site: All Job Sites" at bounding box center [893, 107] width 346 height 41
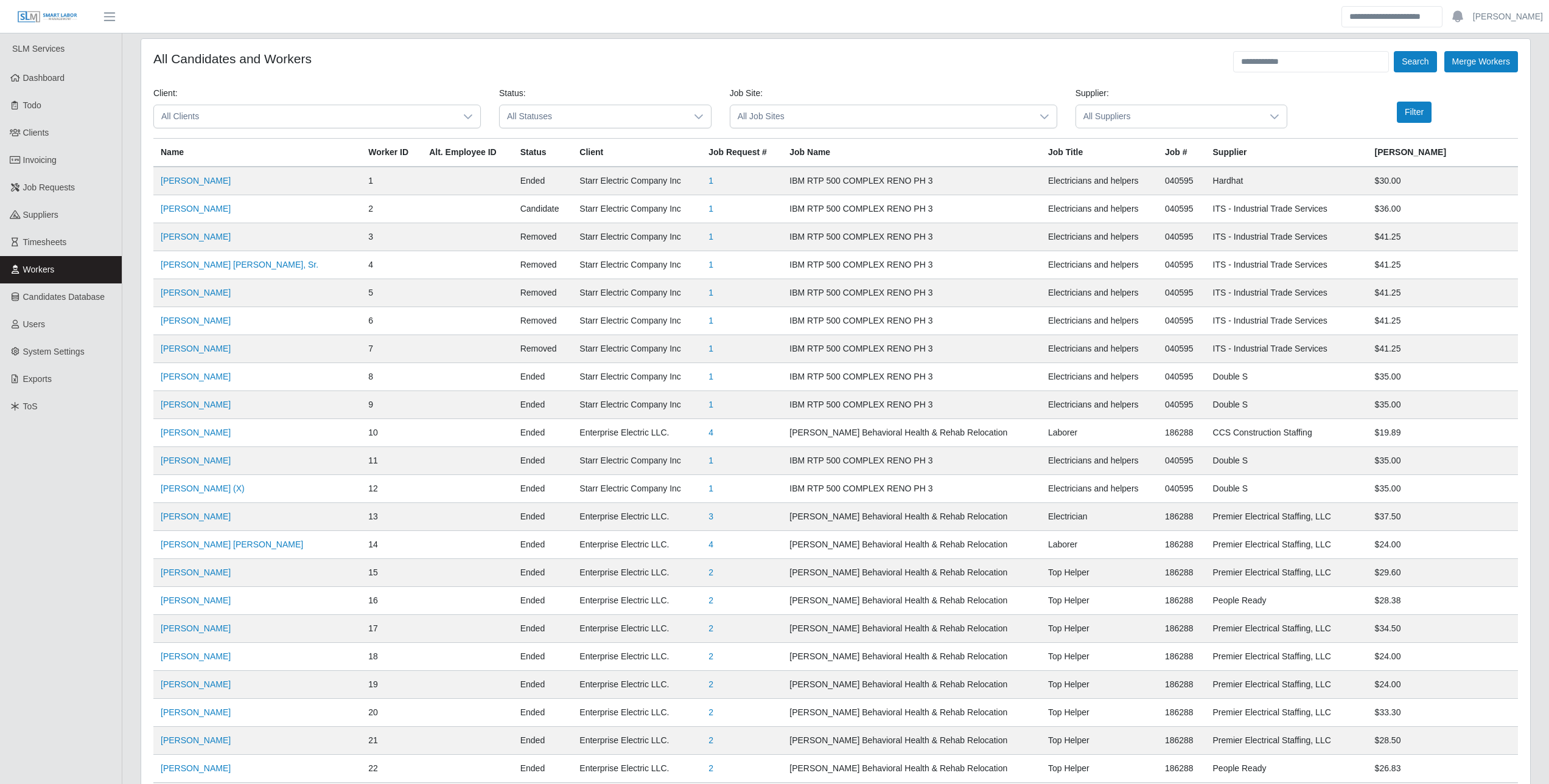
click at [1101, 109] on span "All Suppliers" at bounding box center [1170, 116] width 187 height 23
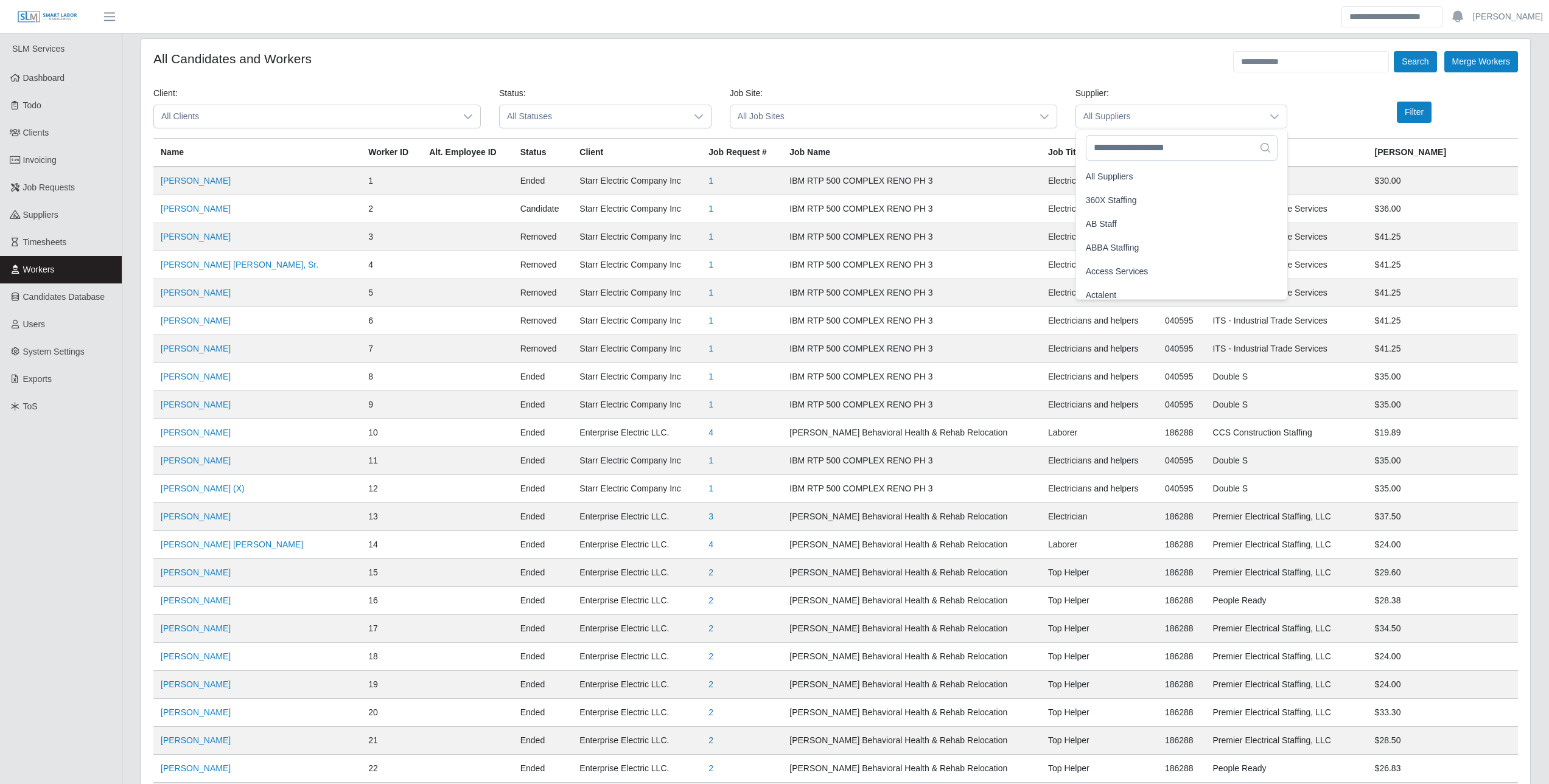
click at [967, 69] on div "All Candidates and Workers Search Merge Workers" at bounding box center [836, 62] width 1364 height 21
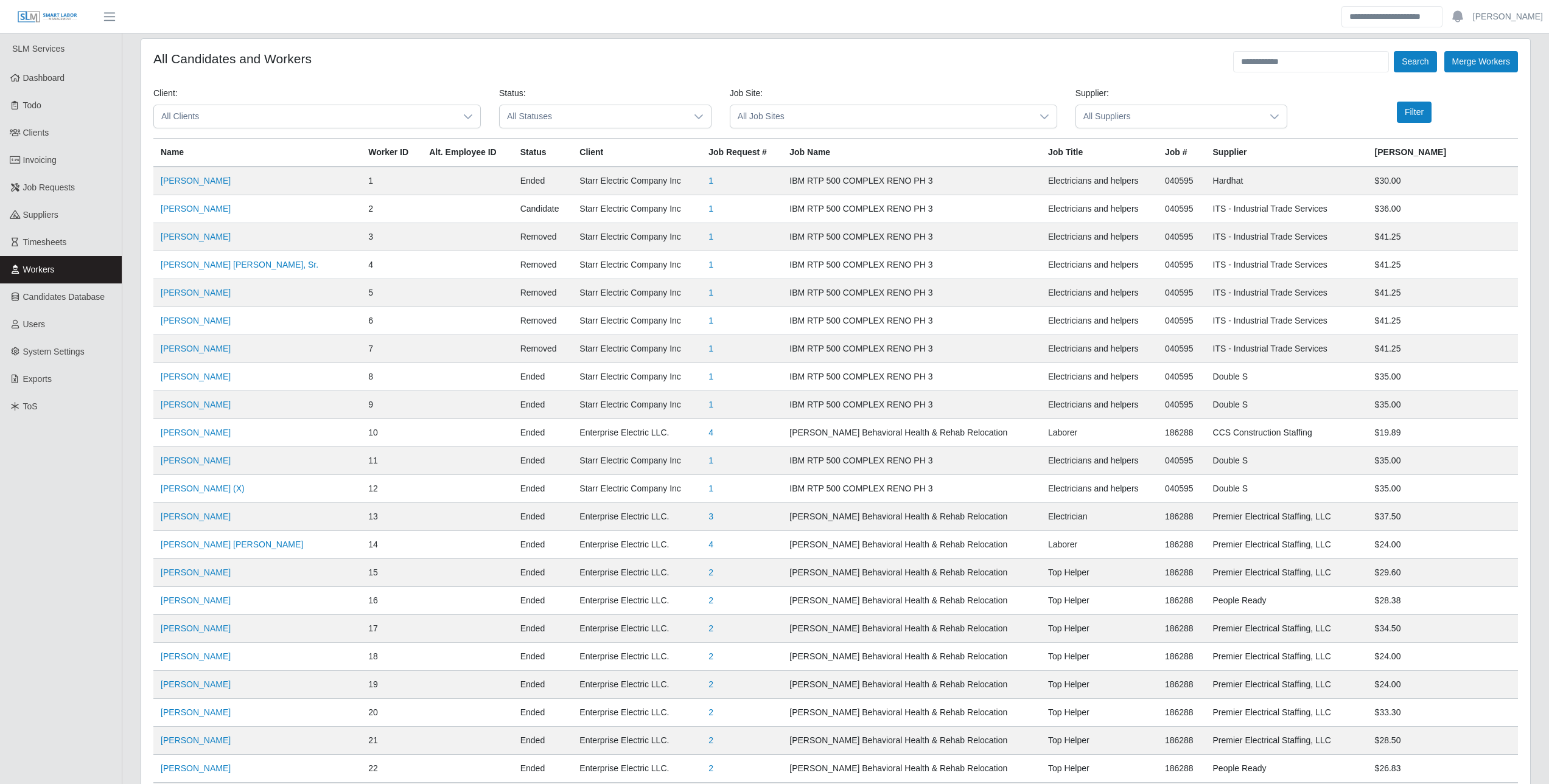
click at [515, 122] on span "All Statuses" at bounding box center [593, 116] width 187 height 23
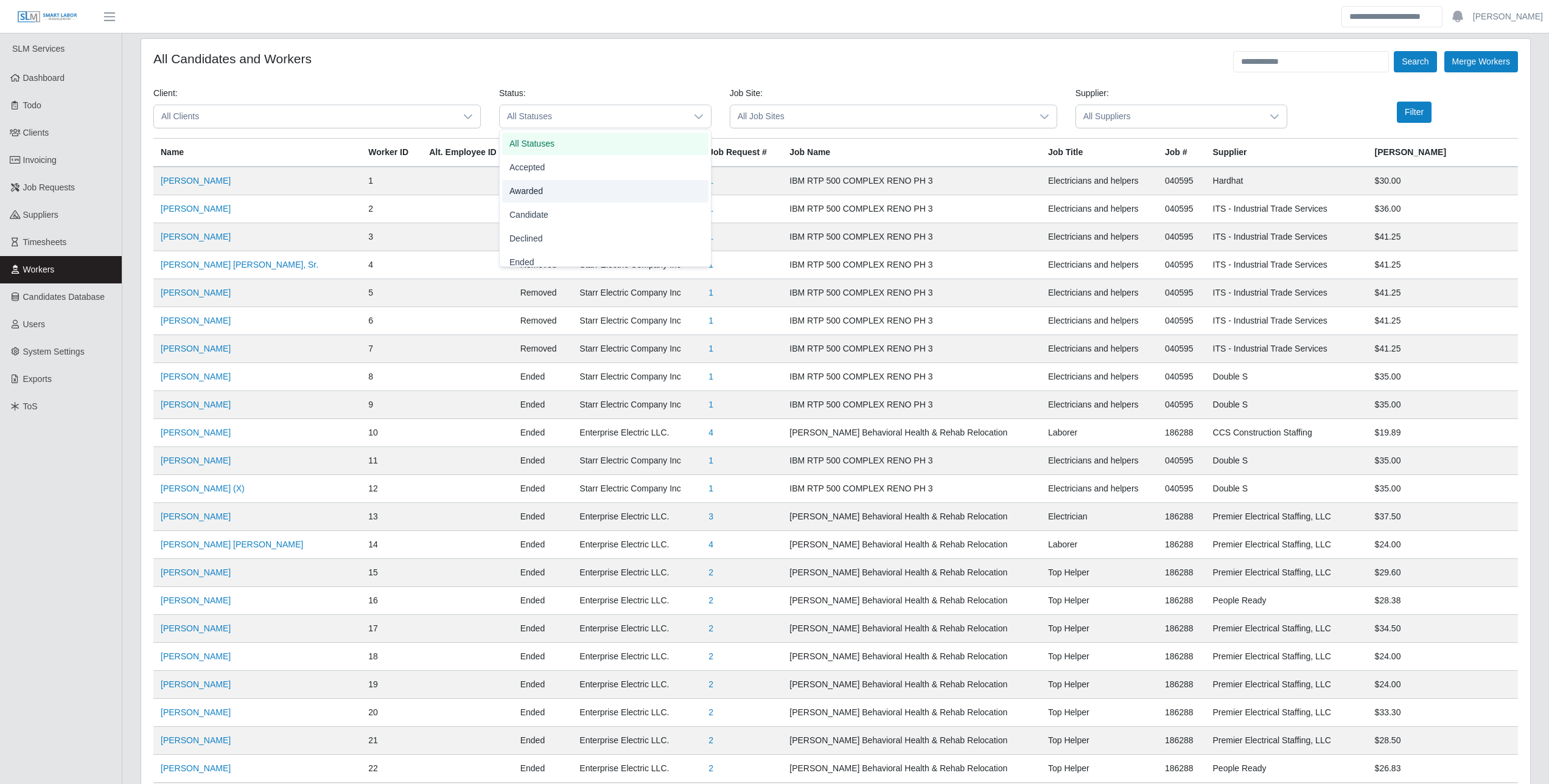
click at [548, 193] on li "Awarded" at bounding box center [605, 191] width 207 height 23
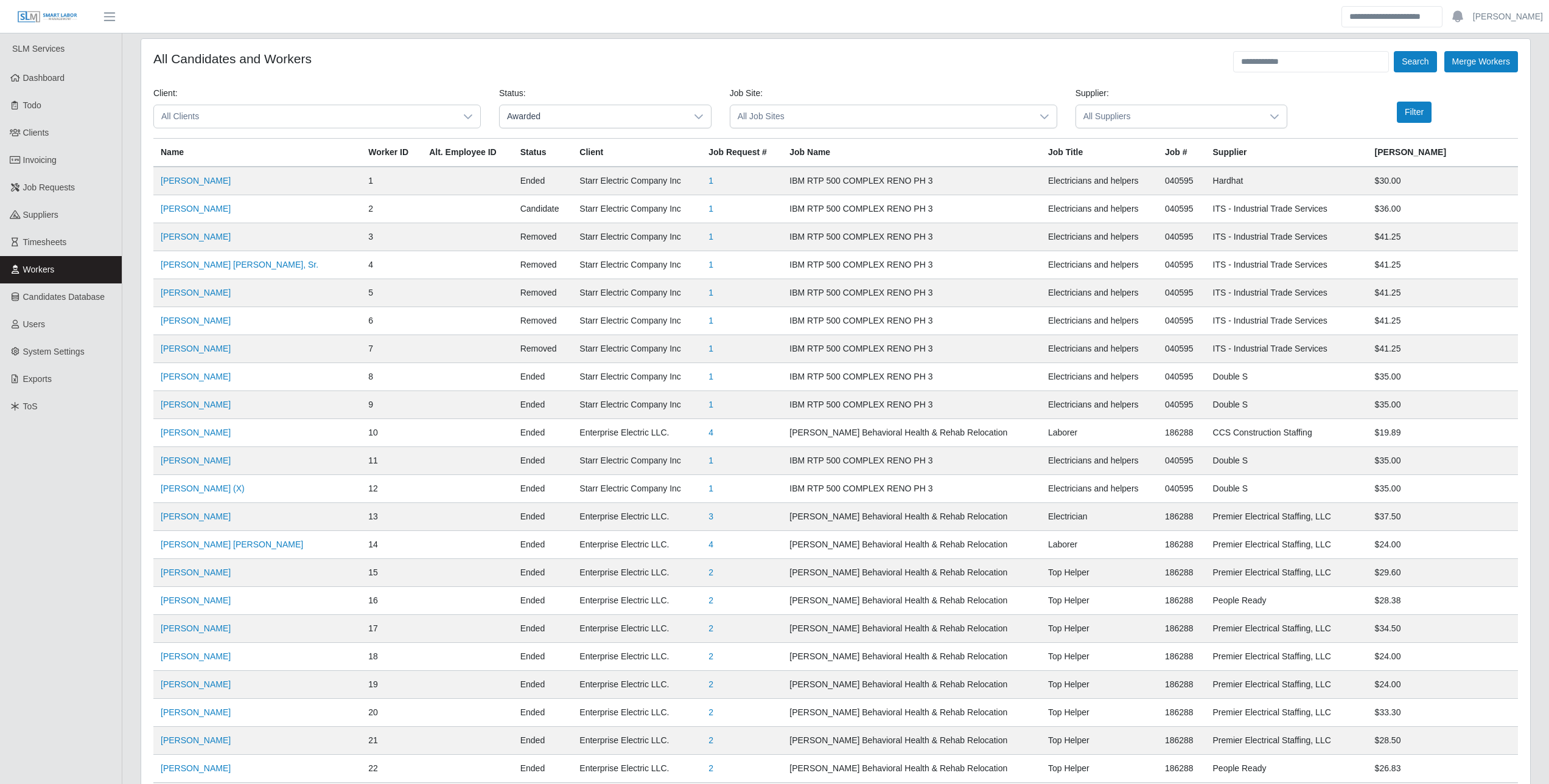
click at [403, 115] on span "All Clients" at bounding box center [304, 116] width 302 height 23
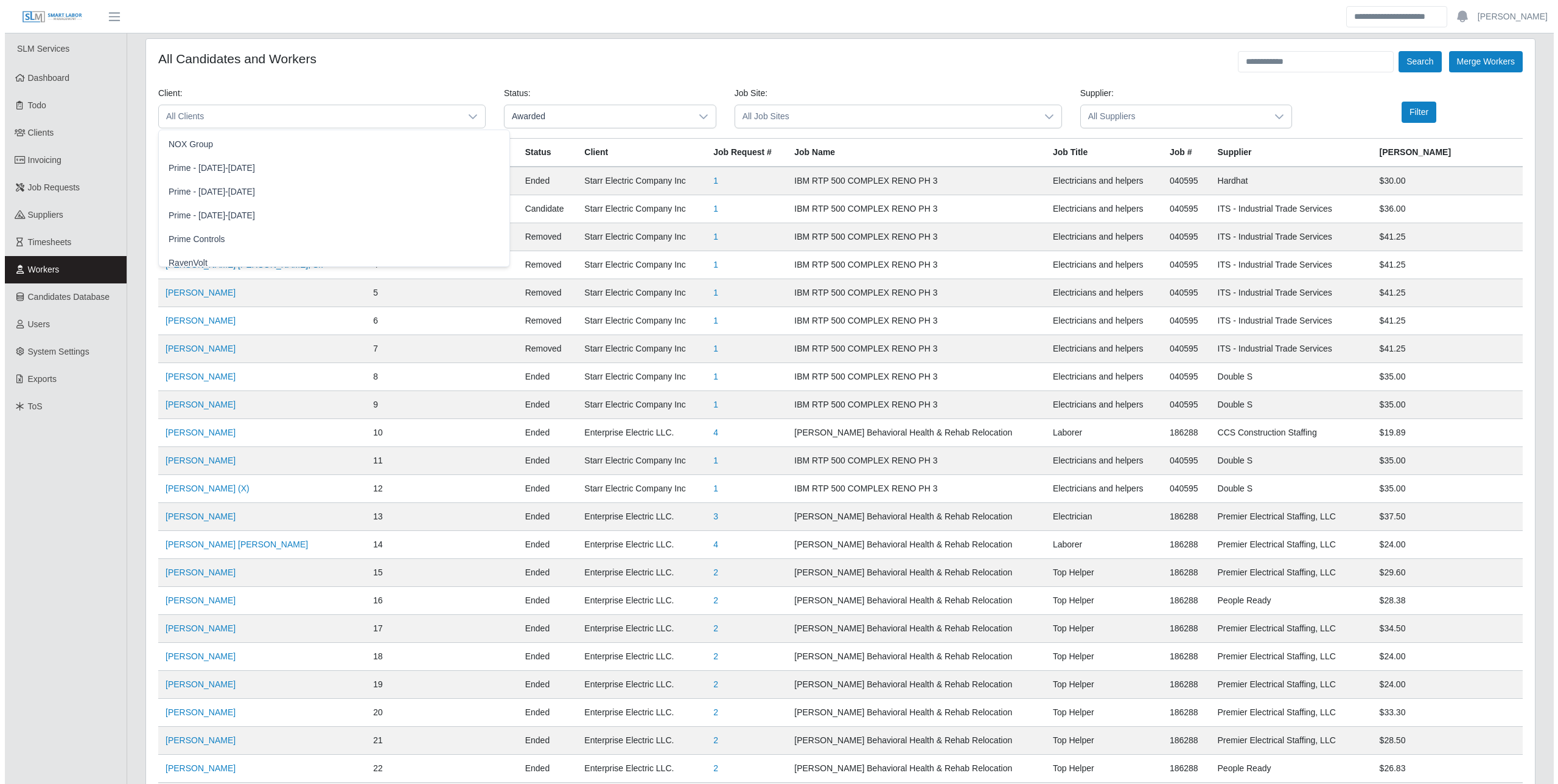
scroll to position [913, 0]
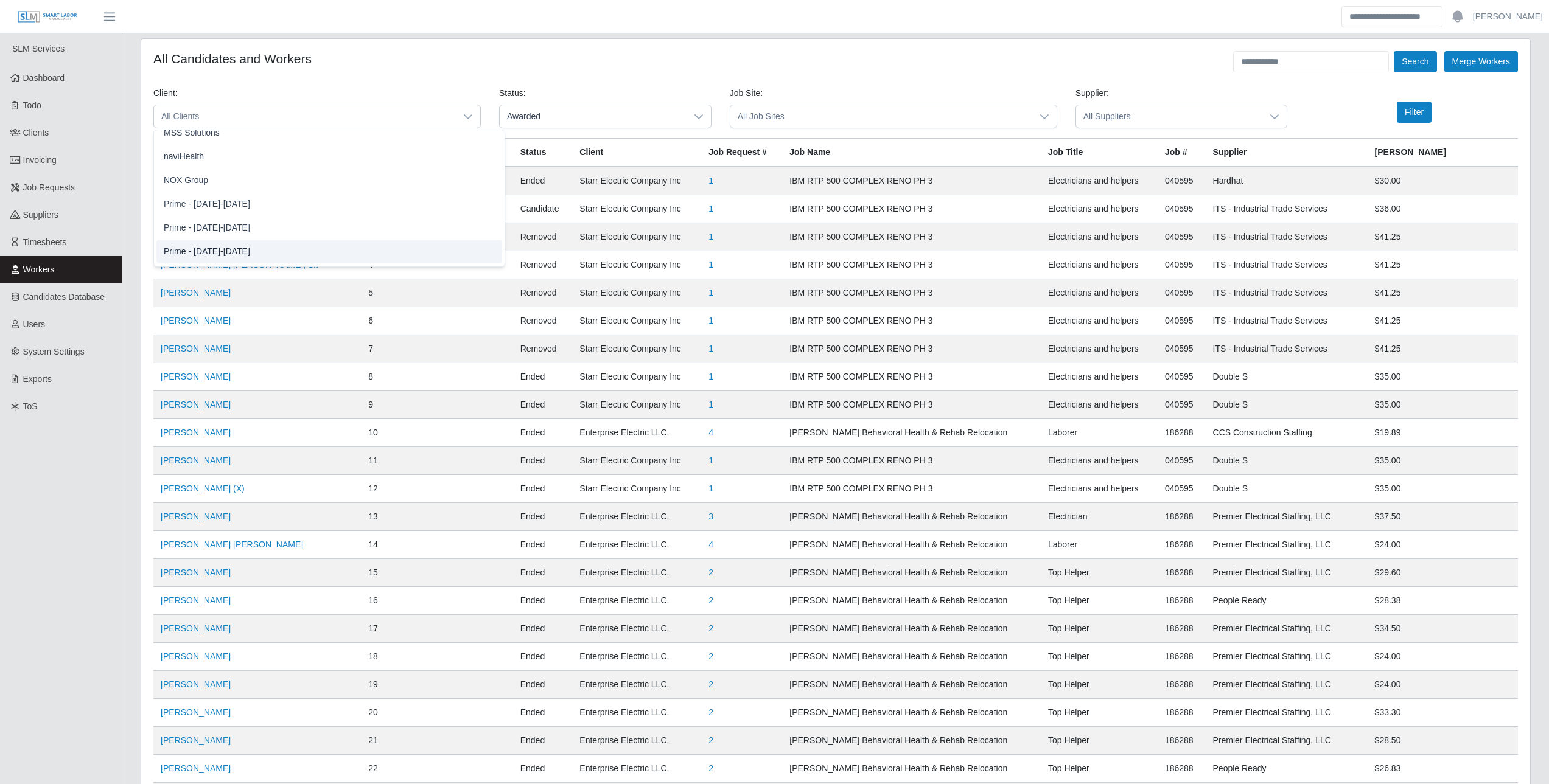
click at [268, 252] on li "Prime - Sunday-Saturday" at bounding box center [329, 251] width 346 height 23
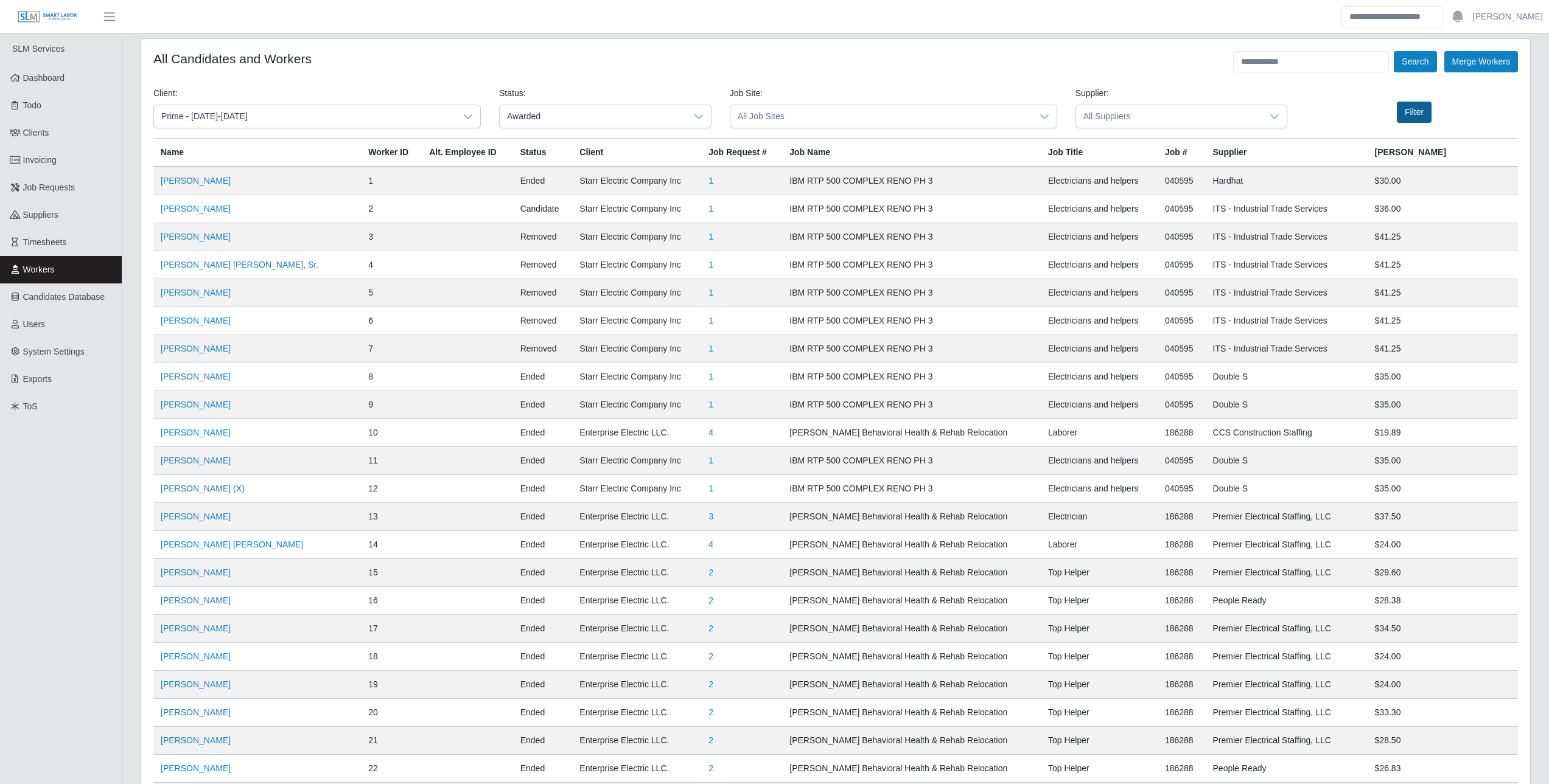
click at [1423, 108] on button "Filter" at bounding box center [1414, 112] width 35 height 21
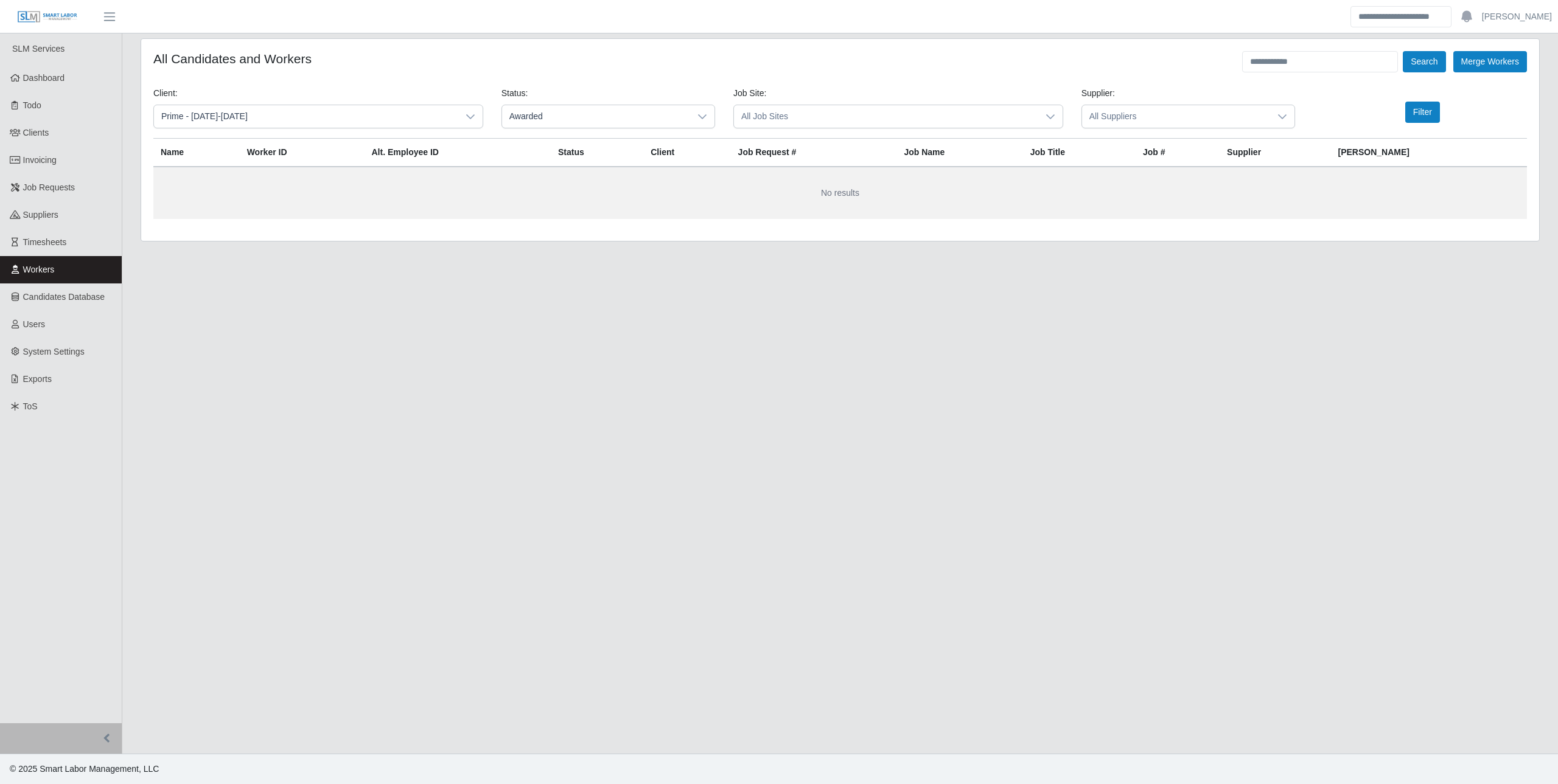
click at [642, 369] on main "All Candidates and Workers Search Merge Workers Client: Prime - Sunday-Saturday…" at bounding box center [839, 394] width 1435 height 720
click at [479, 111] on div at bounding box center [470, 116] width 24 height 23
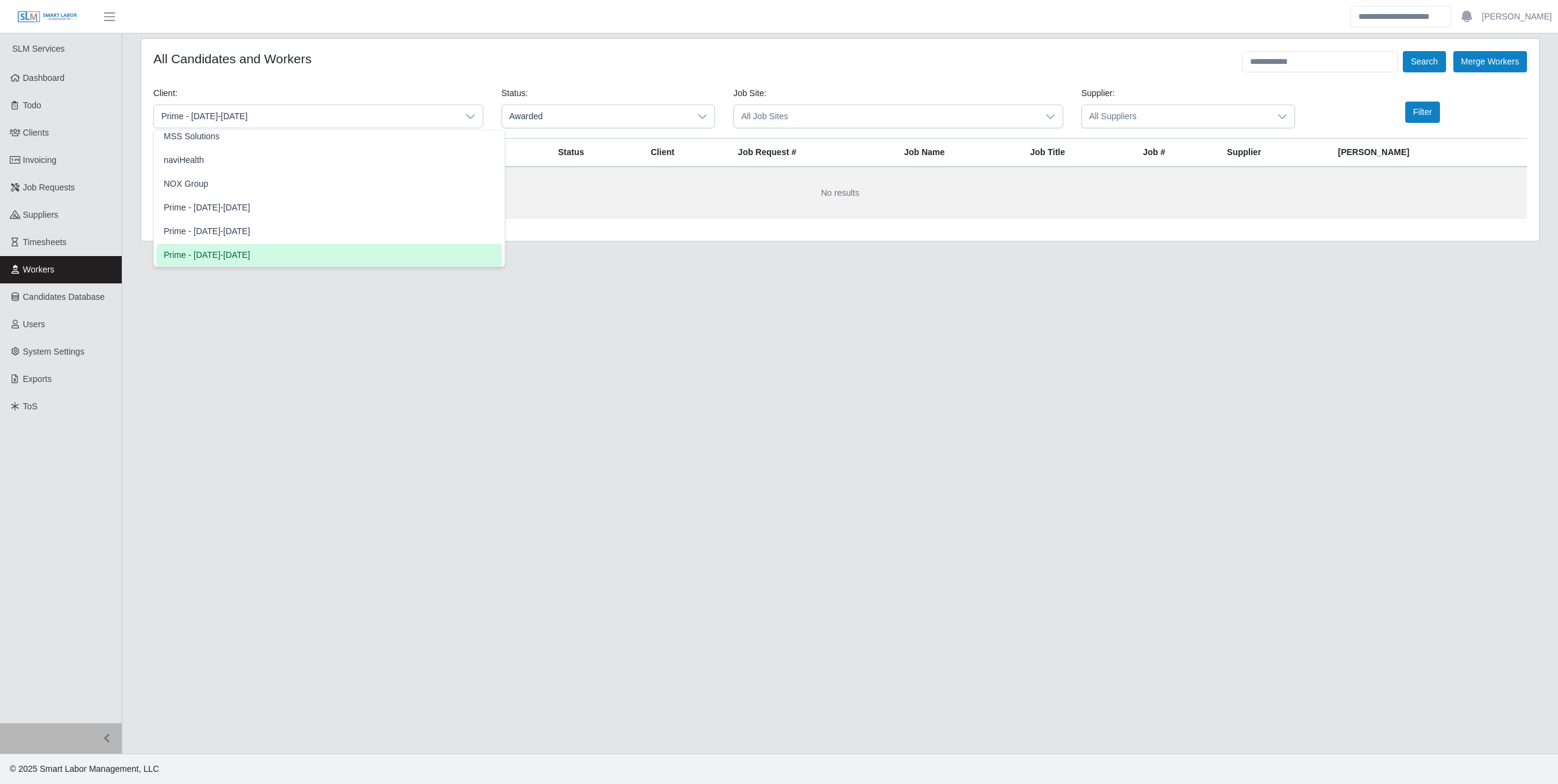
scroll to position [904, 0]
click at [335, 232] on li "Prime - Saturday-Friday" at bounding box center [329, 236] width 345 height 23
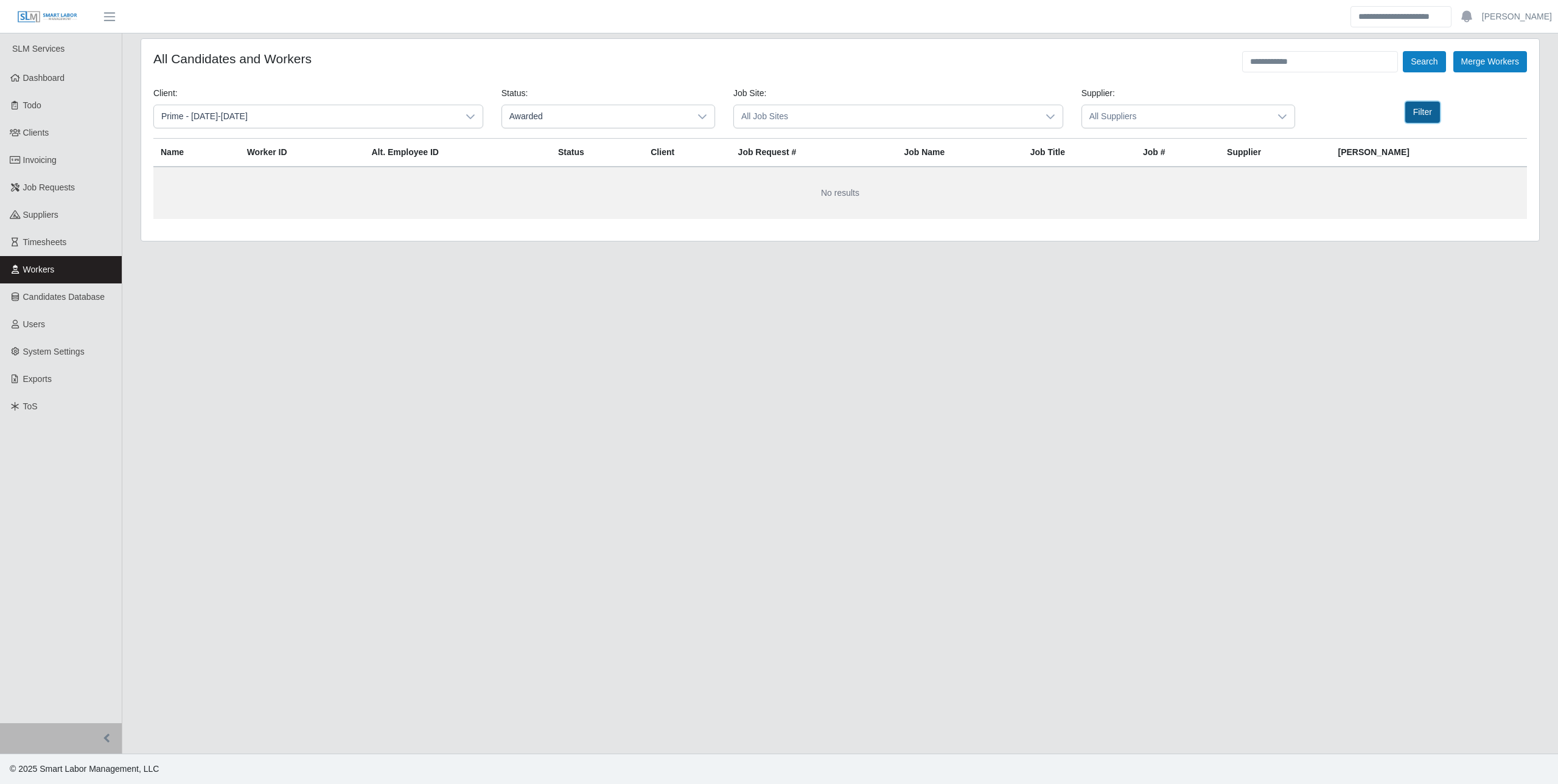
click at [1424, 109] on button "Filter" at bounding box center [1422, 112] width 35 height 21
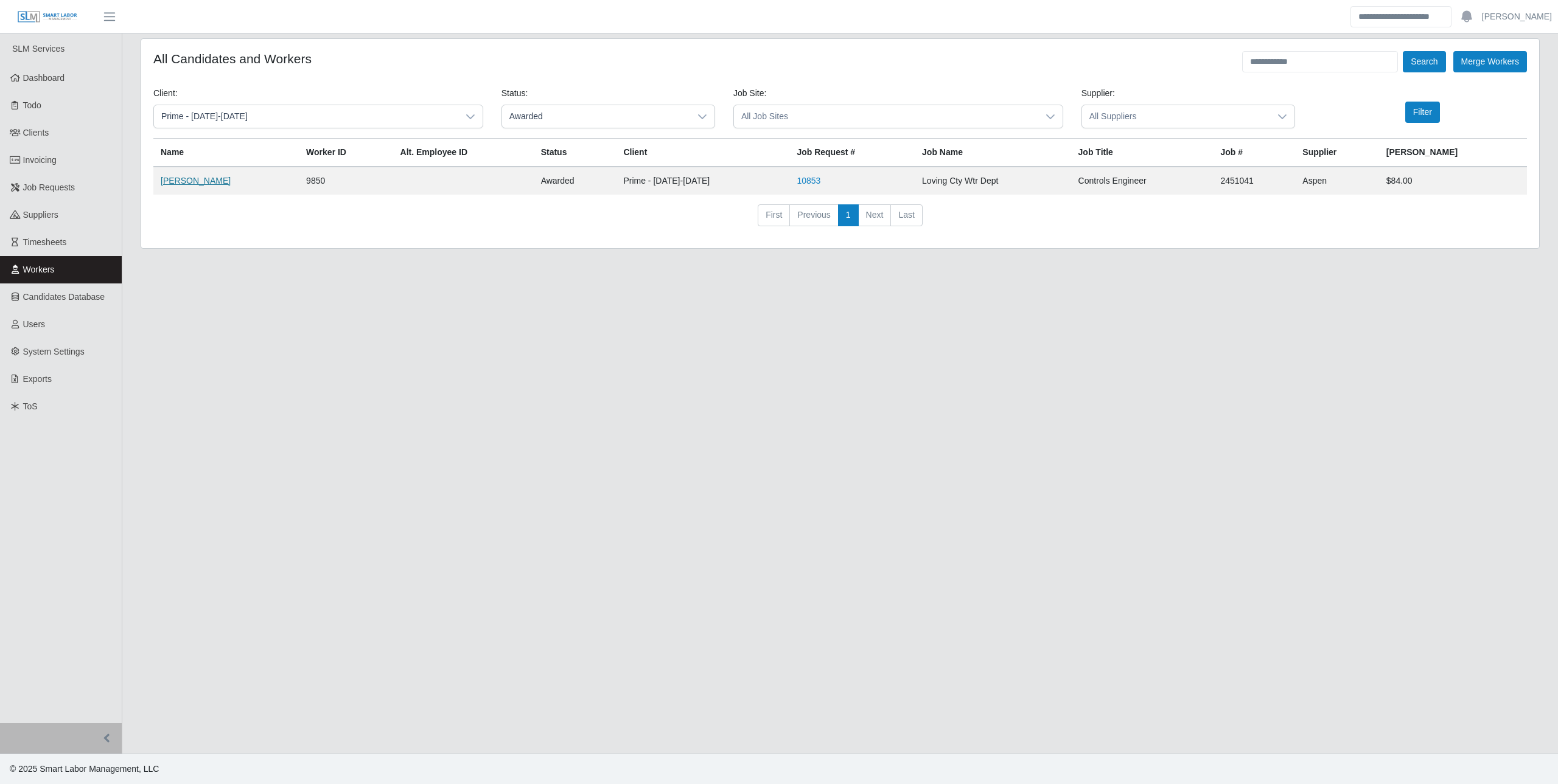
drag, startPoint x: 185, startPoint y: 189, endPoint x: 193, endPoint y: 179, distance: 12.8
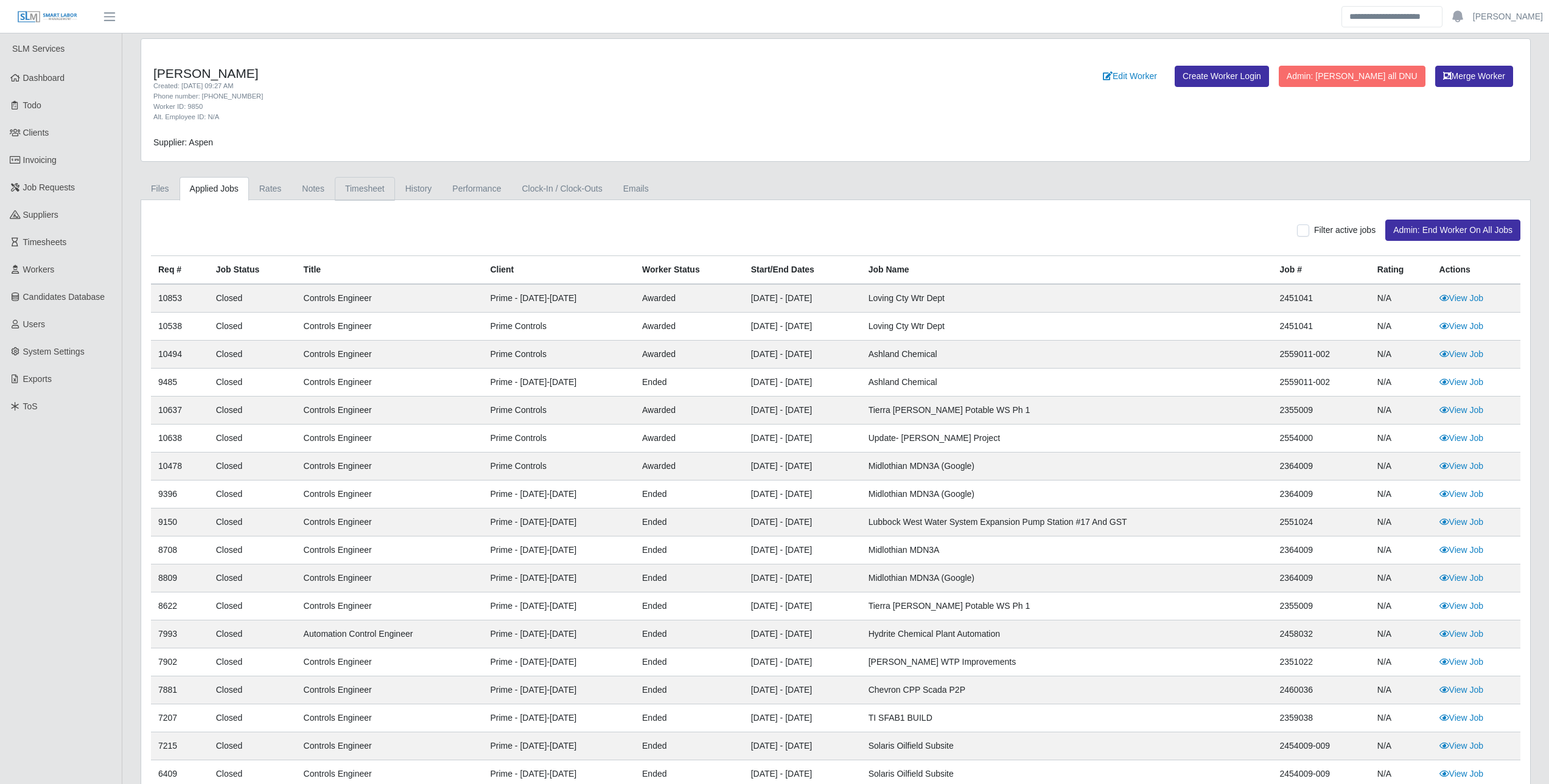
click at [384, 183] on link "Timesheet" at bounding box center [365, 189] width 60 height 24
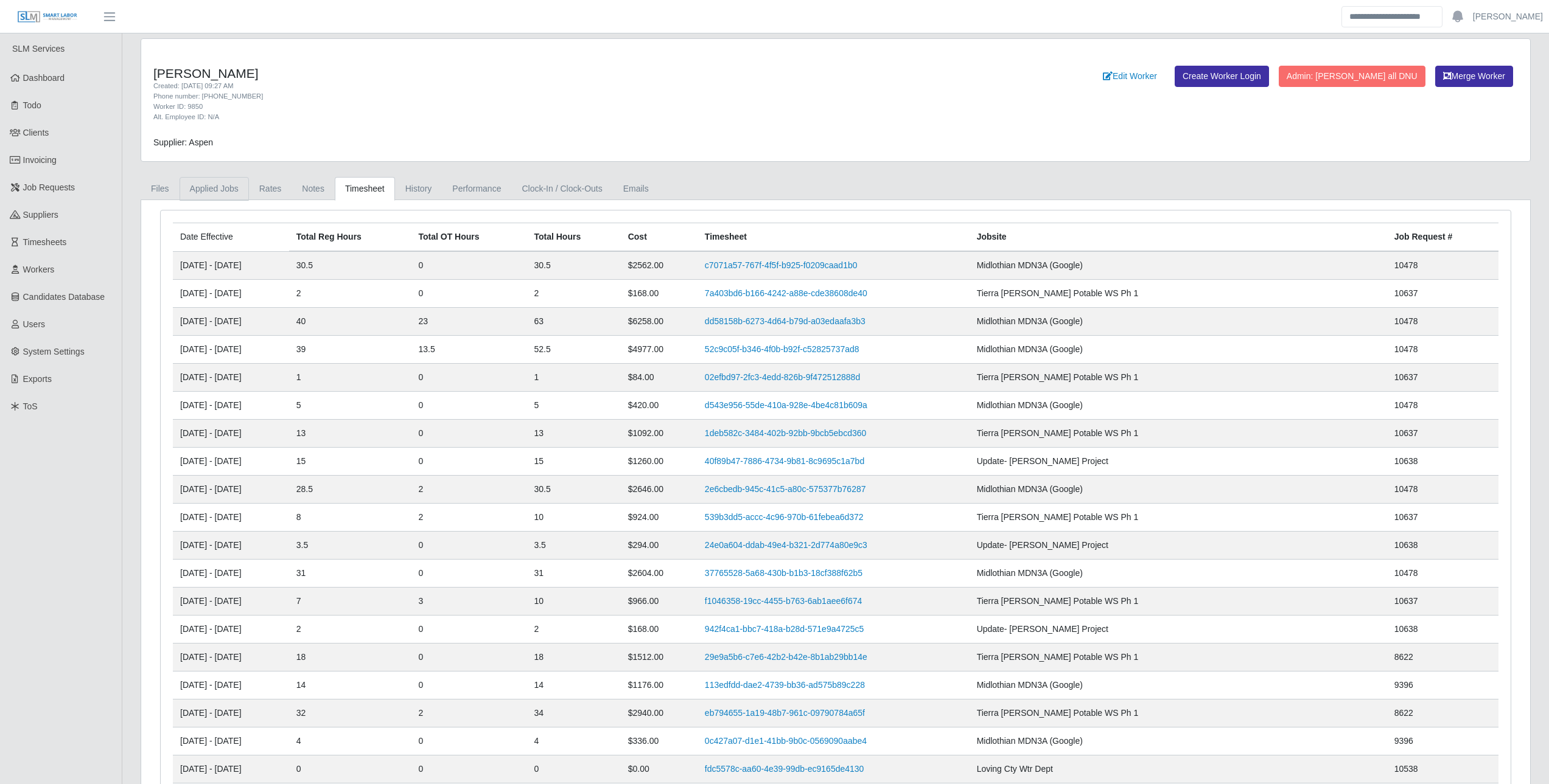
click at [218, 186] on link "Applied Jobs" at bounding box center [214, 189] width 69 height 24
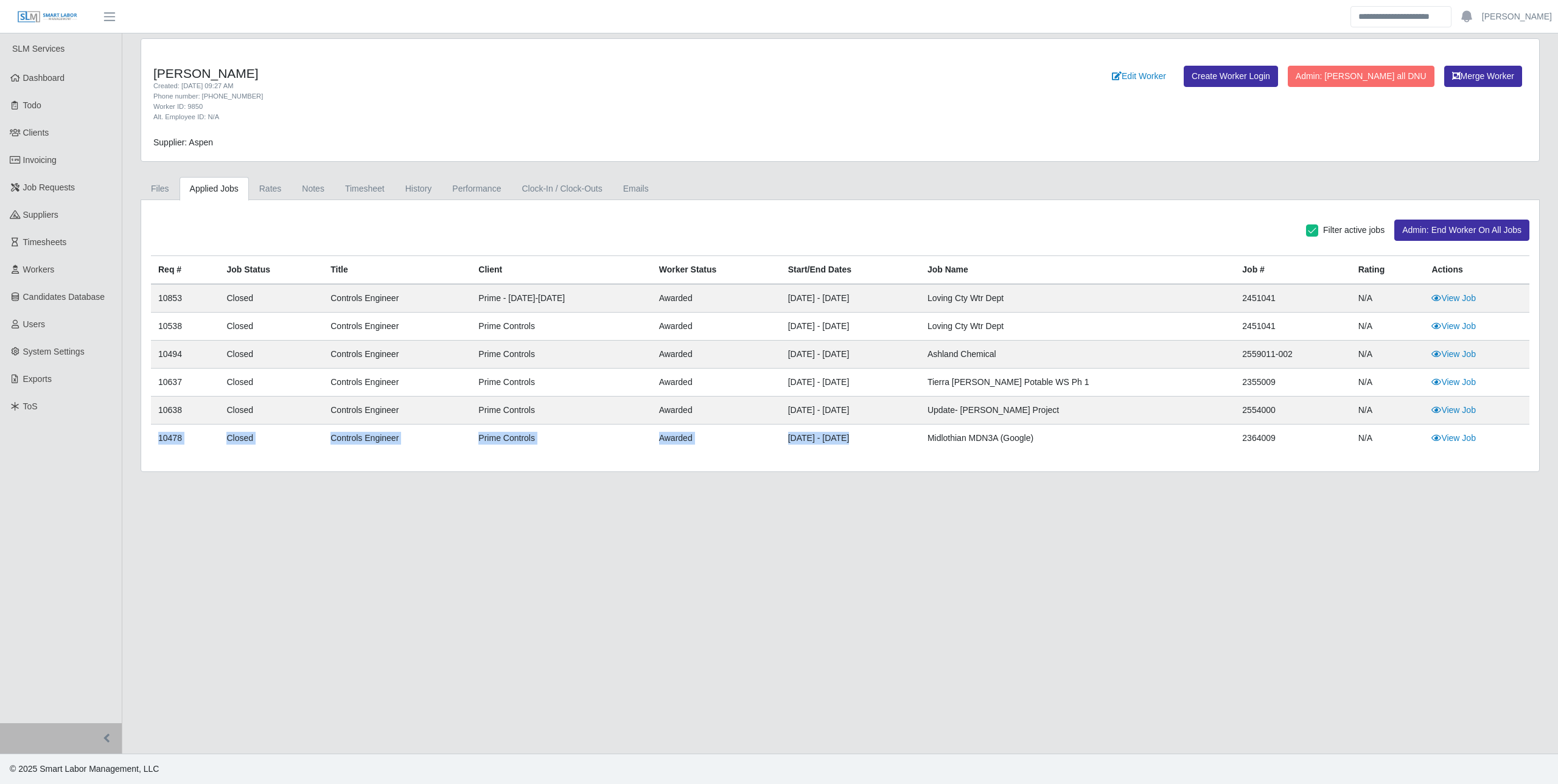
drag, startPoint x: 154, startPoint y: 437, endPoint x: 858, endPoint y: 438, distance: 704.0
click at [858, 438] on tr "10478 Closed Controls Engineer Prime Controls awarded 05/29/2025 - 06/28/2026 M…" at bounding box center [840, 439] width 1379 height 28
click at [555, 445] on td "Prime Controls" at bounding box center [561, 439] width 180 height 28
click at [379, 186] on link "Timesheet" at bounding box center [365, 189] width 60 height 24
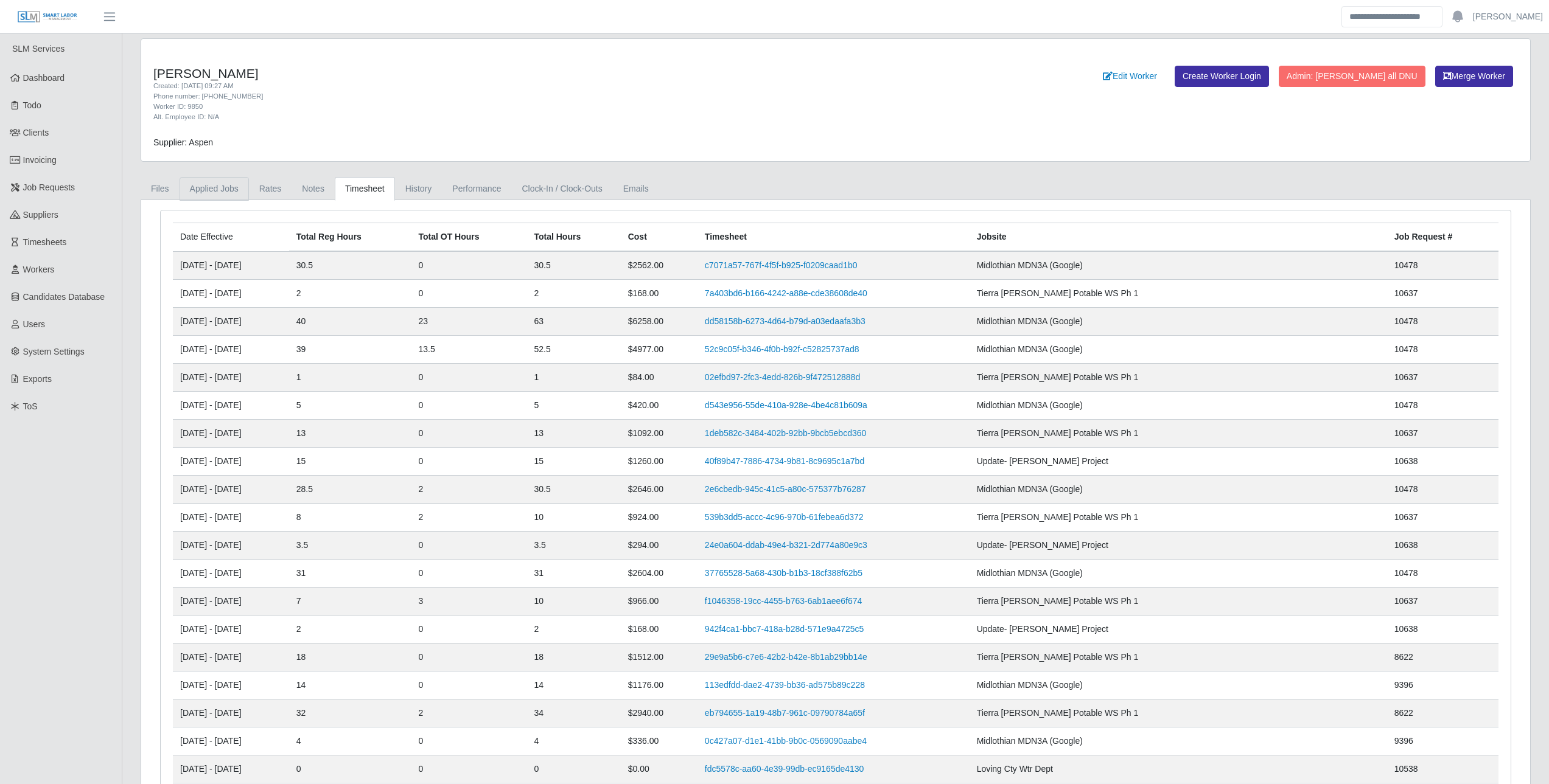
click at [190, 190] on link "Applied Jobs" at bounding box center [214, 189] width 69 height 24
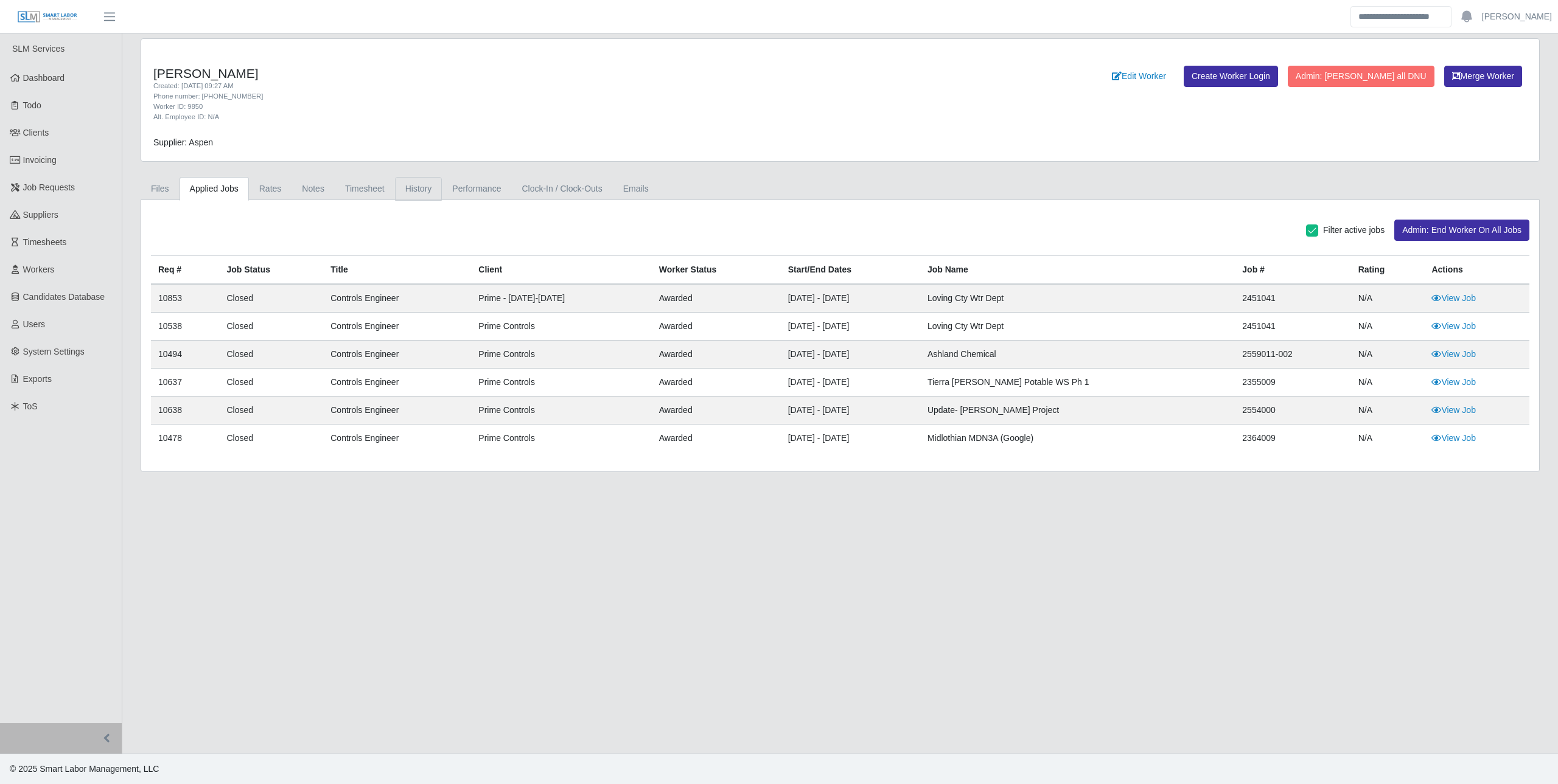
click at [395, 186] on link "History" at bounding box center [418, 189] width 48 height 24
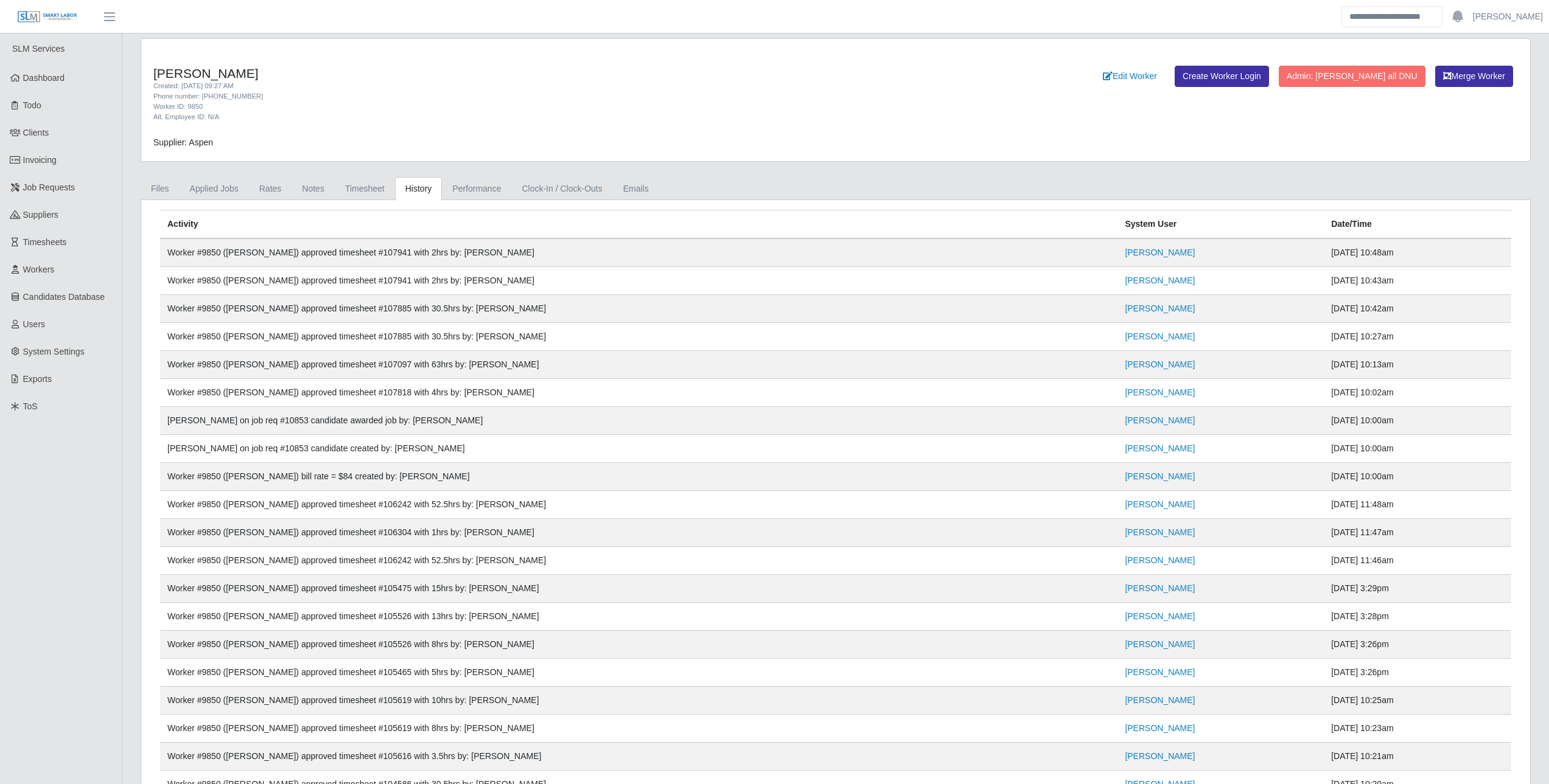
click at [362, 338] on td "Worker #9850 (Brian Rupert) approved timesheet #107885 with 30.5hrs by: Andrew …" at bounding box center [639, 337] width 958 height 28
click at [292, 191] on link "Notes" at bounding box center [313, 189] width 43 height 24
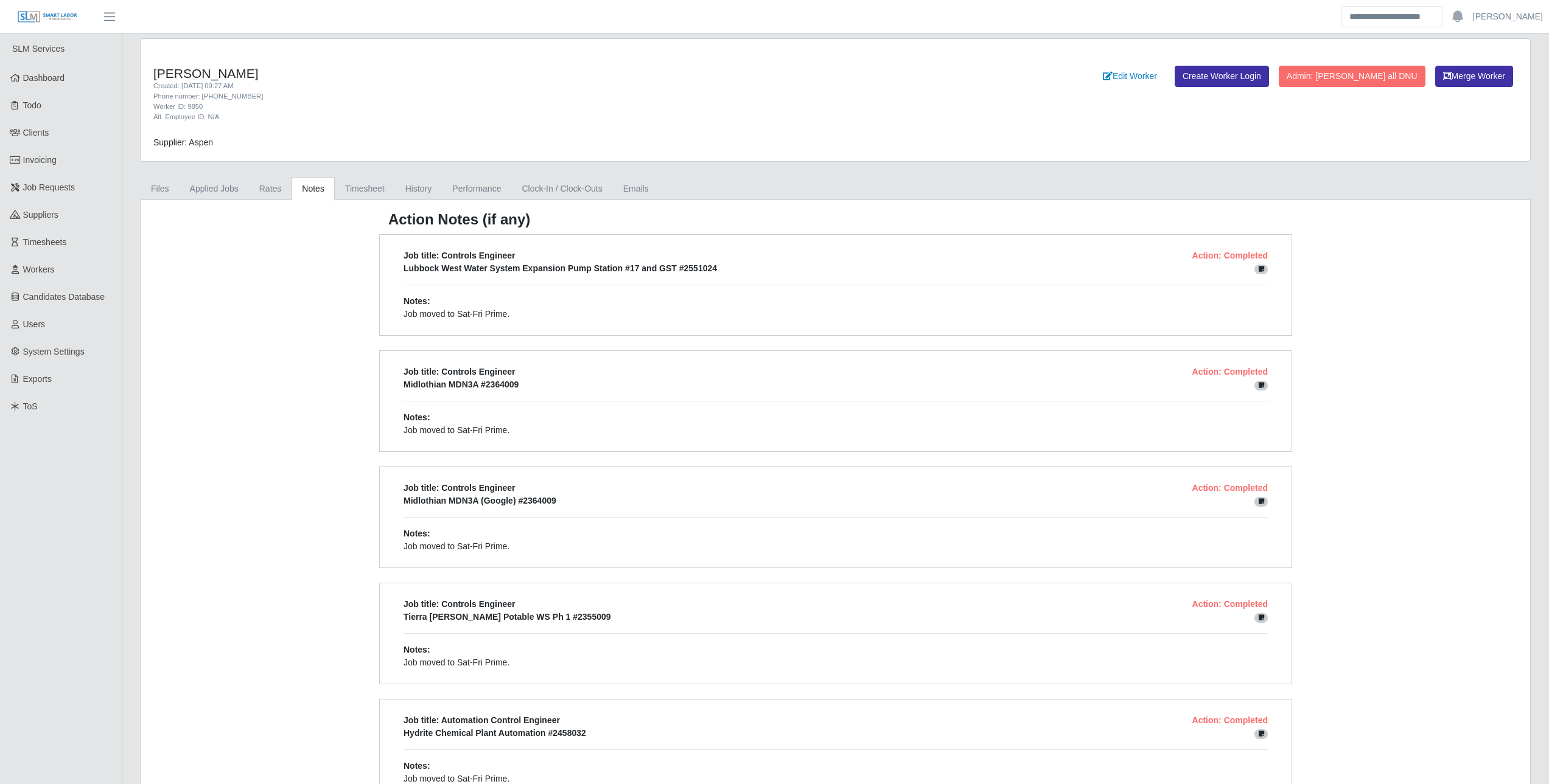
click at [363, 189] on link "Timesheet" at bounding box center [365, 189] width 60 height 24
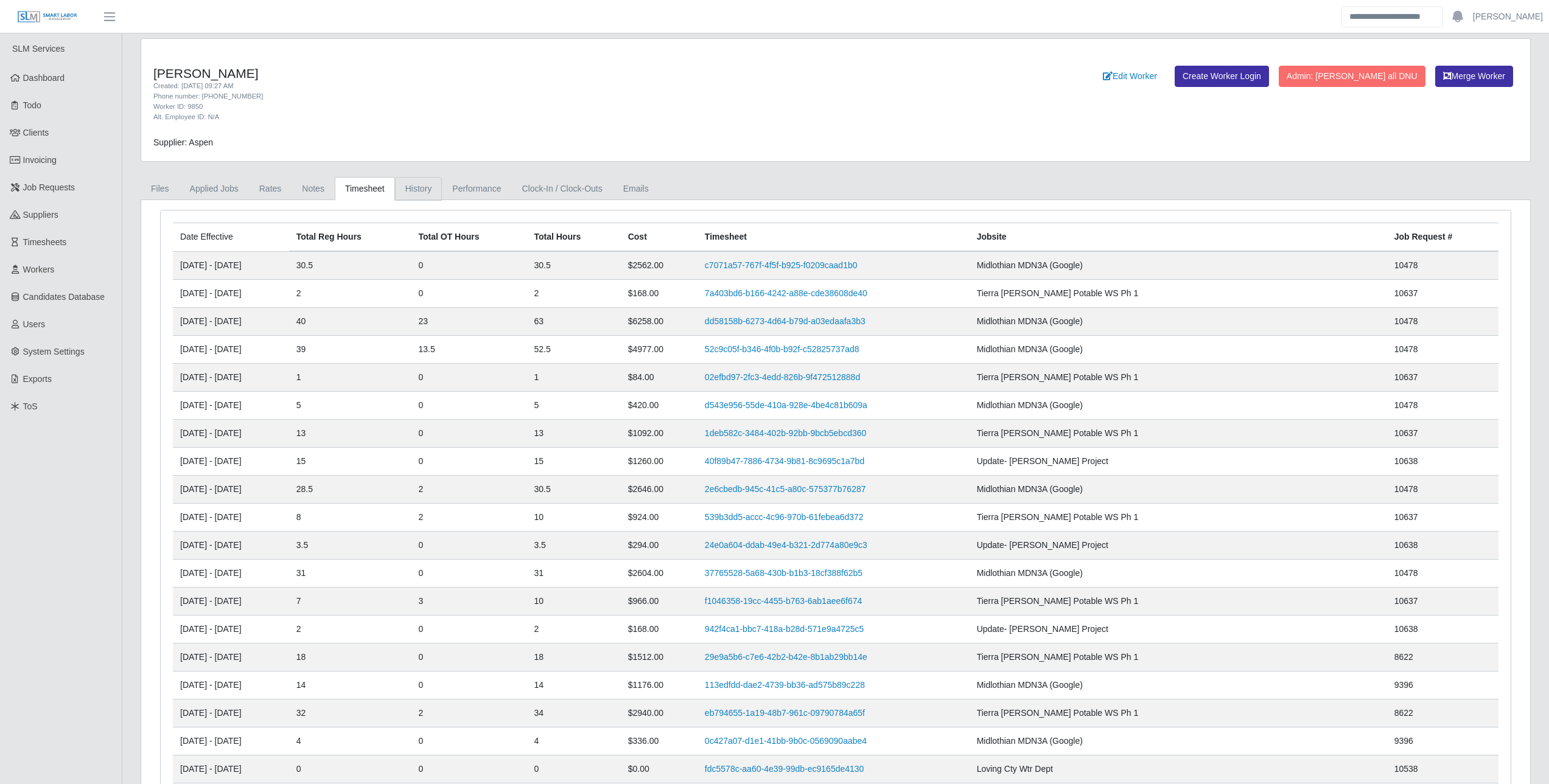
click at [401, 195] on link "History" at bounding box center [418, 189] width 48 height 24
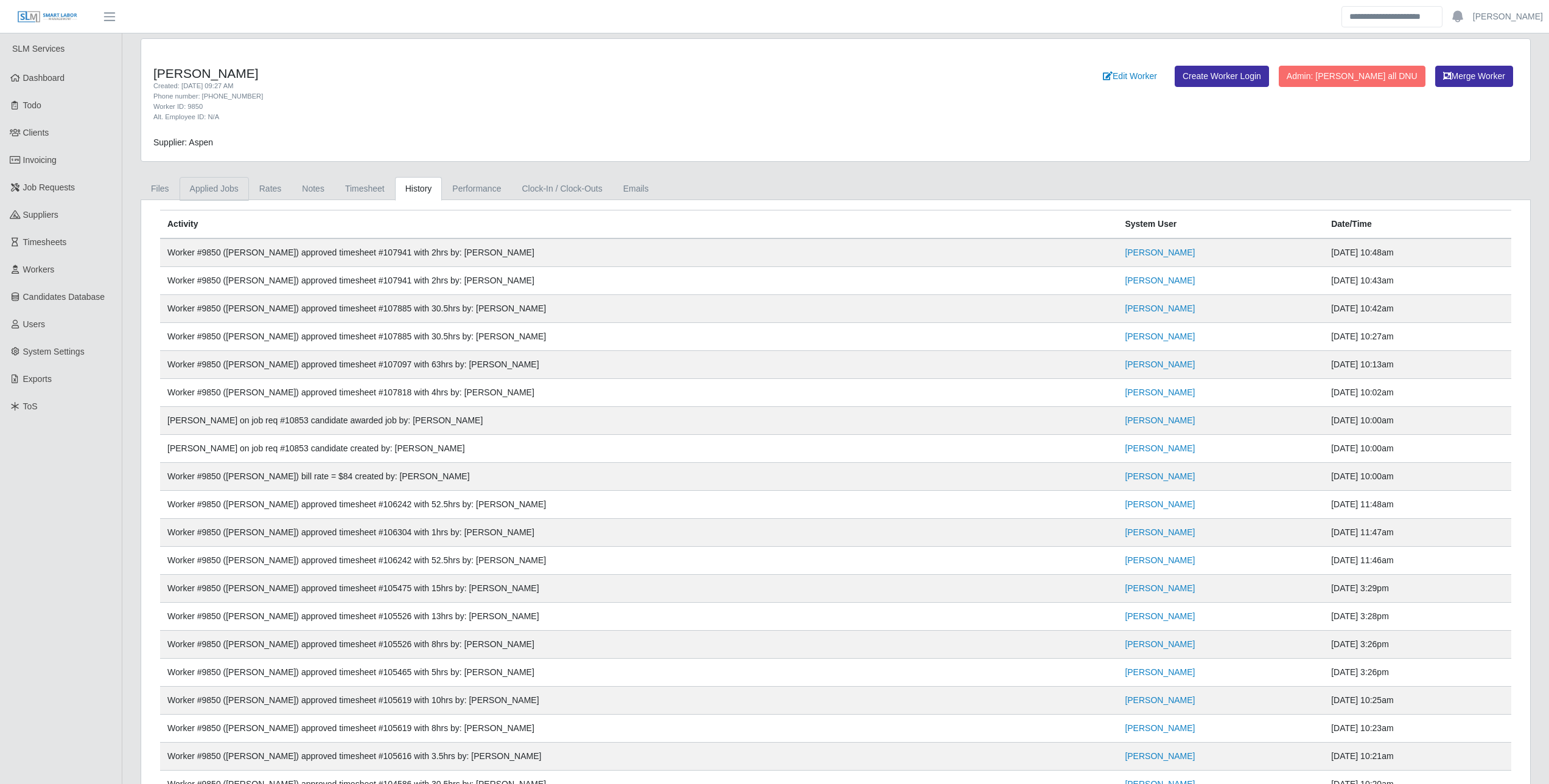
click at [207, 186] on link "Applied Jobs" at bounding box center [214, 189] width 69 height 24
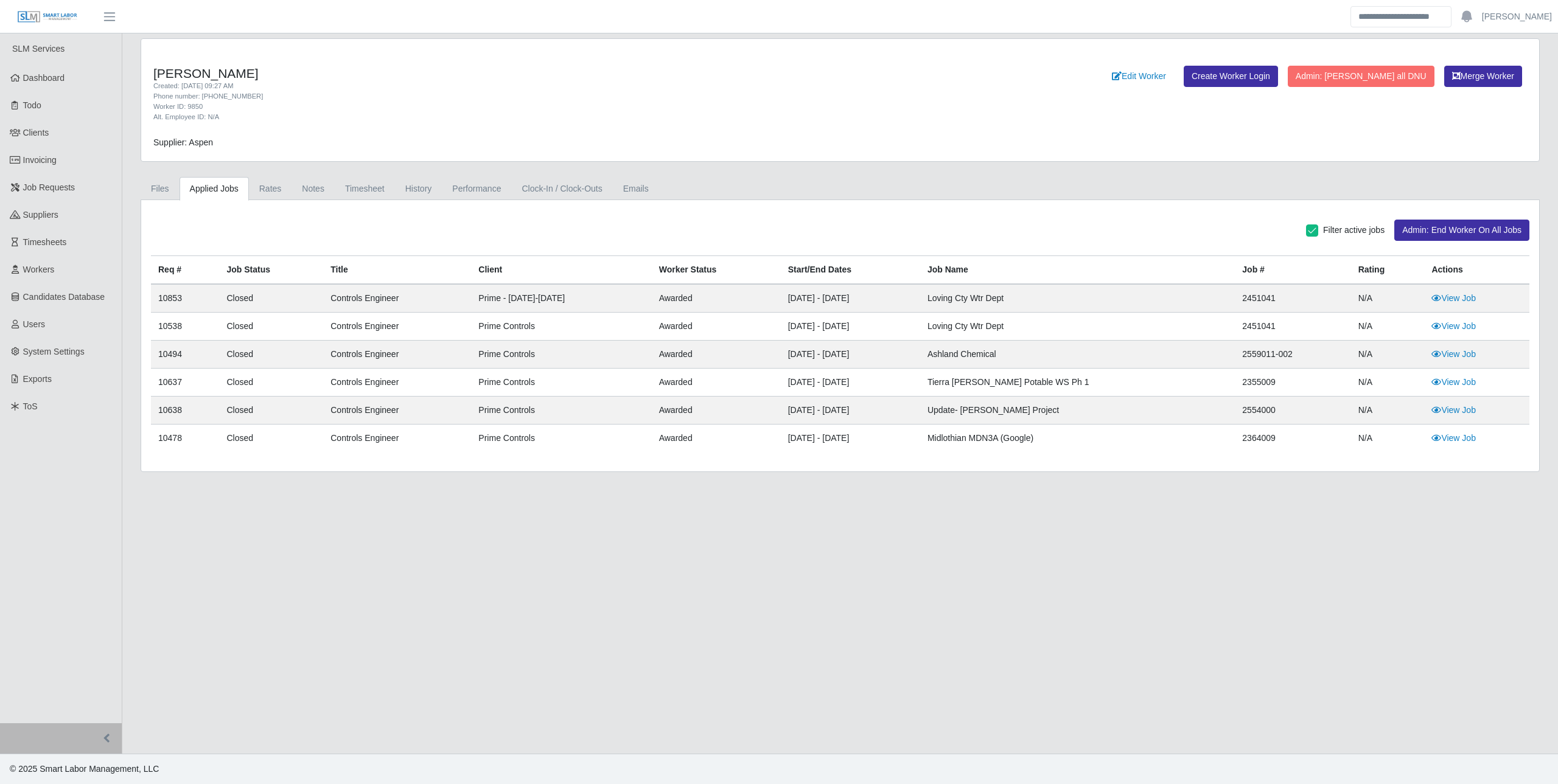
click at [179, 299] on td "10853" at bounding box center [184, 298] width 68 height 29
copy td "10853"
click at [1443, 296] on link "View Job" at bounding box center [1454, 298] width 44 height 10
click at [415, 196] on link "History" at bounding box center [418, 189] width 48 height 24
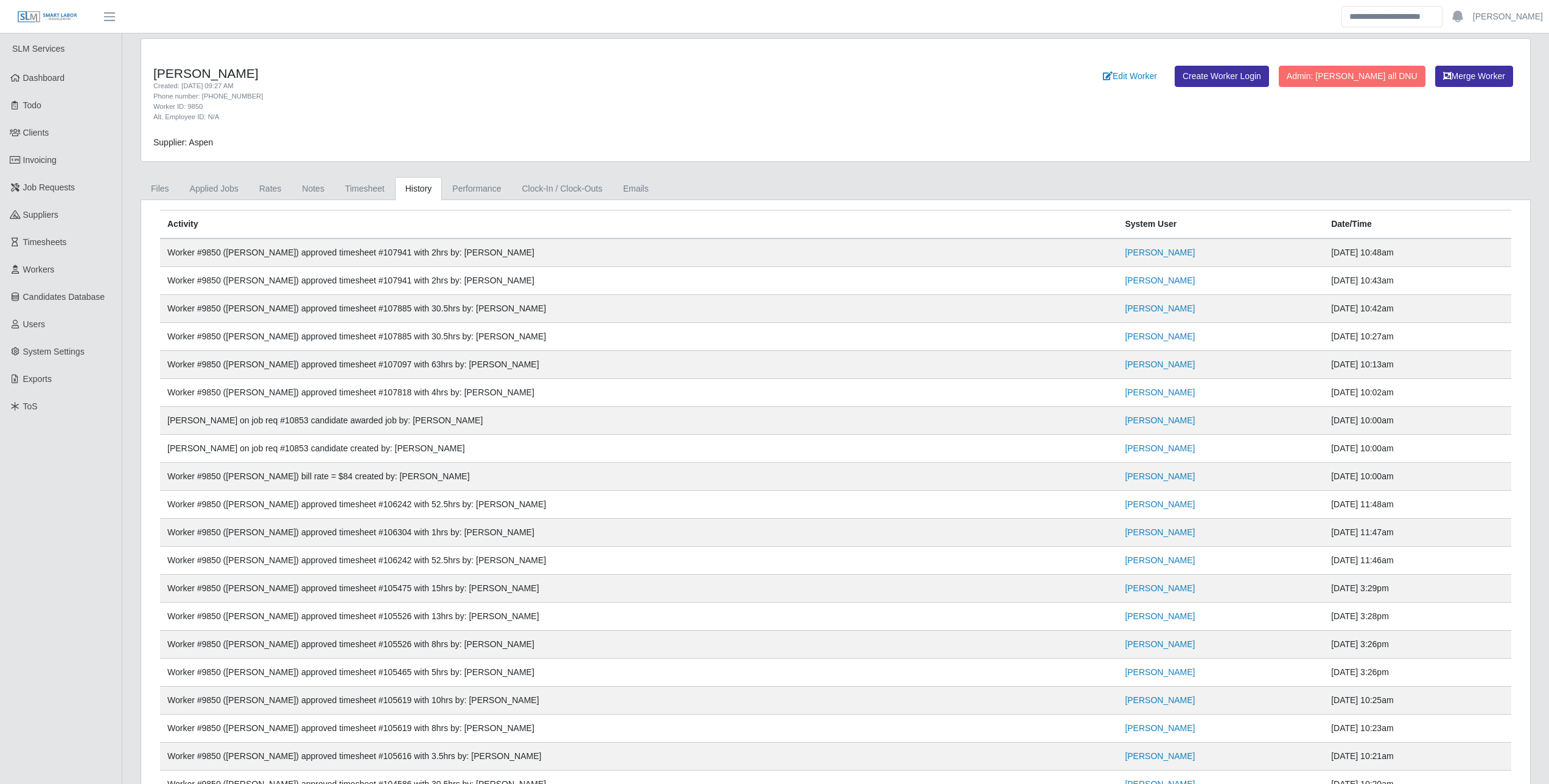
drag, startPoint x: 1362, startPoint y: 446, endPoint x: 164, endPoint y: 423, distance: 1198.2
click at [221, 190] on link "Applied Jobs" at bounding box center [214, 189] width 69 height 24
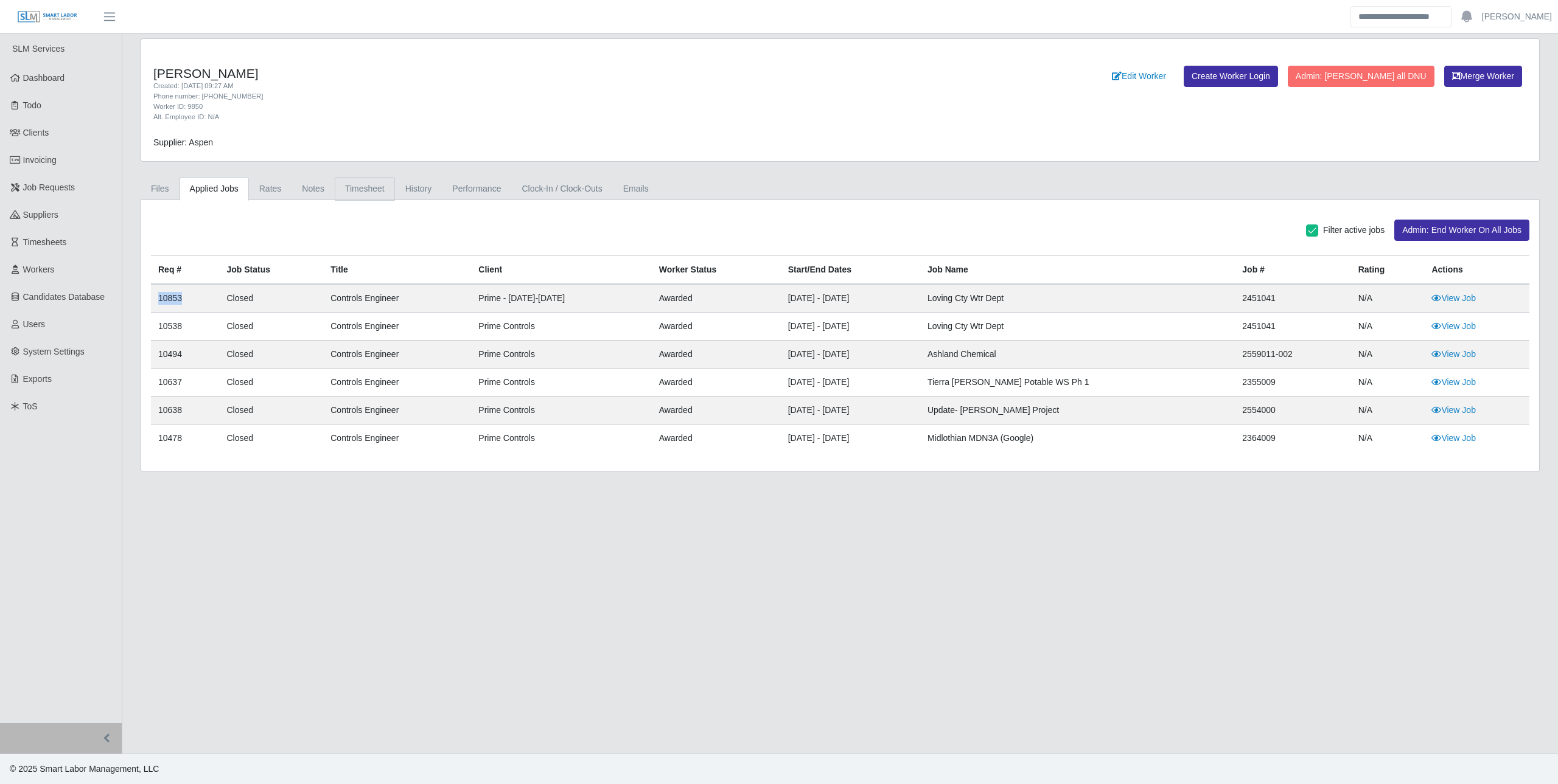
click at [347, 191] on link "Timesheet" at bounding box center [365, 189] width 60 height 24
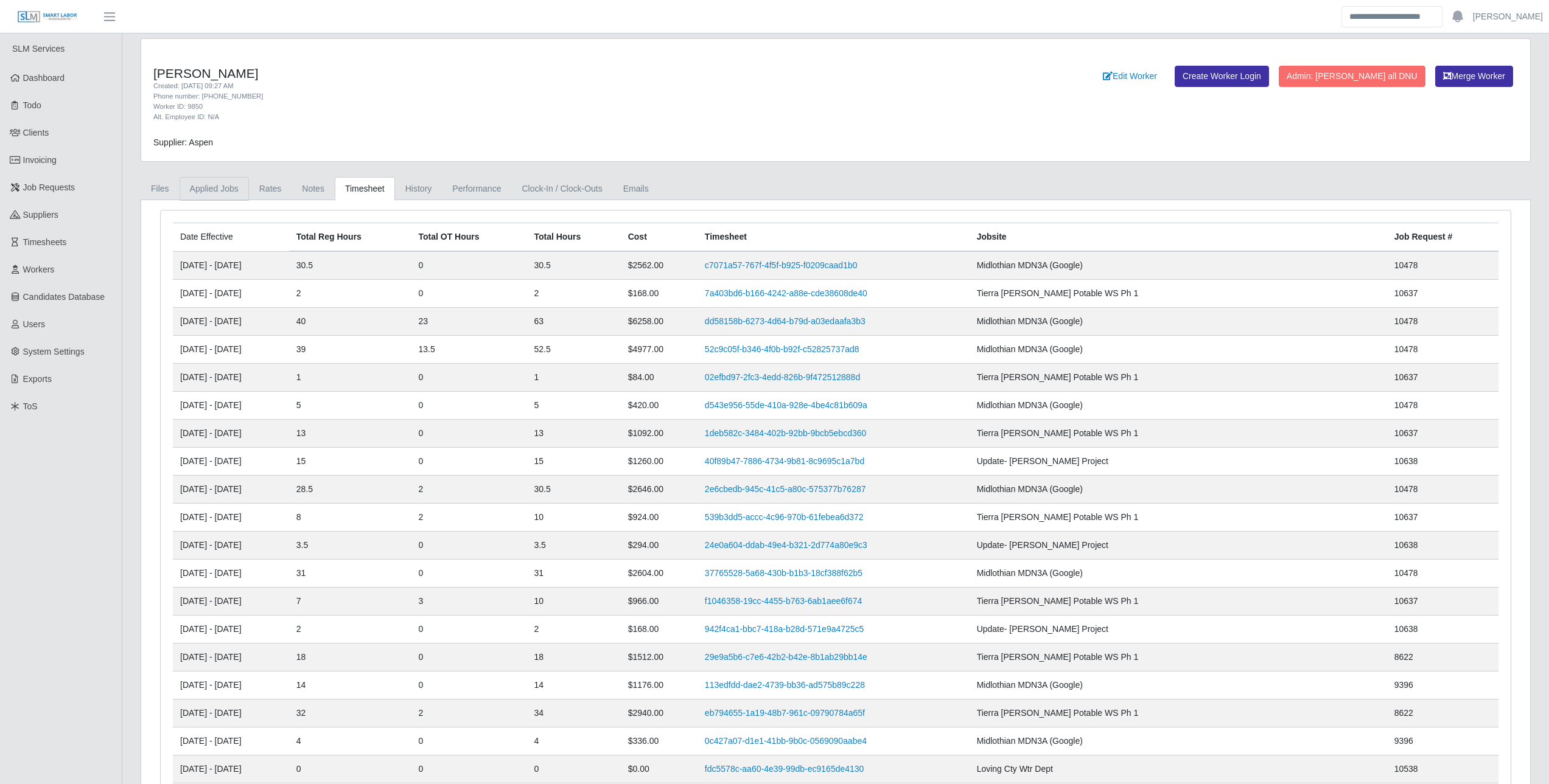
click at [212, 193] on link "Applied Jobs" at bounding box center [214, 189] width 69 height 24
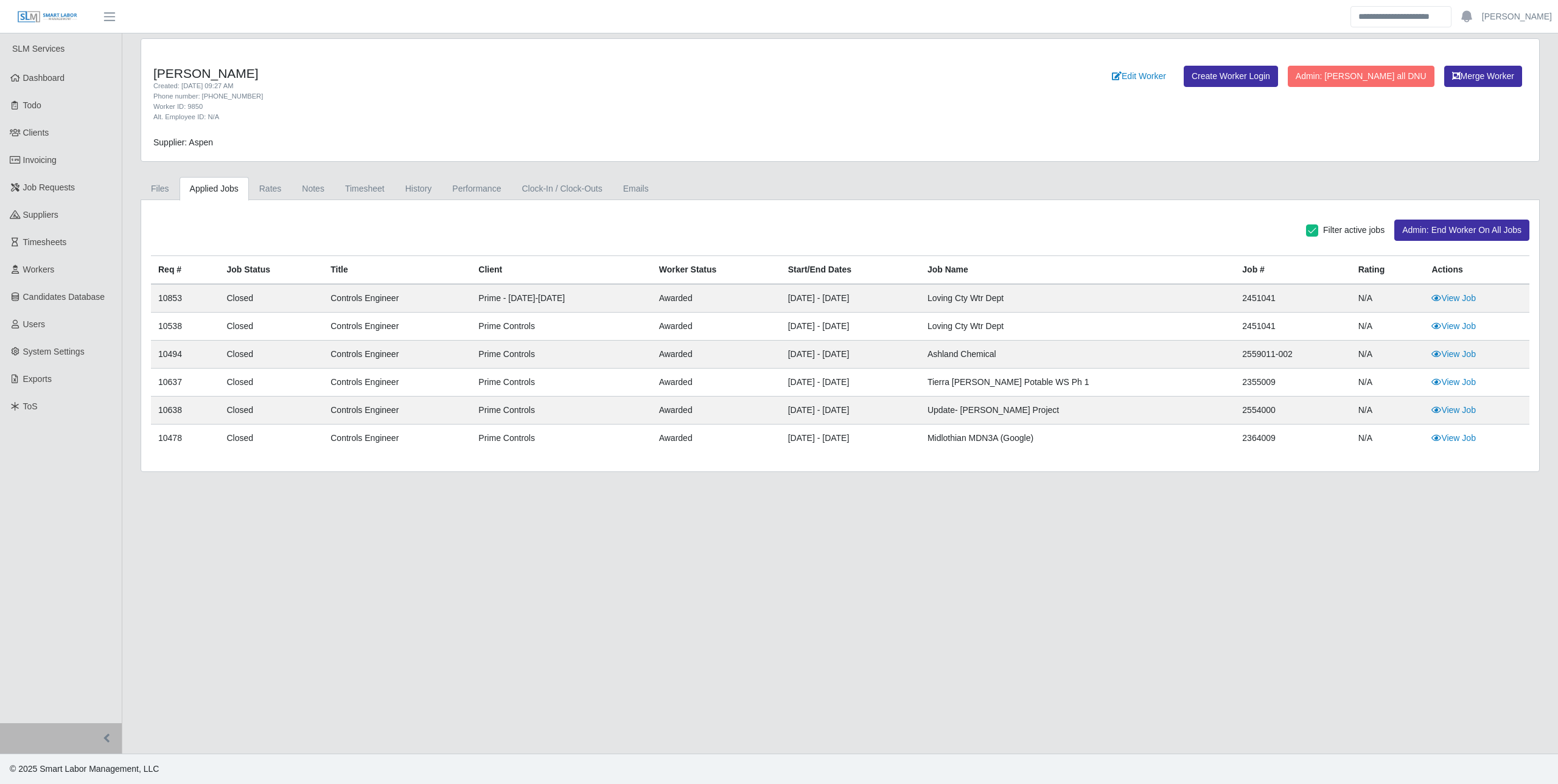
click at [186, 299] on td "10853" at bounding box center [184, 298] width 68 height 29
click at [177, 302] on td "10853" at bounding box center [184, 298] width 68 height 29
copy td "10853"
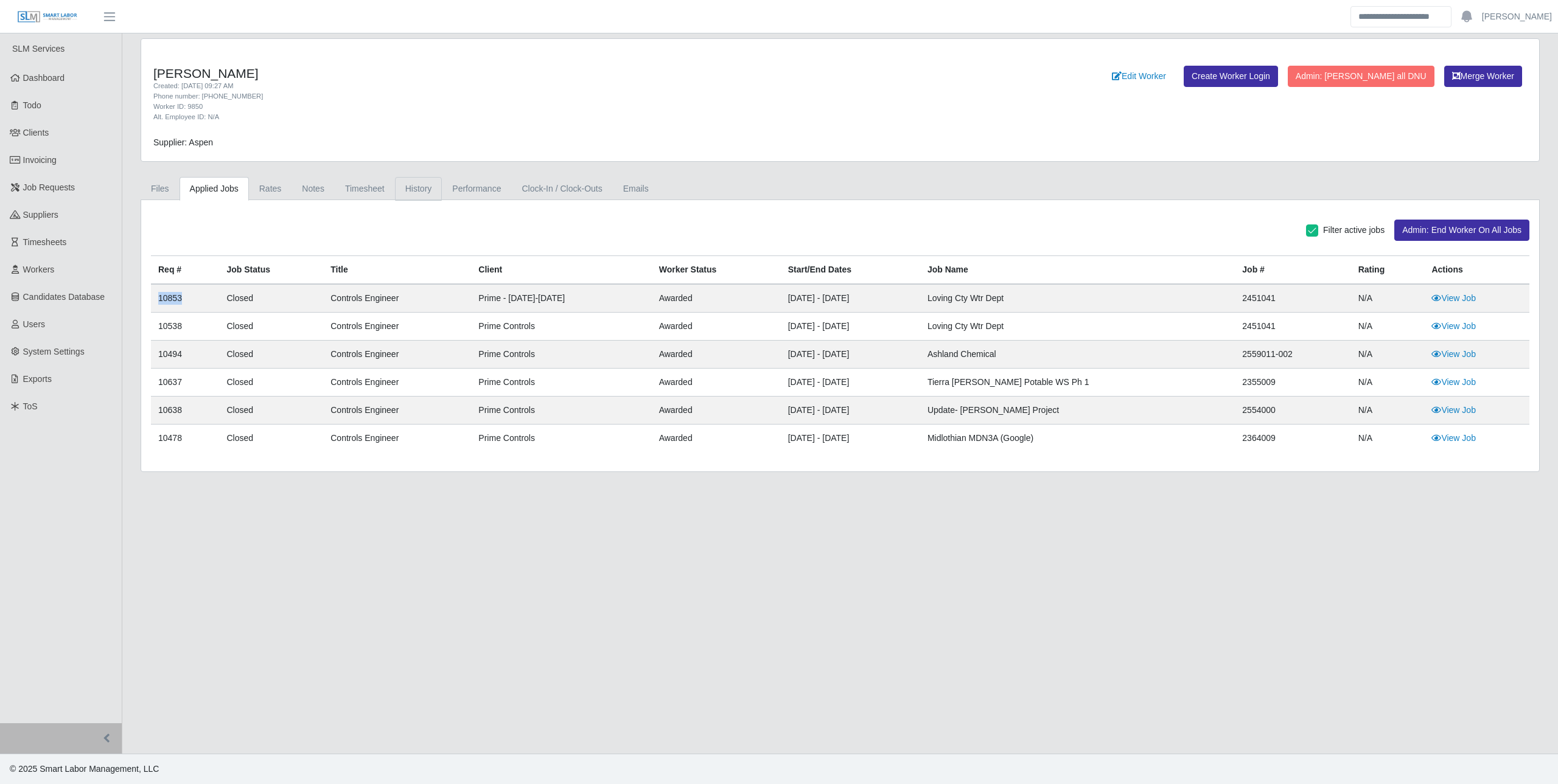
click at [414, 183] on link "History" at bounding box center [418, 189] width 48 height 24
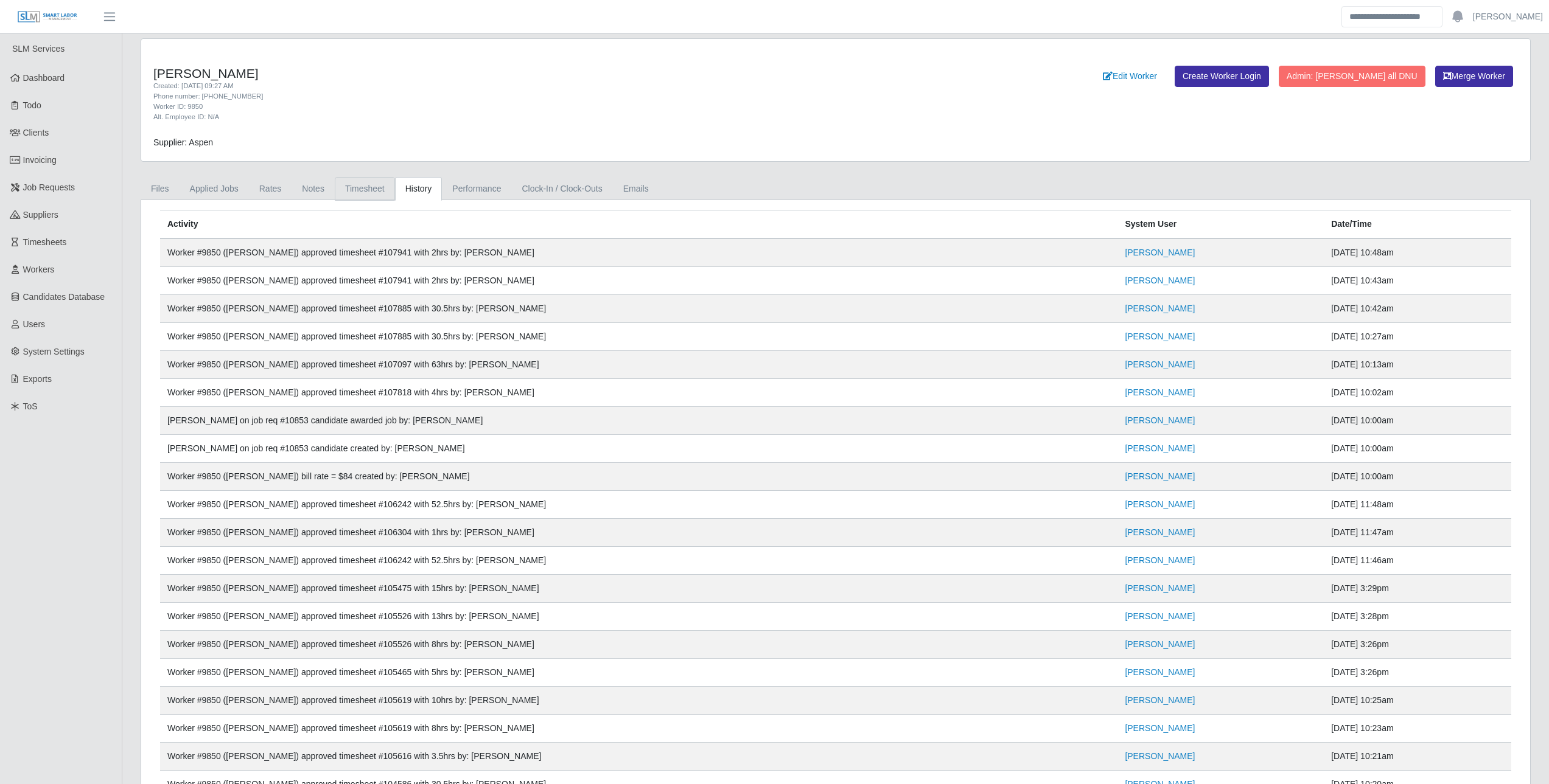
click at [367, 184] on link "Timesheet" at bounding box center [365, 189] width 60 height 24
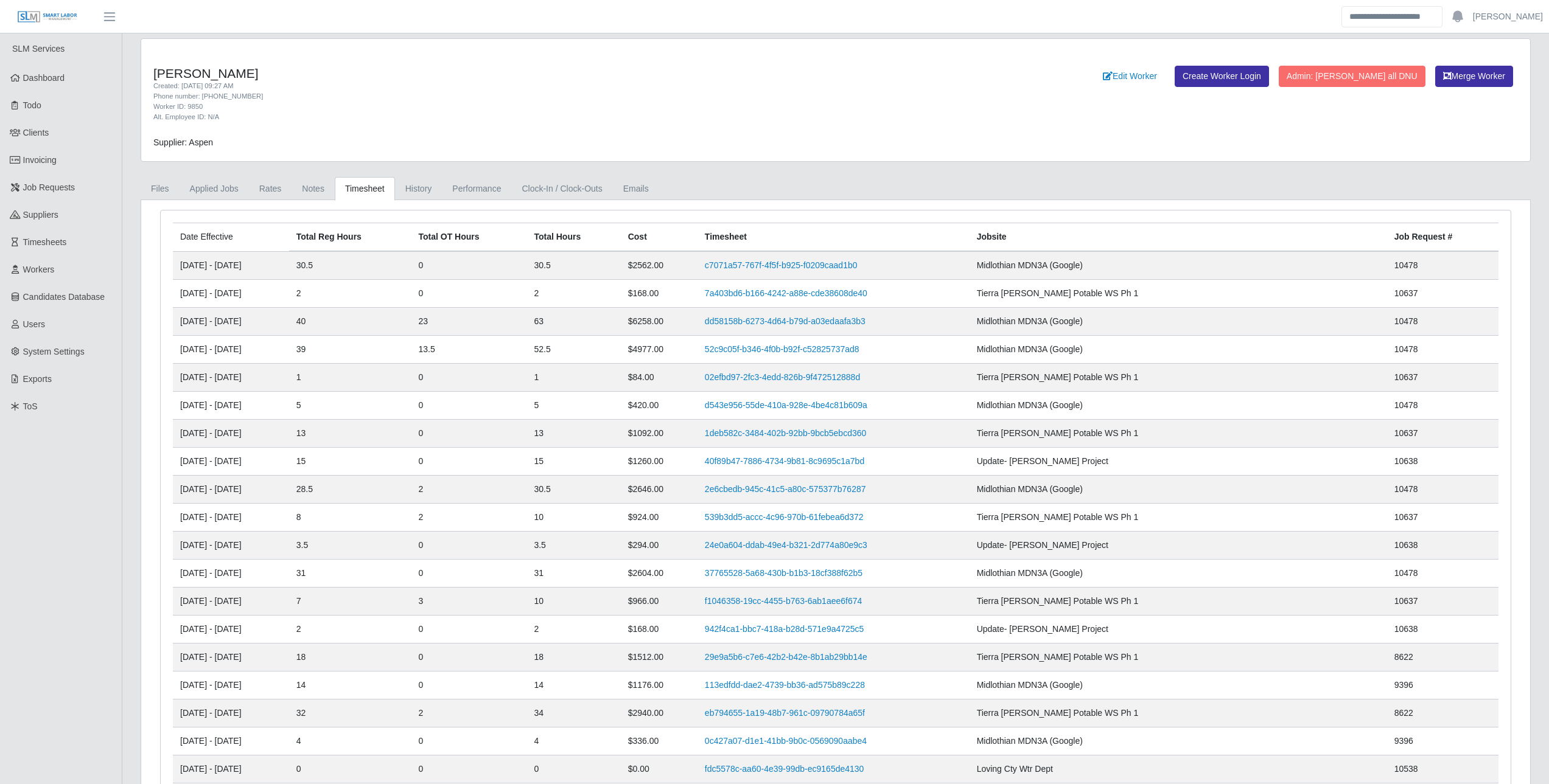
click at [554, 108] on div "Worker ID: 9850" at bounding box center [548, 107] width 788 height 10
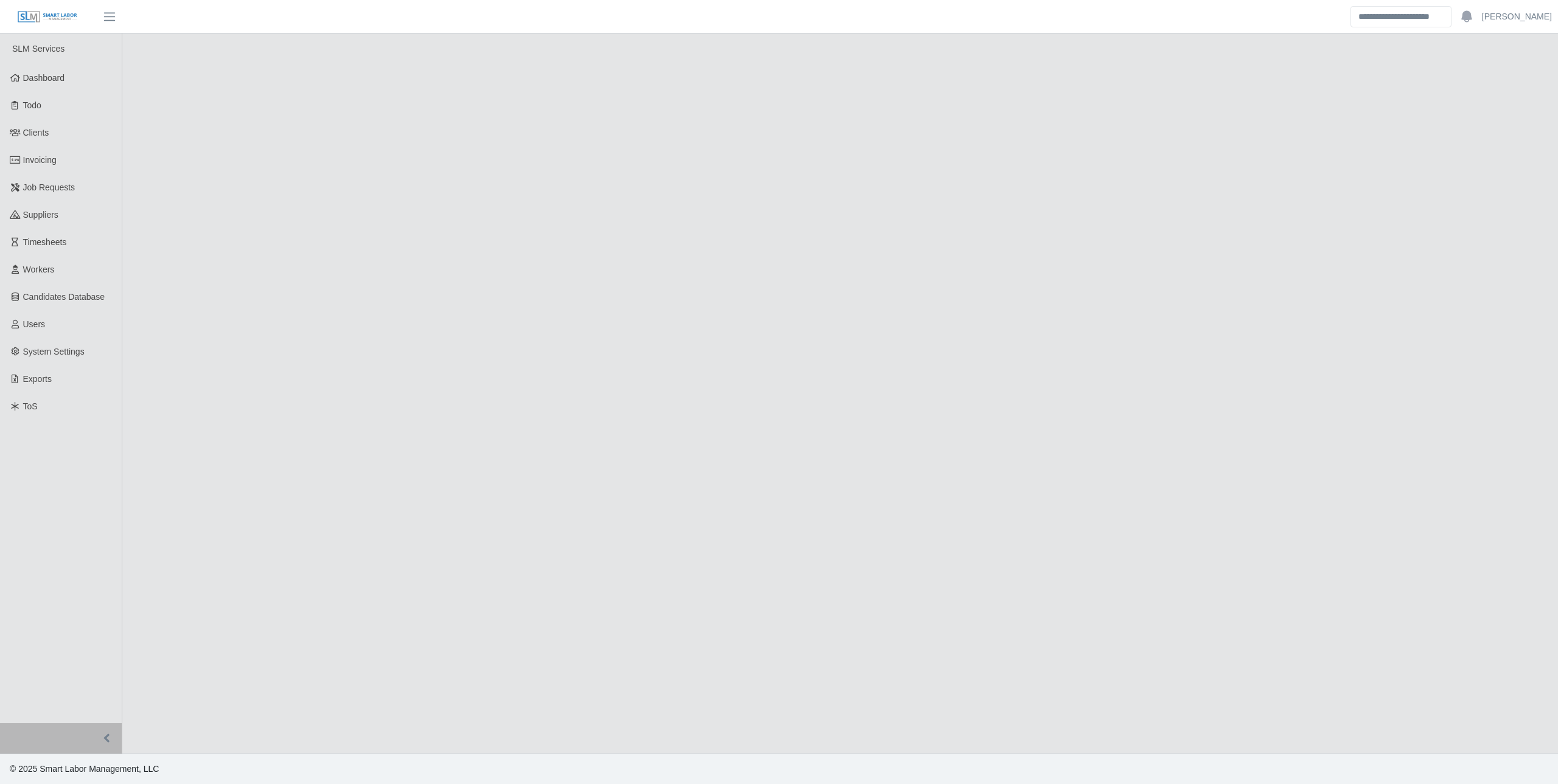
select select "******"
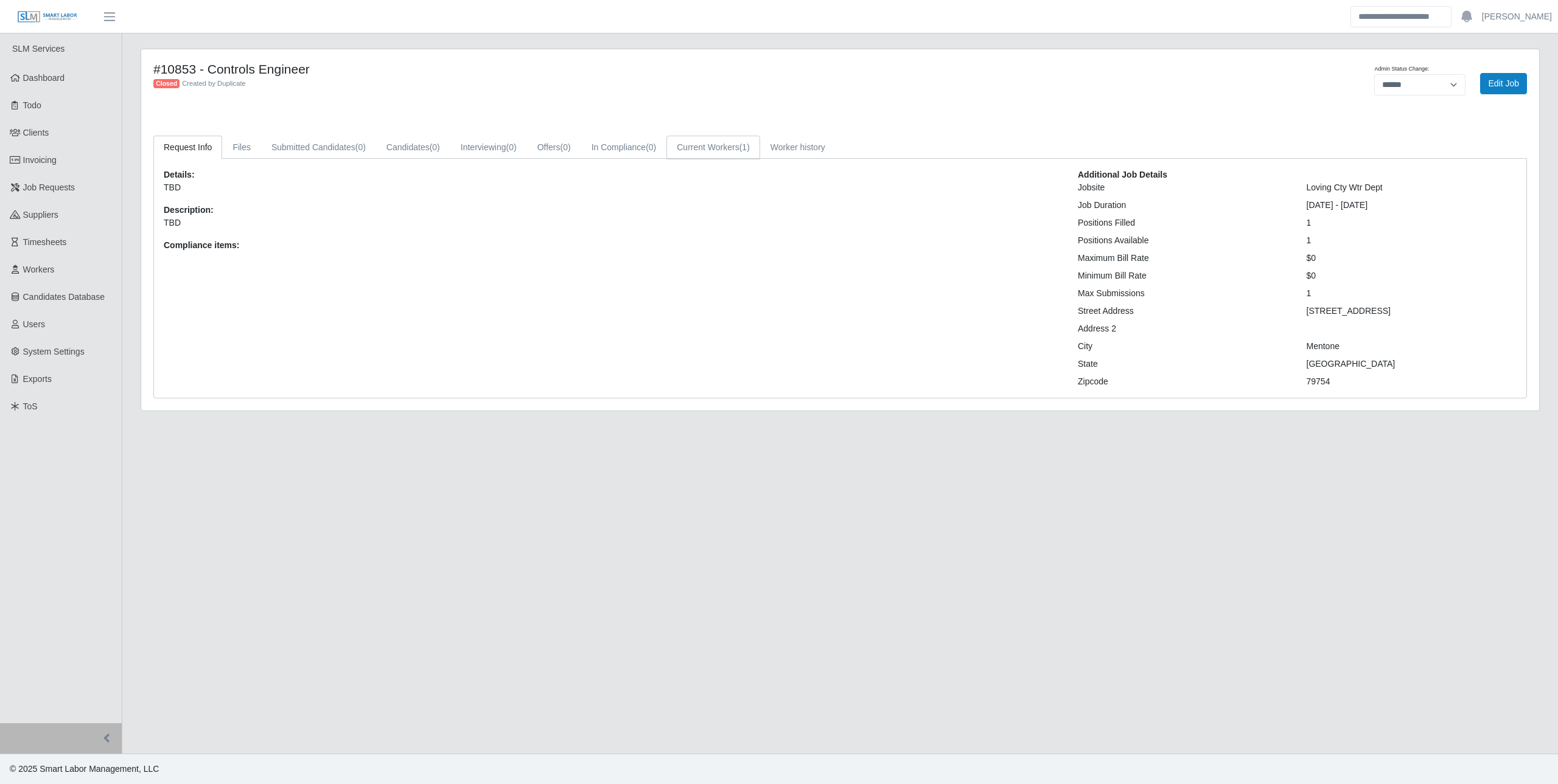
click at [713, 148] on link "Current Workers (1)" at bounding box center [714, 148] width 94 height 24
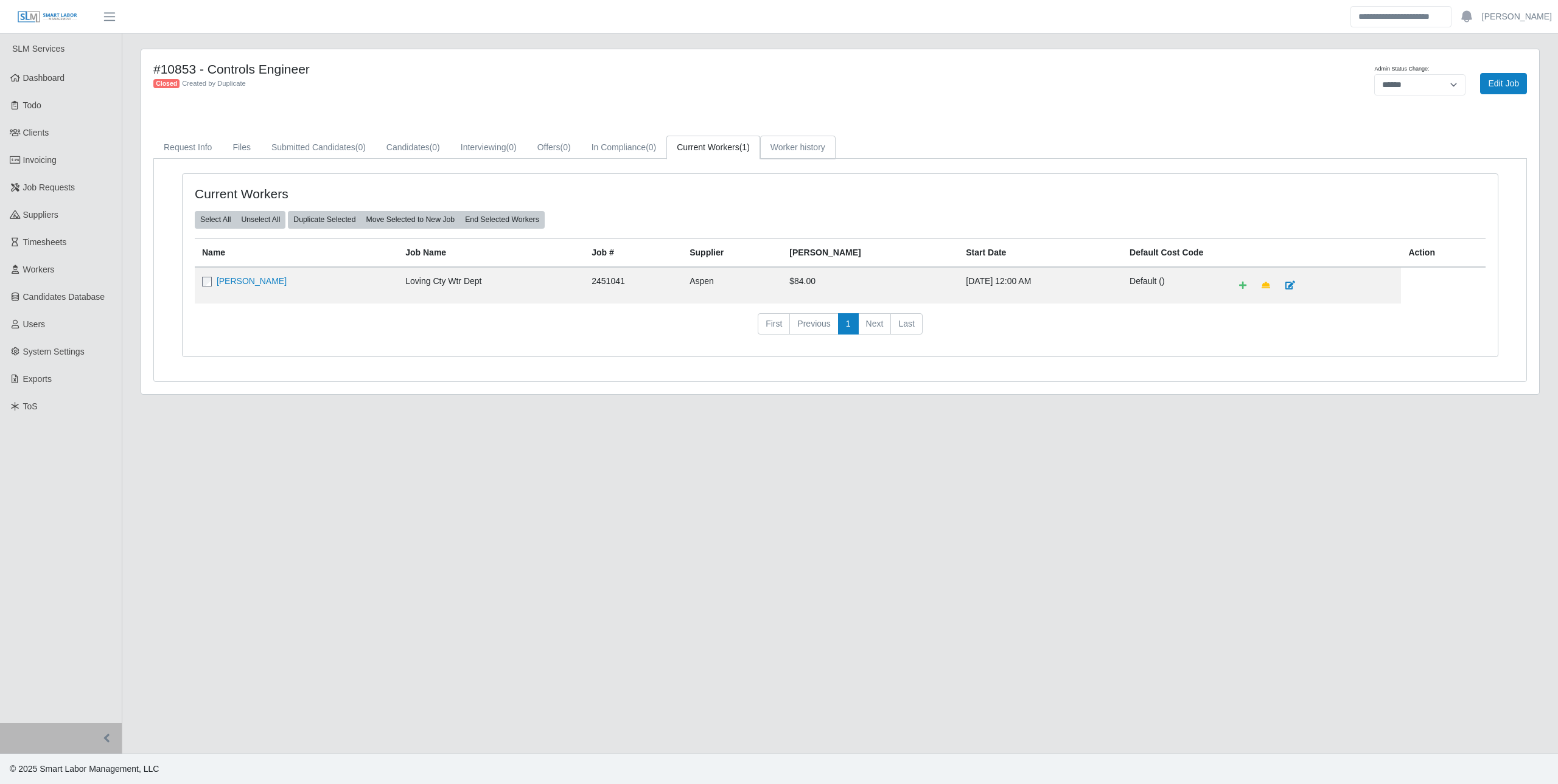
click at [803, 143] on link "Worker history" at bounding box center [797, 148] width 76 height 24
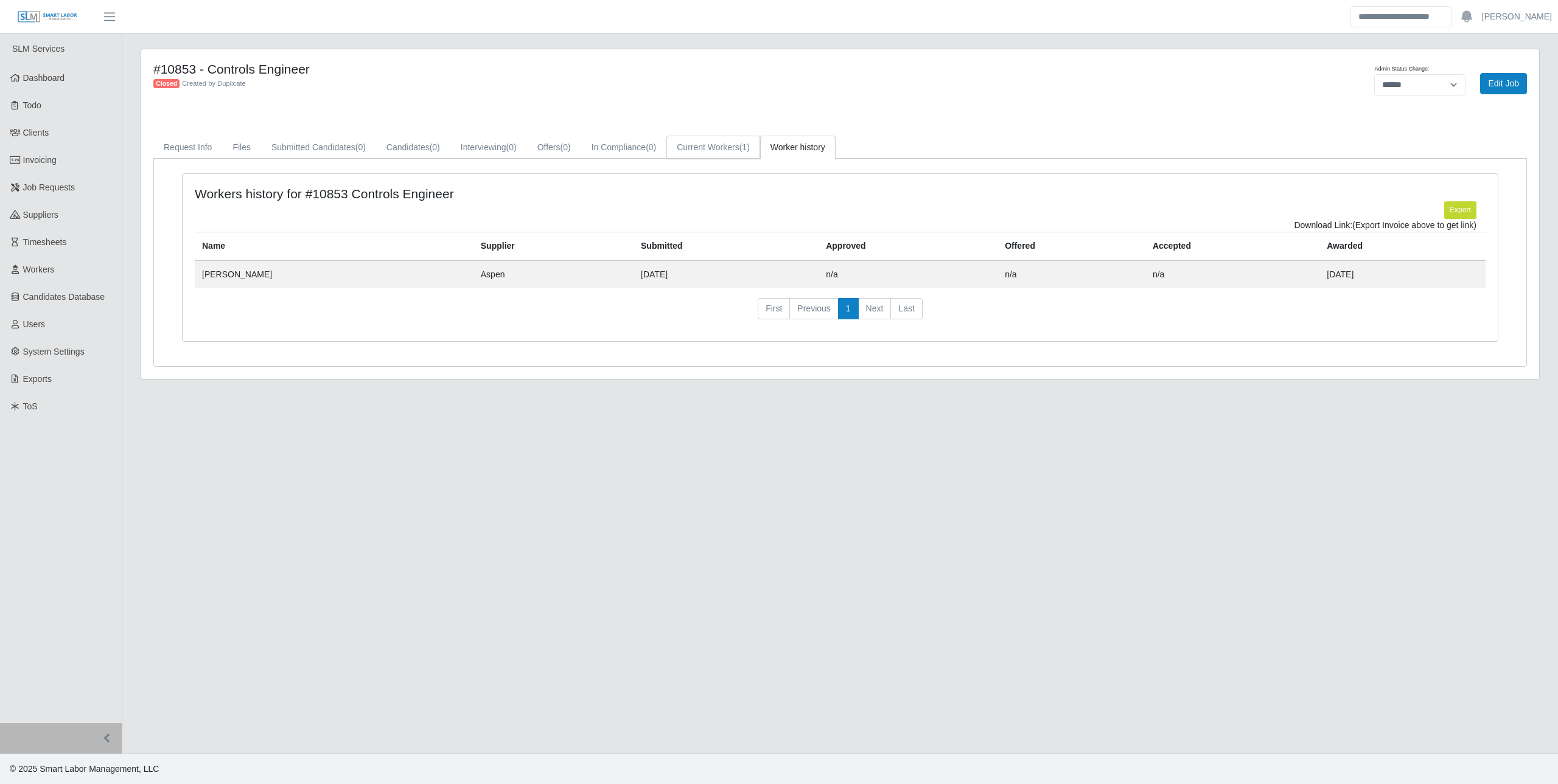
click at [734, 150] on link "Current Workers (1)" at bounding box center [714, 148] width 94 height 24
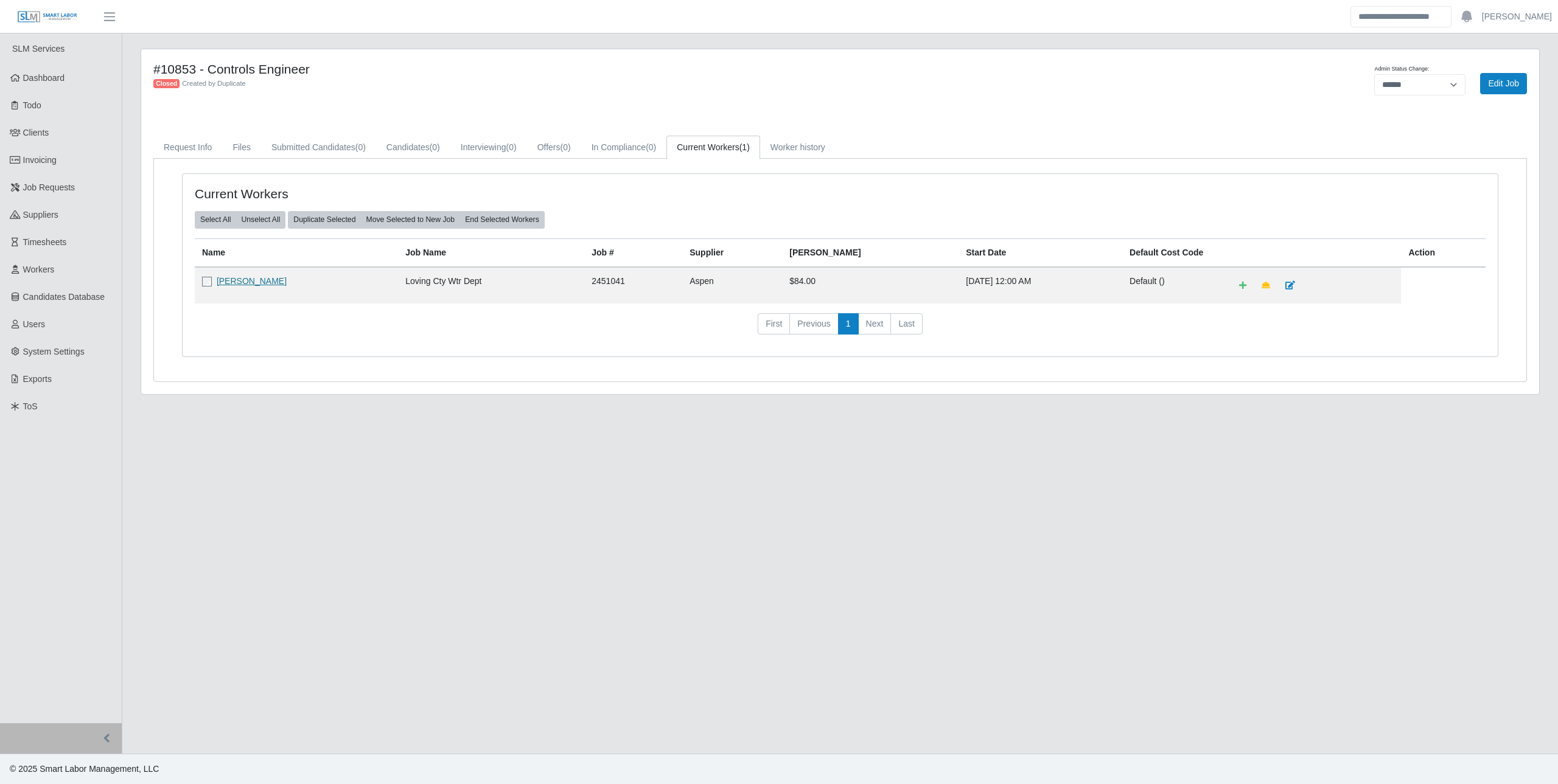
click at [249, 279] on link "[PERSON_NAME]" at bounding box center [251, 281] width 70 height 10
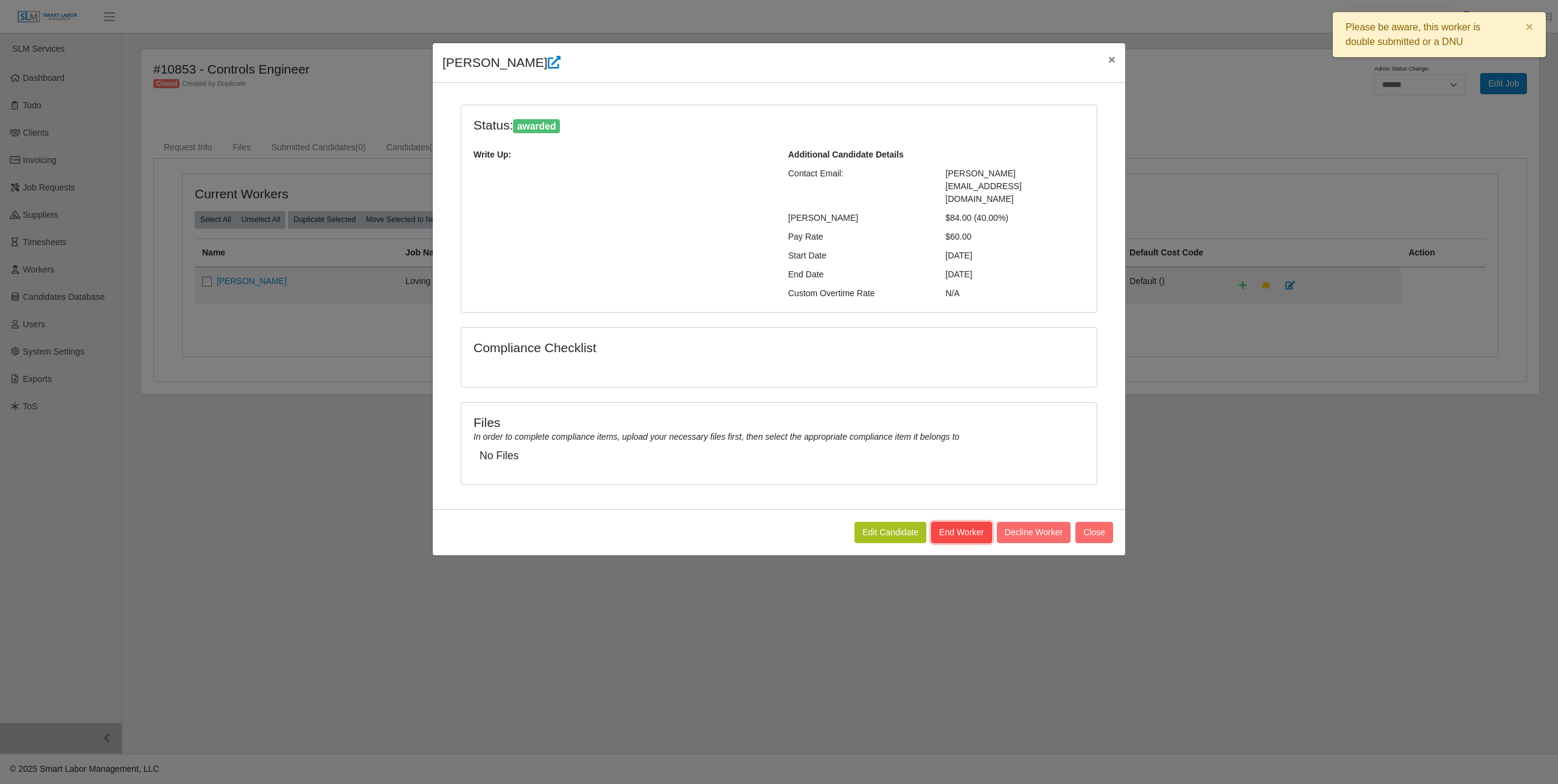
click at [997, 522] on button "End Worker" at bounding box center [1033, 532] width 73 height 21
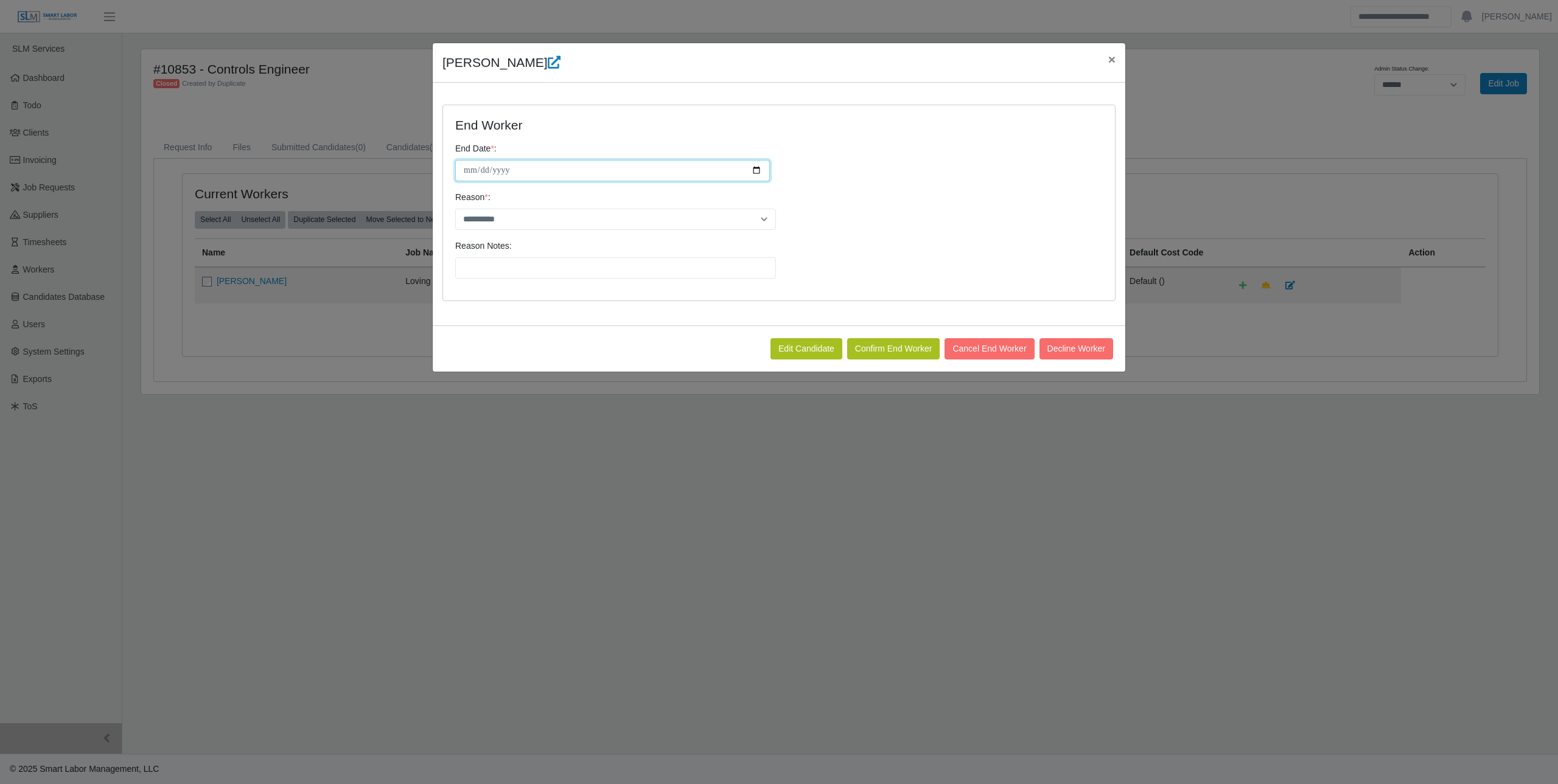
click at [767, 165] on input "**********" at bounding box center [612, 170] width 315 height 21
click at [762, 167] on input "**********" at bounding box center [612, 170] width 315 height 21
click at [758, 168] on input "**********" at bounding box center [612, 170] width 315 height 21
type input "**********"
click at [536, 213] on select "**********" at bounding box center [615, 219] width 320 height 21
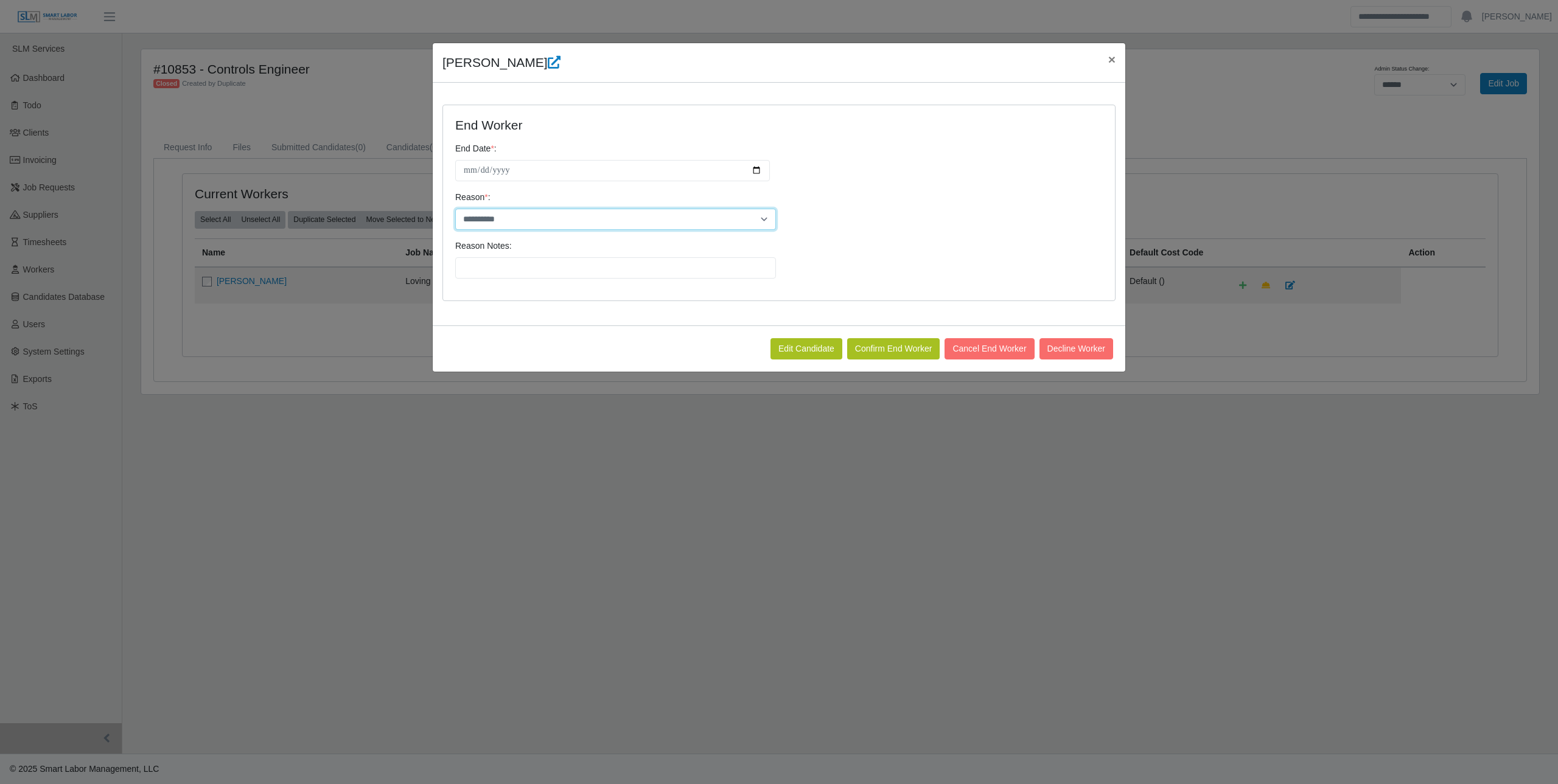
select select "**********"
click at [455, 209] on select "**********" at bounding box center [615, 219] width 320 height 21
click at [543, 267] on input "Reason Notes:" at bounding box center [615, 267] width 320 height 21
type input "**********"
click at [911, 350] on button "Confirm End Worker" at bounding box center [894, 348] width 93 height 21
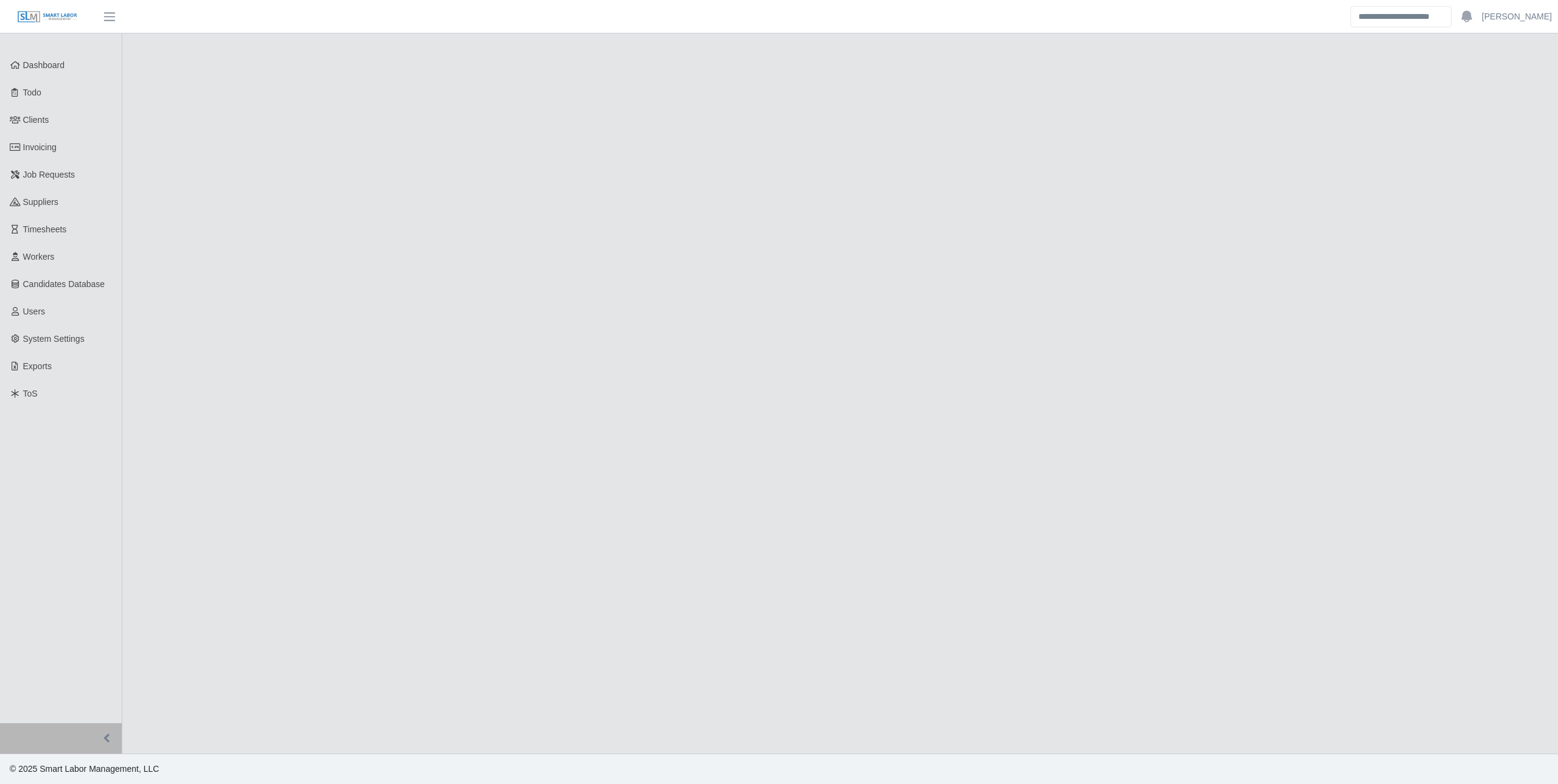
select select "******"
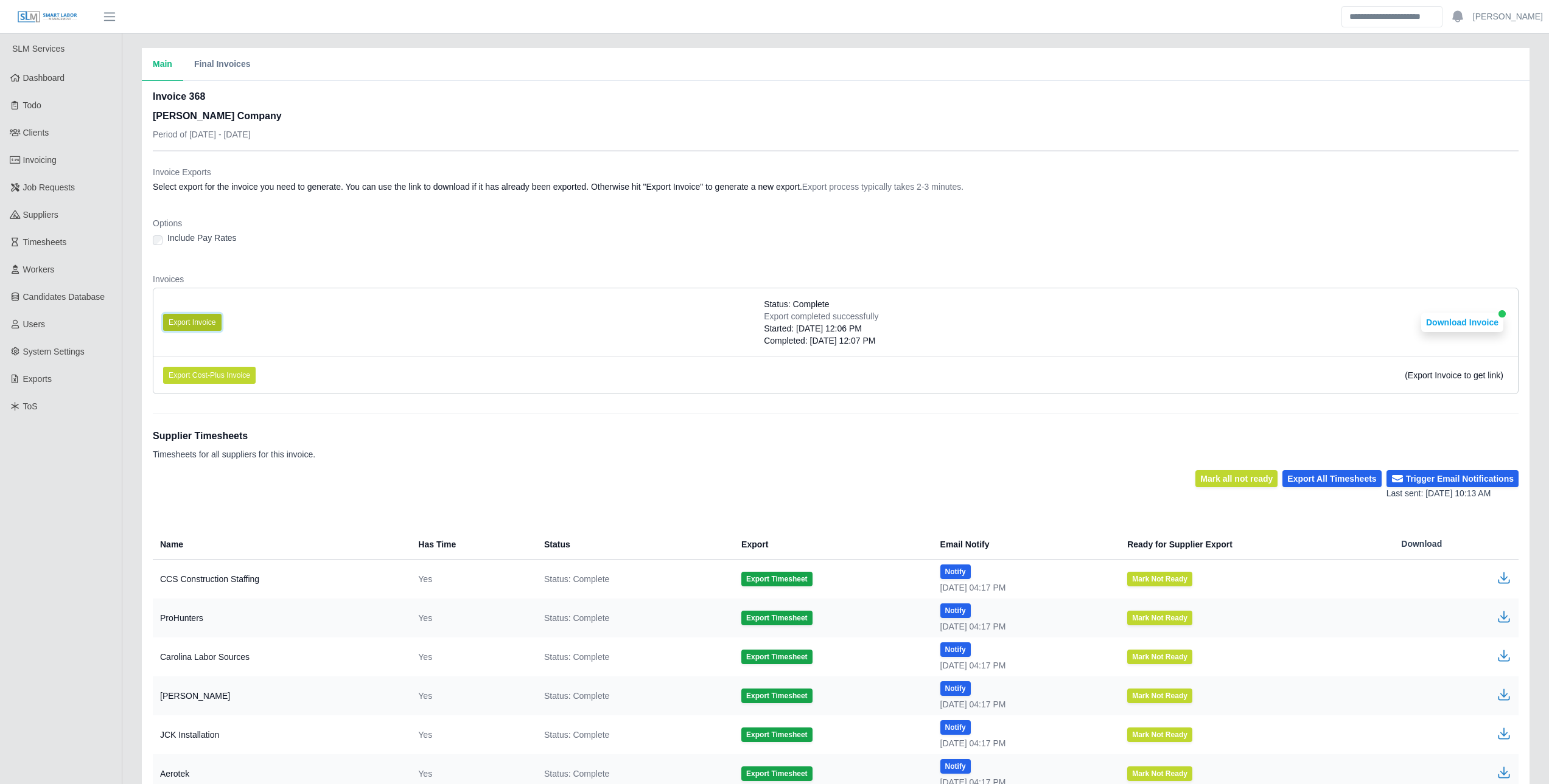
click at [208, 328] on button "Export Invoice" at bounding box center [192, 322] width 58 height 17
click at [1446, 317] on button "Download Invoice" at bounding box center [1462, 323] width 82 height 19
click at [579, 196] on div "Invoice Exports Select export for the invoice you need to generate. You can use…" at bounding box center [836, 181] width 1366 height 32
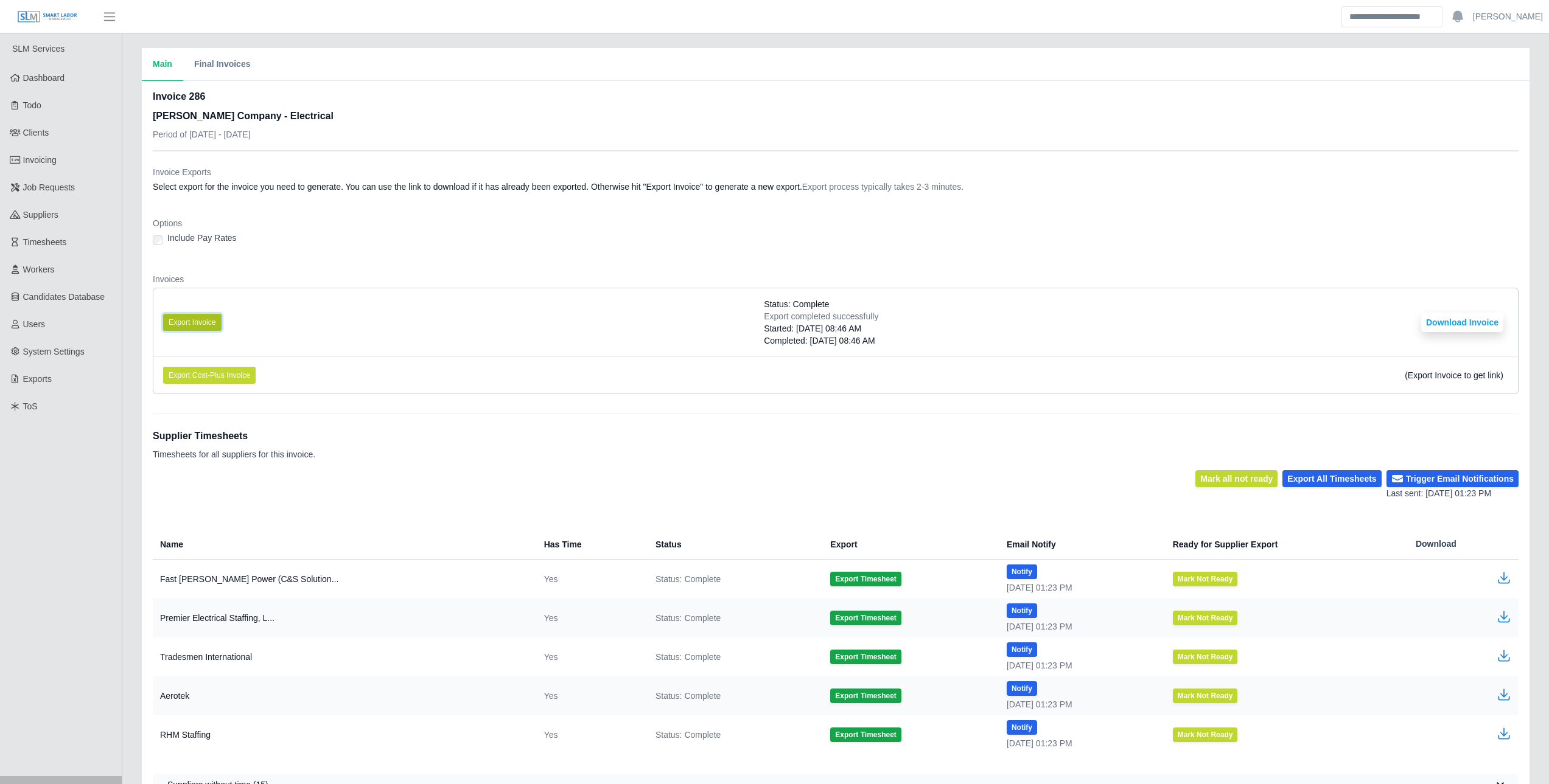
click at [207, 323] on button "Export Invoice" at bounding box center [192, 322] width 58 height 17
click at [1466, 326] on button "Download Invoice" at bounding box center [1462, 323] width 82 height 19
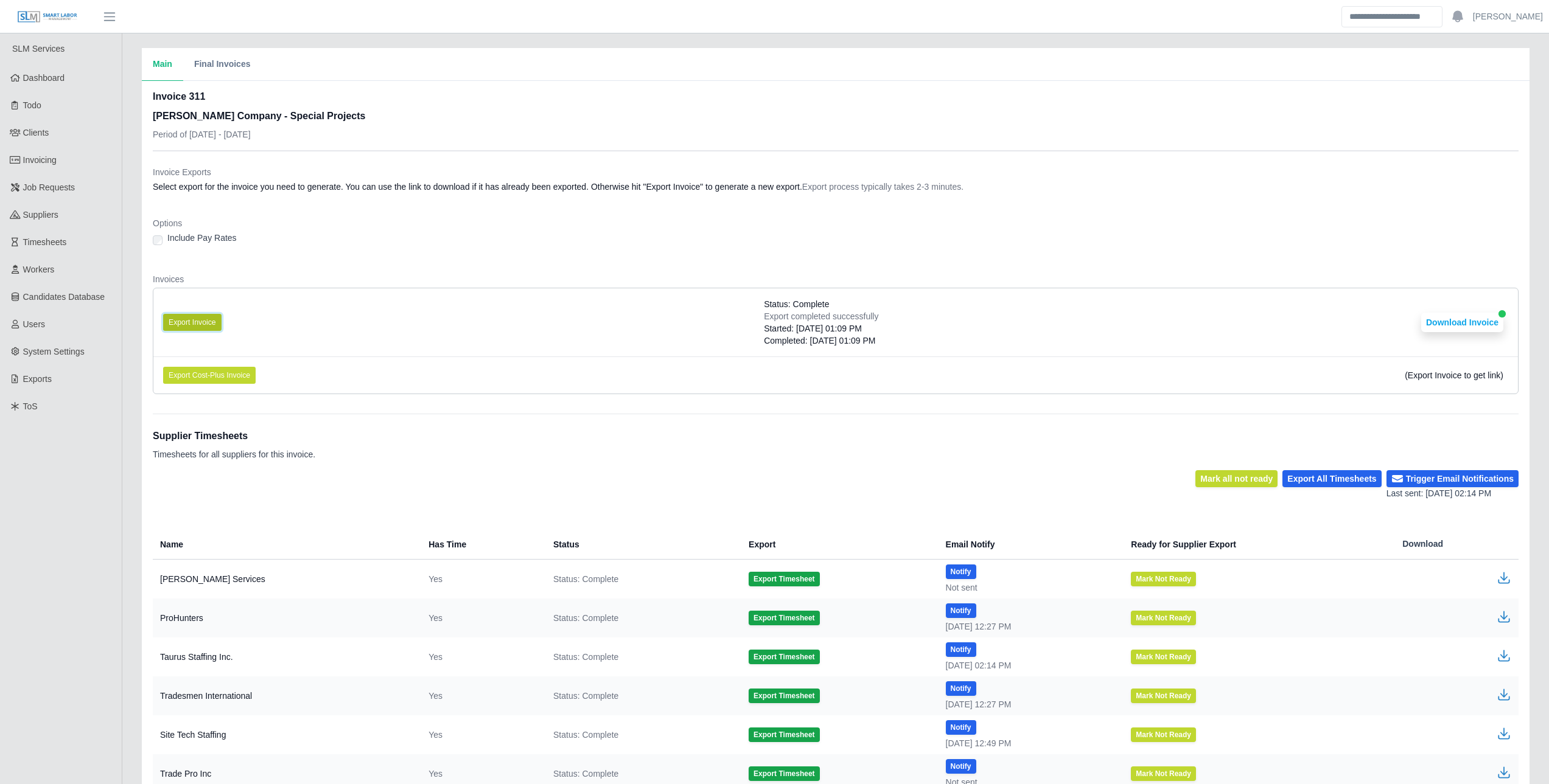
click at [205, 316] on button "Export Invoice" at bounding box center [192, 322] width 58 height 17
click at [1435, 320] on button "Download Invoice" at bounding box center [1462, 323] width 82 height 19
click at [802, 251] on div "Options Include Pay Rates" at bounding box center [836, 236] width 1366 height 37
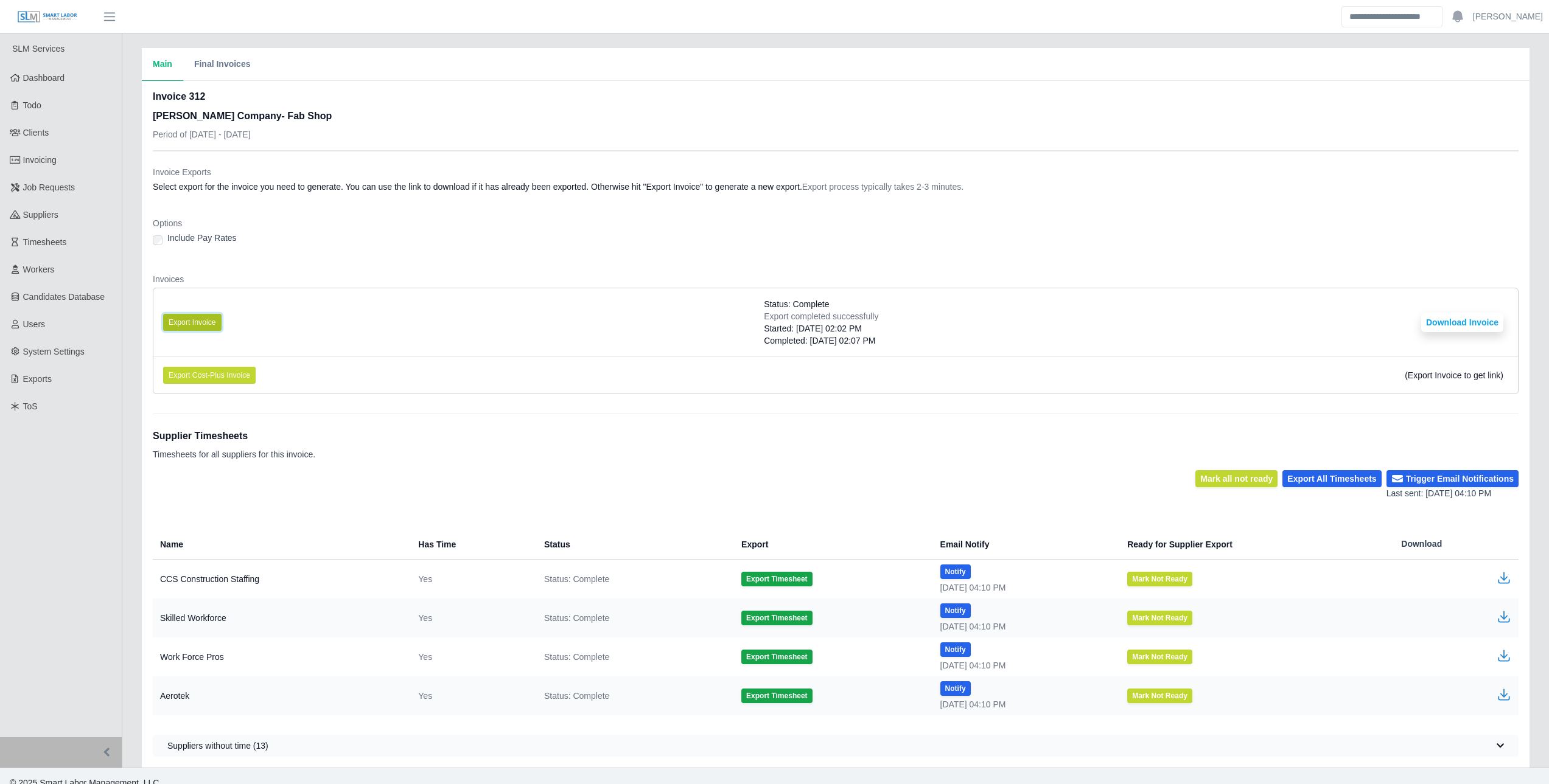
click at [195, 315] on button "Export Invoice" at bounding box center [192, 322] width 58 height 17
click at [1478, 320] on button "Download Invoice" at bounding box center [1462, 323] width 82 height 19
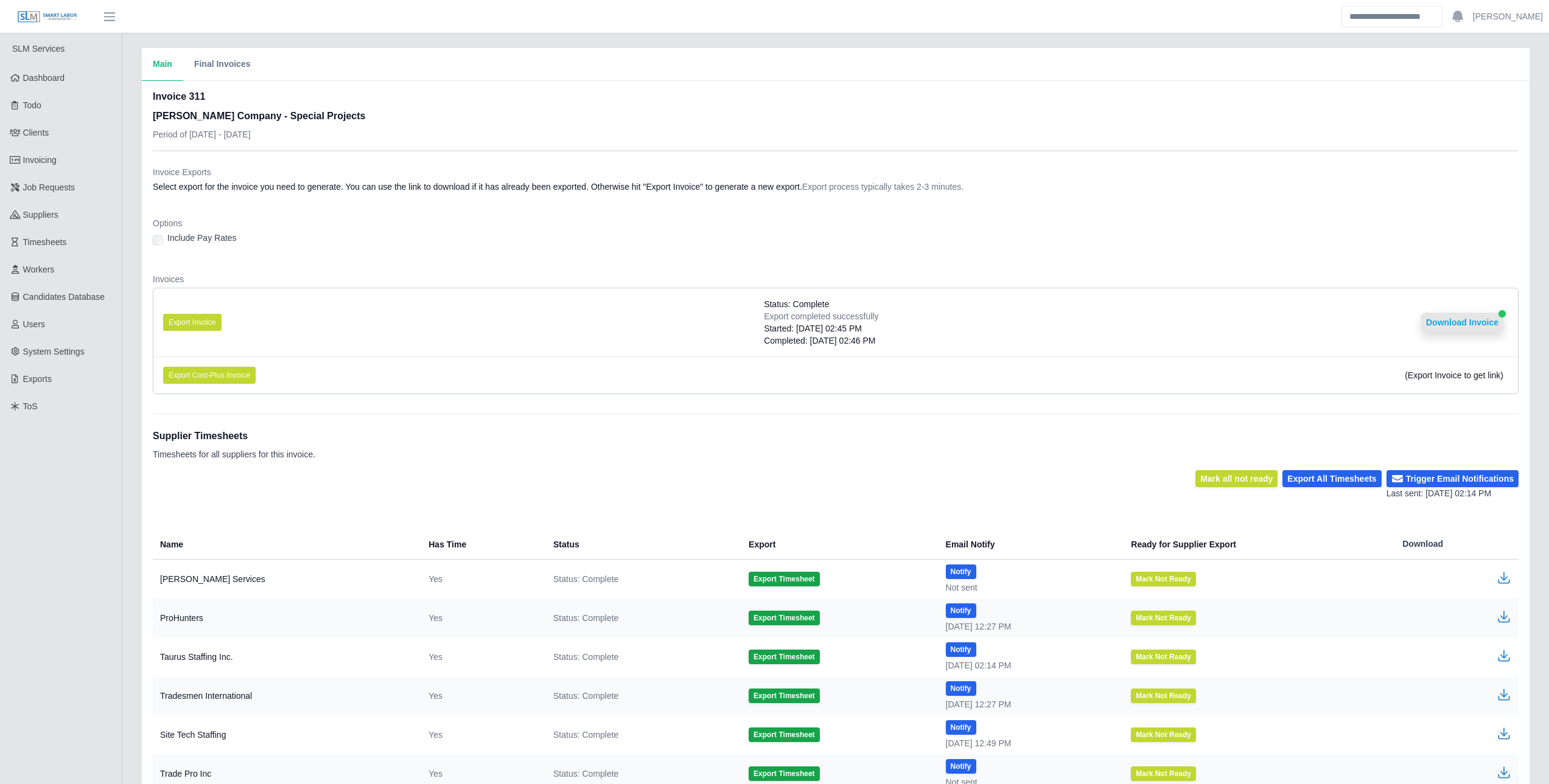
click at [1445, 318] on button "Download Invoice" at bounding box center [1462, 323] width 82 height 19
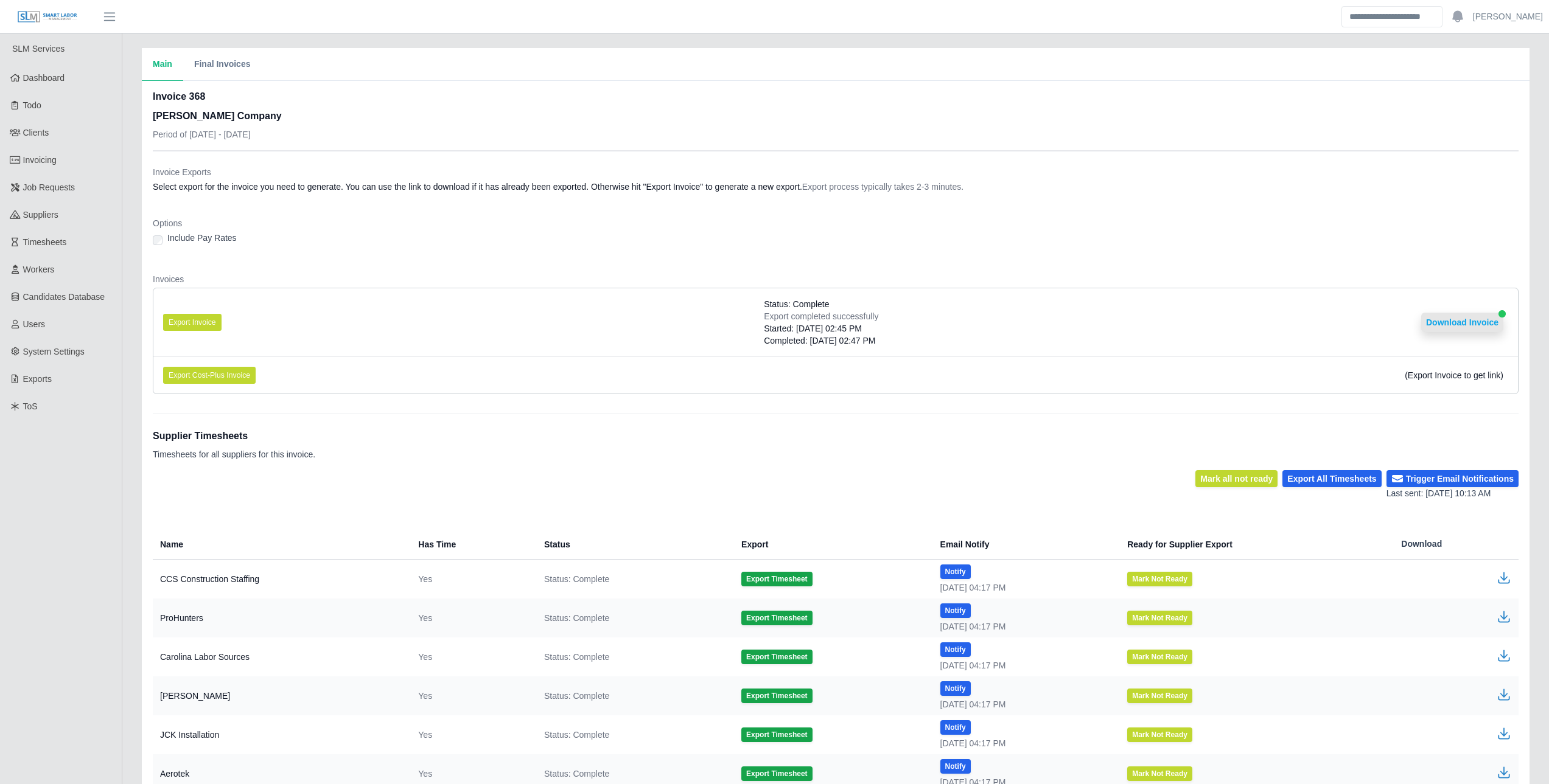
click at [1443, 318] on button "Download Invoice" at bounding box center [1462, 323] width 82 height 19
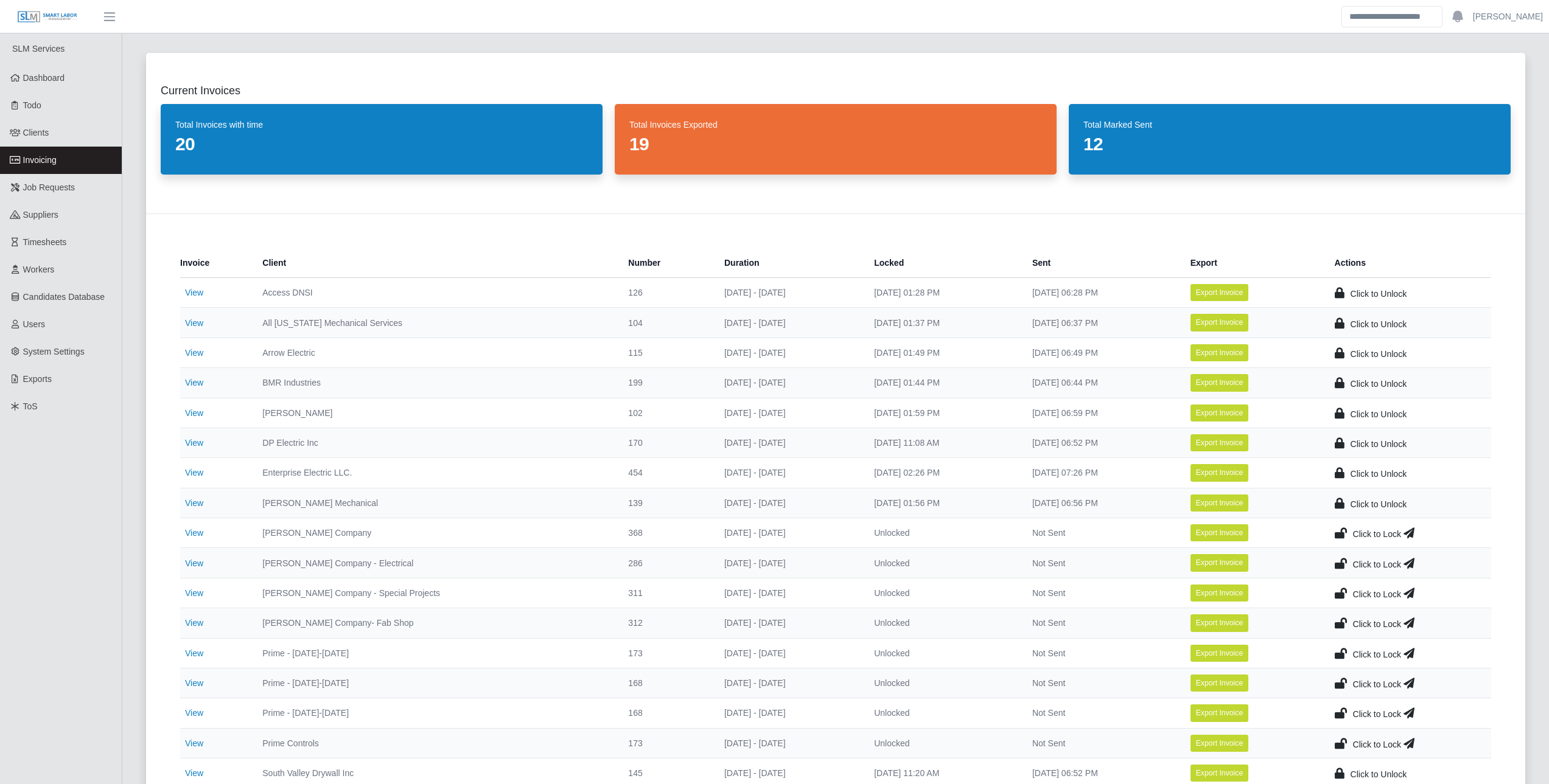
scroll to position [304, 0]
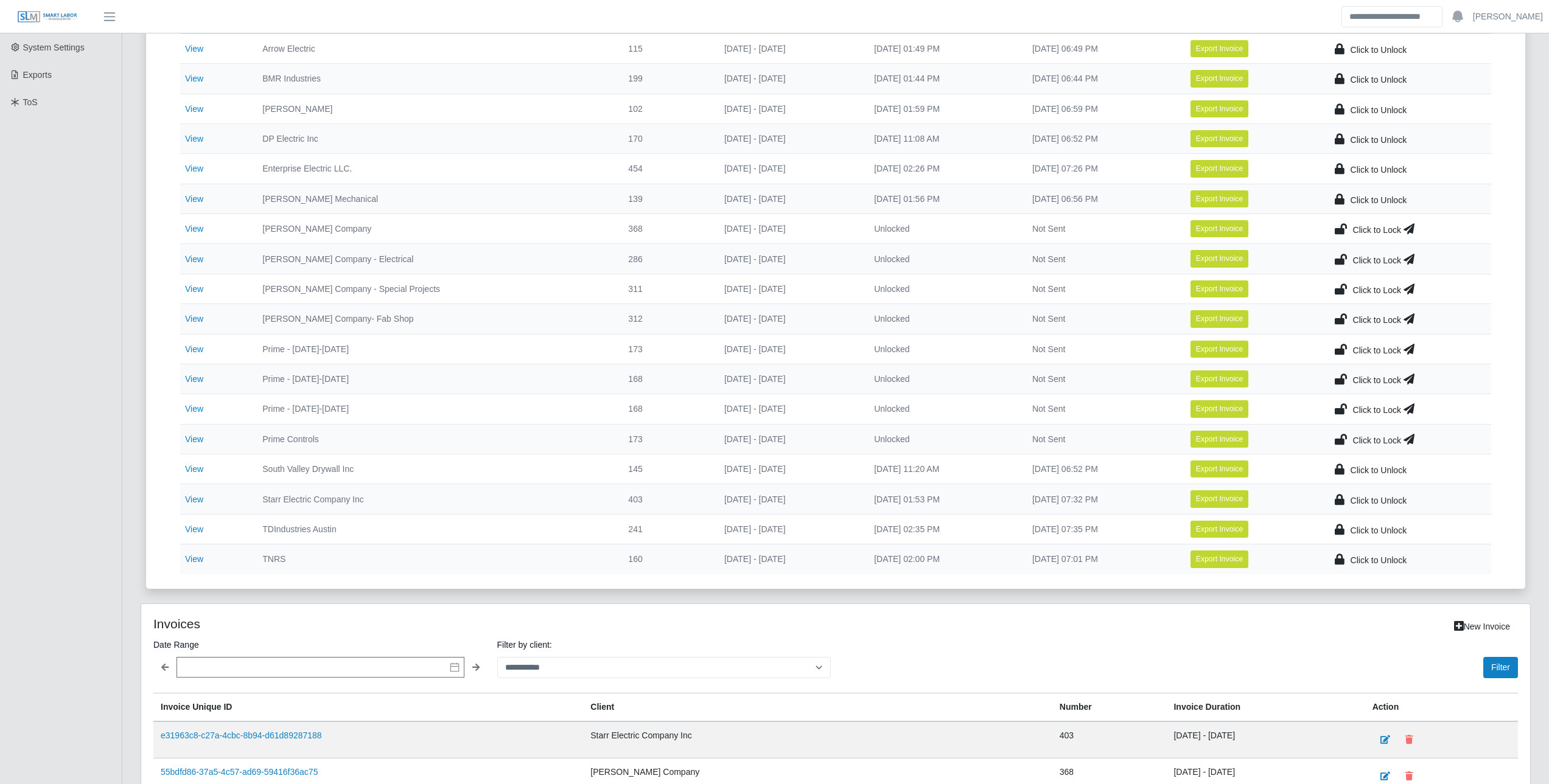
click at [1340, 226] on icon at bounding box center [1341, 229] width 12 height 17
click at [1342, 259] on icon at bounding box center [1341, 259] width 12 height 17
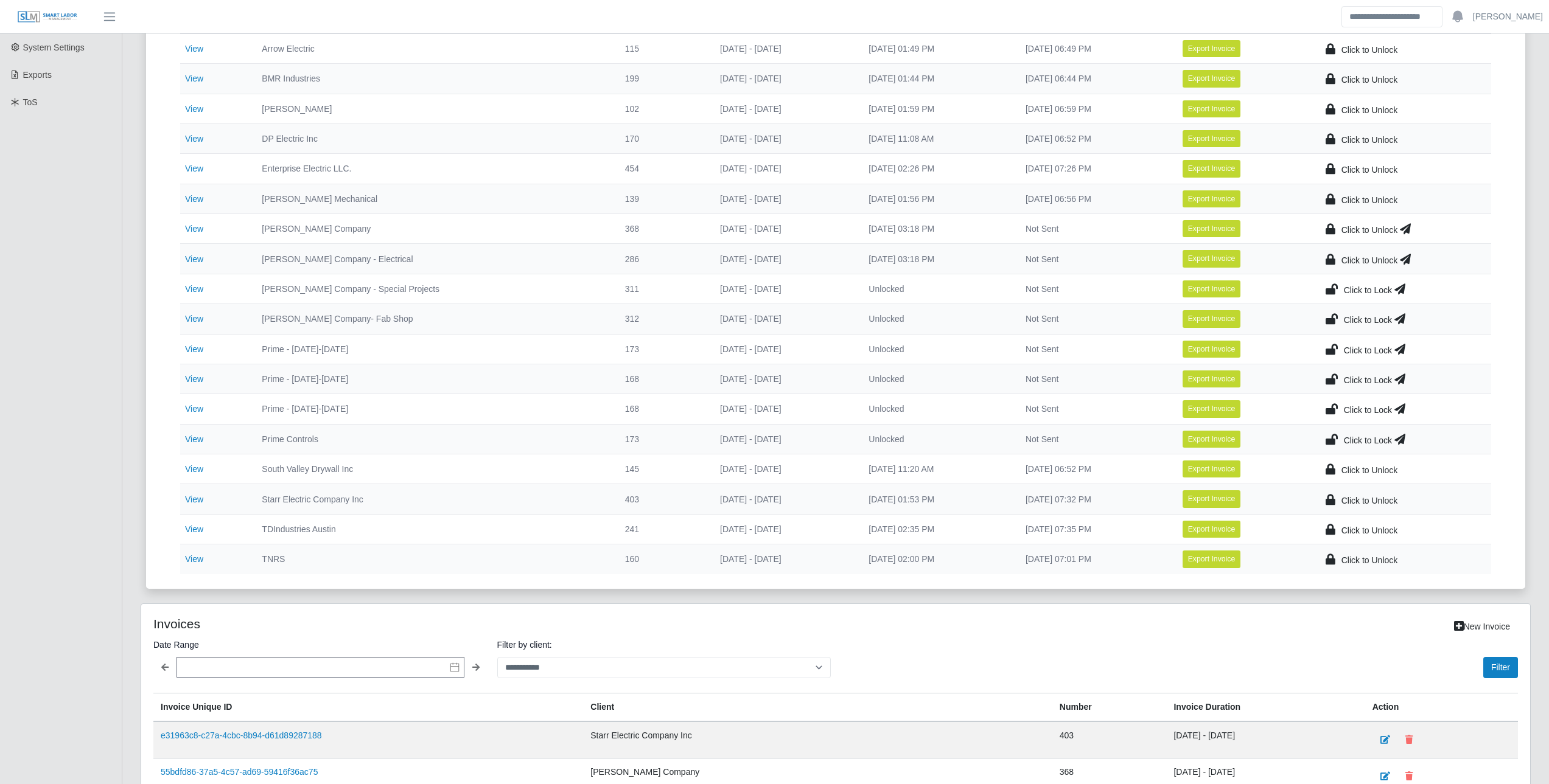
click at [1337, 287] on icon at bounding box center [1331, 289] width 12 height 17
click at [1333, 317] on icon at bounding box center [1331, 318] width 12 height 17
click at [1403, 317] on icon at bounding box center [1405, 318] width 11 height 17
click at [1407, 288] on icon at bounding box center [1405, 289] width 11 height 17
click at [1409, 260] on icon at bounding box center [1405, 259] width 11 height 17
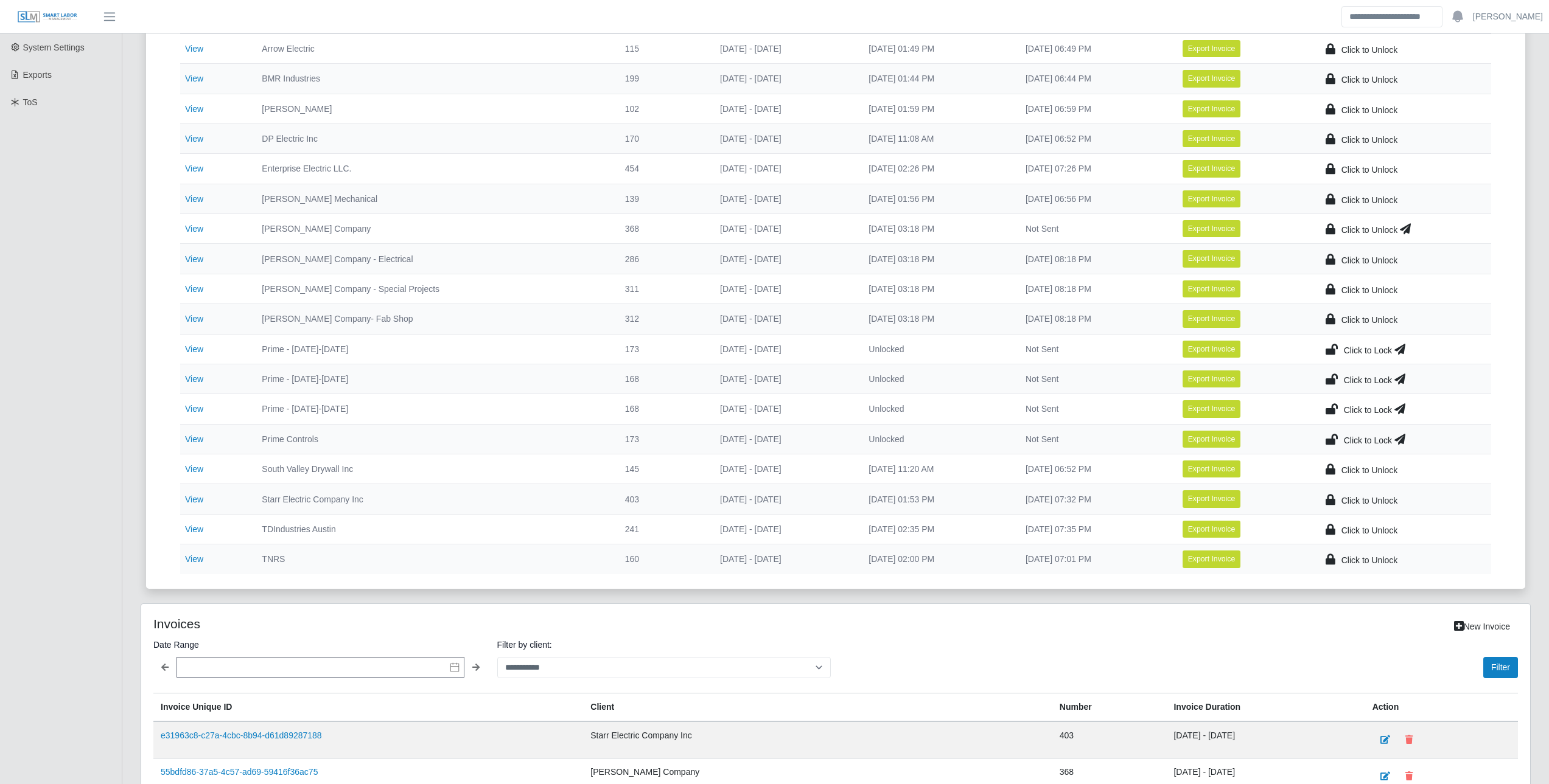
click at [1407, 231] on icon at bounding box center [1405, 229] width 11 height 17
